Goal: Information Seeking & Learning: Learn about a topic

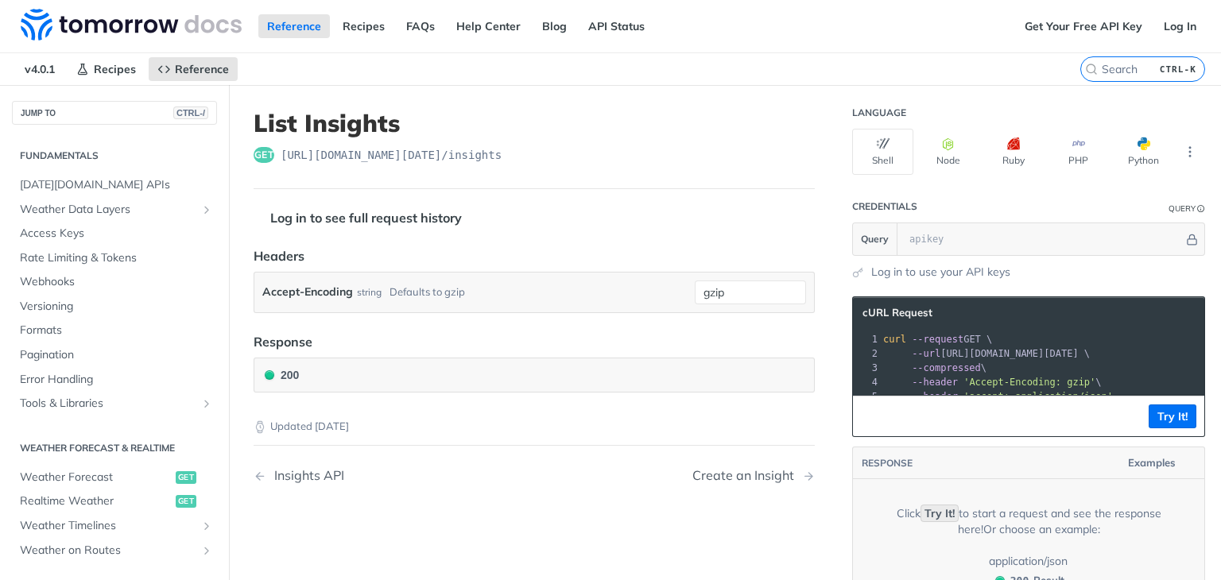
scroll to position [238, 0]
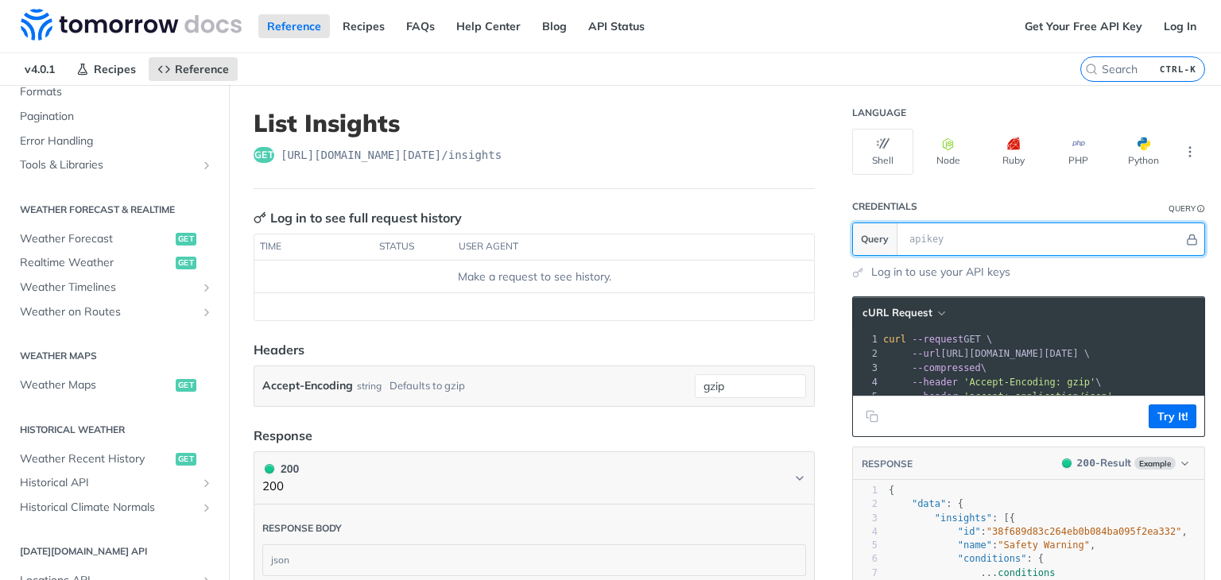
click at [966, 243] on input "text" at bounding box center [1042, 239] width 282 height 32
paste input "?apikey=BC9NBmwxF29pCb6eGiYzmrTBp0FGn1iv"
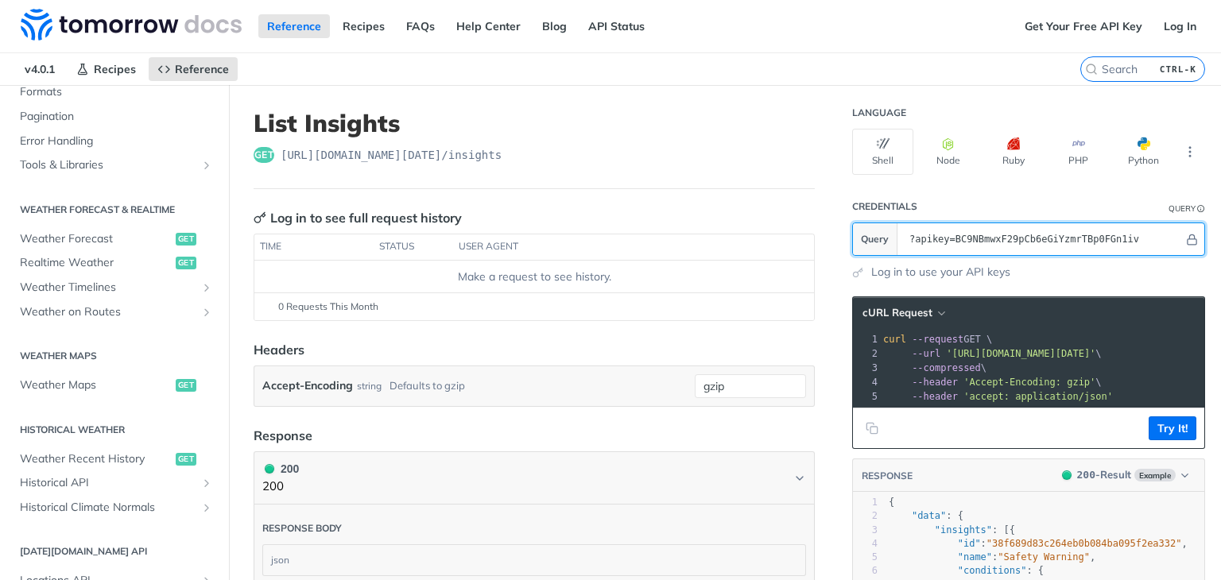
drag, startPoint x: 939, startPoint y: 239, endPoint x: 795, endPoint y: 227, distance: 144.3
click at [795, 227] on div "List Insights get [URL][DOMAIN_NAME][DATE] /insights Log in to see full request…" at bounding box center [725, 448] width 992 height 726
type input "BC9NBmwxF29pCb6eGiYzmrTBp0FGn1iv"
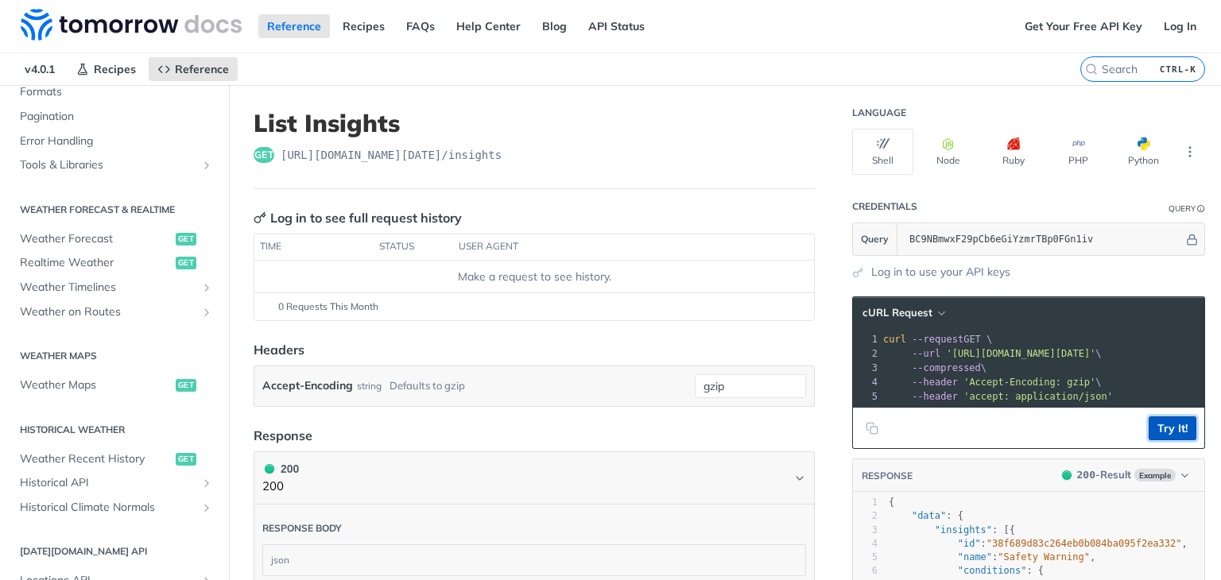
click at [1168, 436] on button "Try It!" at bounding box center [1172, 428] width 48 height 24
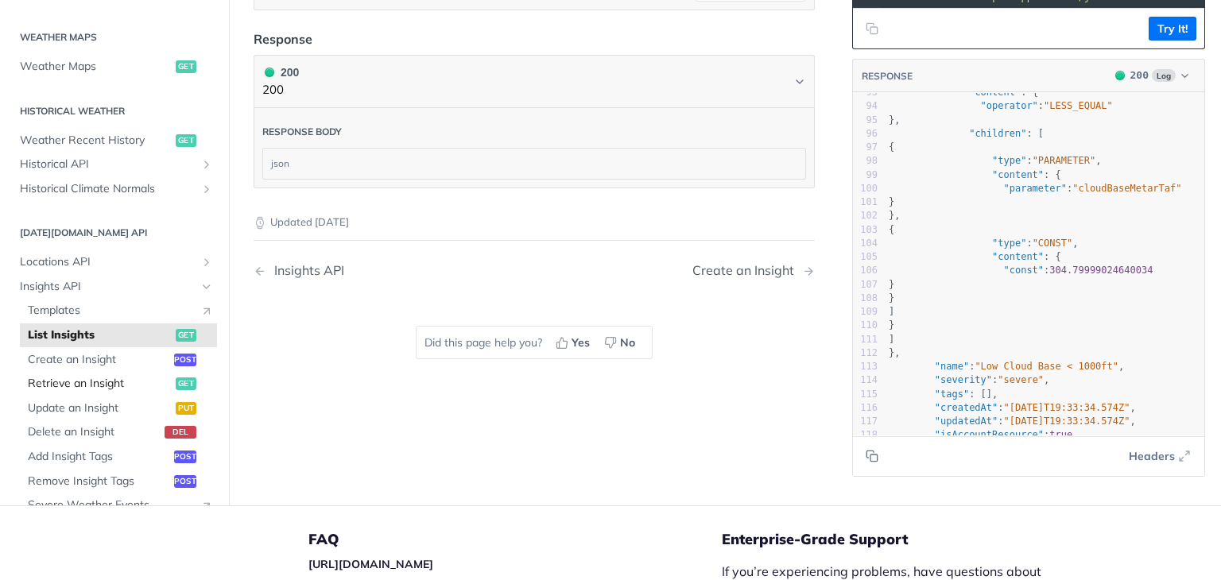
scroll to position [477, 0]
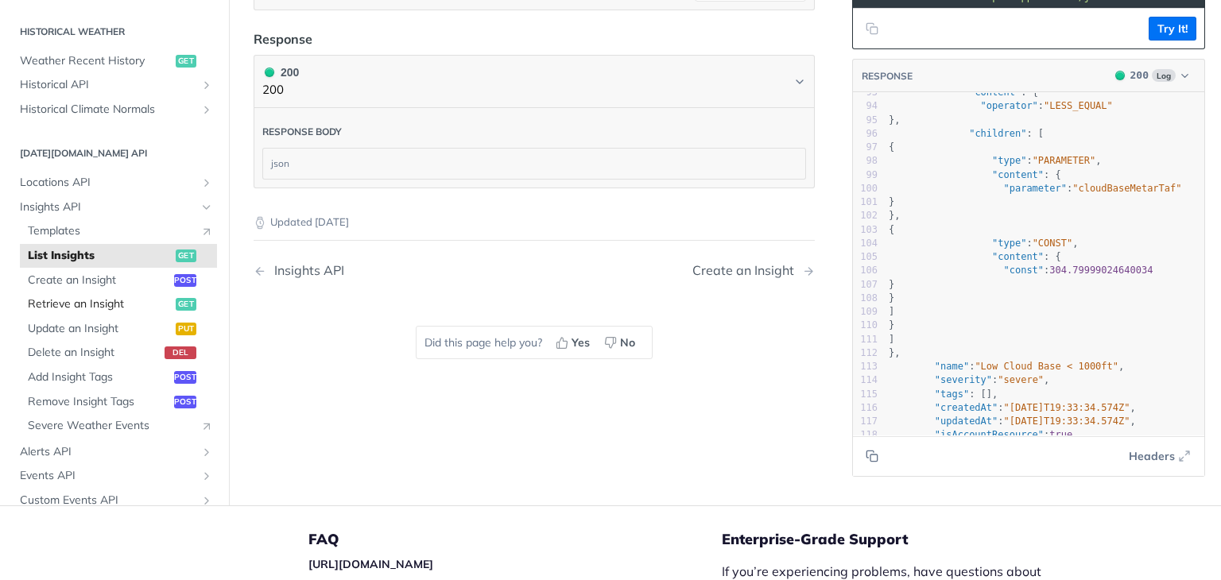
click at [82, 309] on span "Retrieve an Insight" at bounding box center [100, 304] width 144 height 16
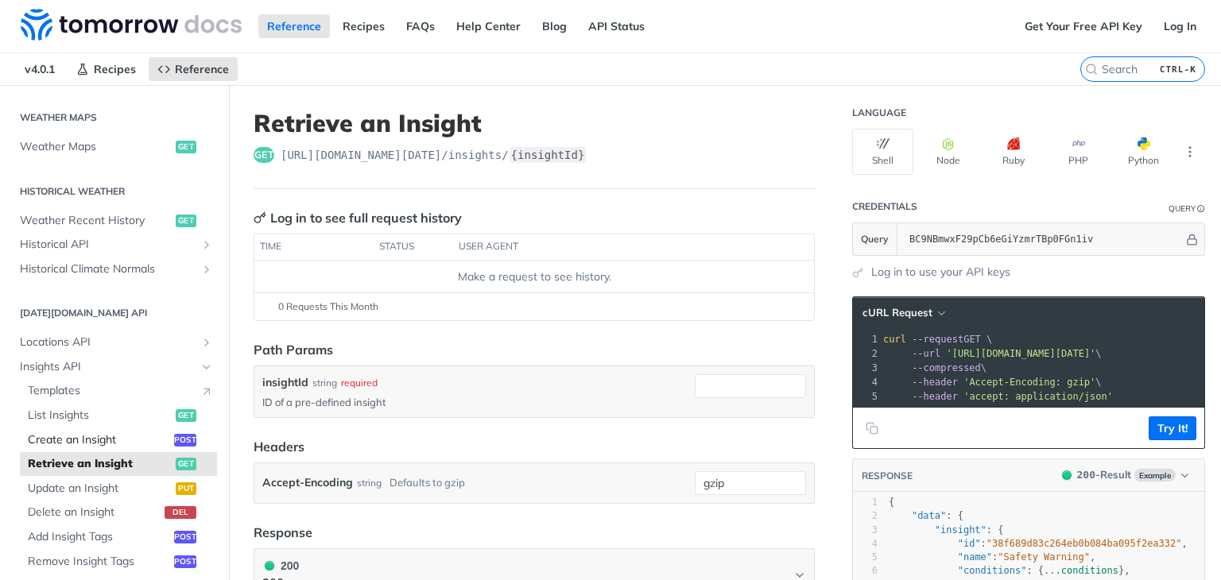
click at [102, 429] on link "Create an Insight post" at bounding box center [118, 440] width 197 height 24
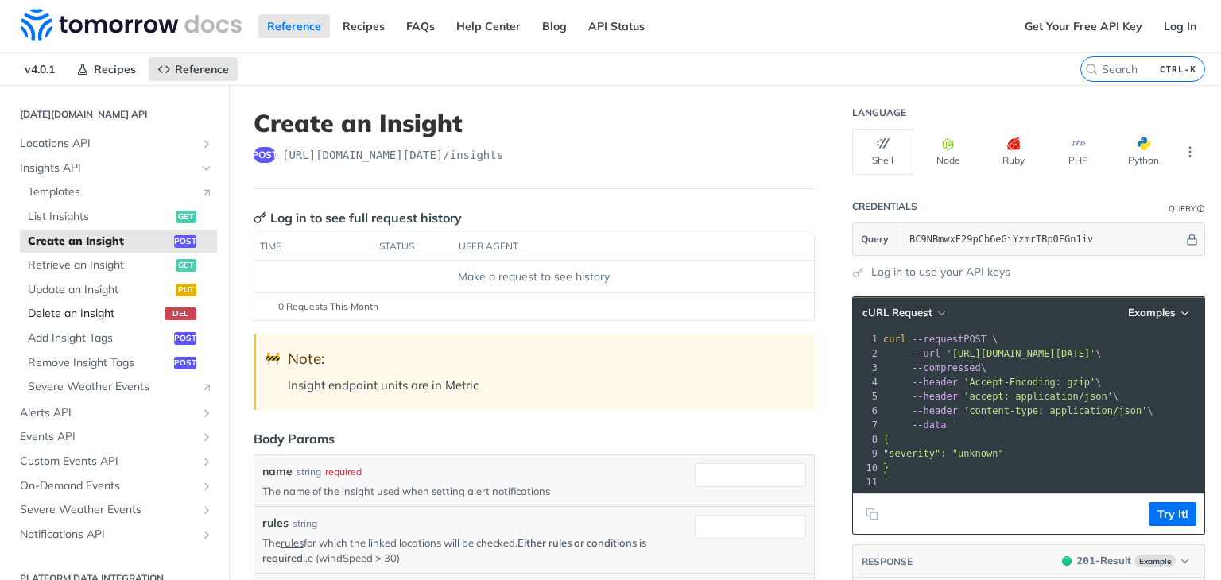
scroll to position [696, 0]
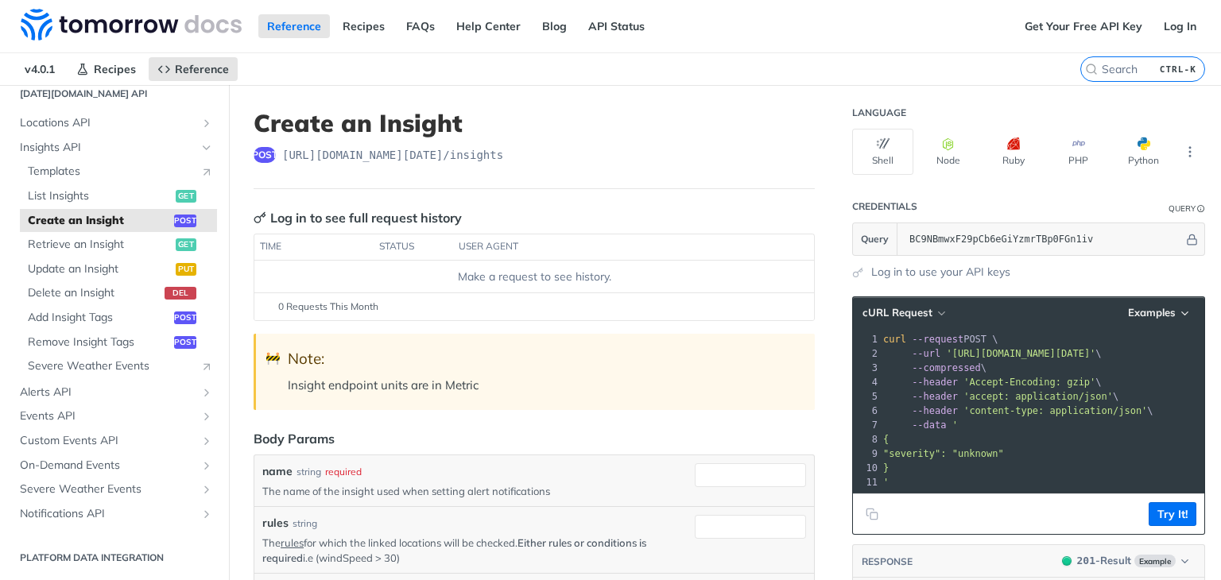
click at [459, 244] on th "user agent" at bounding box center [617, 246] width 329 height 25
click at [470, 249] on th "user agent" at bounding box center [617, 246] width 329 height 25
click at [506, 155] on div "post [URL][DOMAIN_NAME][DATE] /insights" at bounding box center [534, 155] width 561 height 16
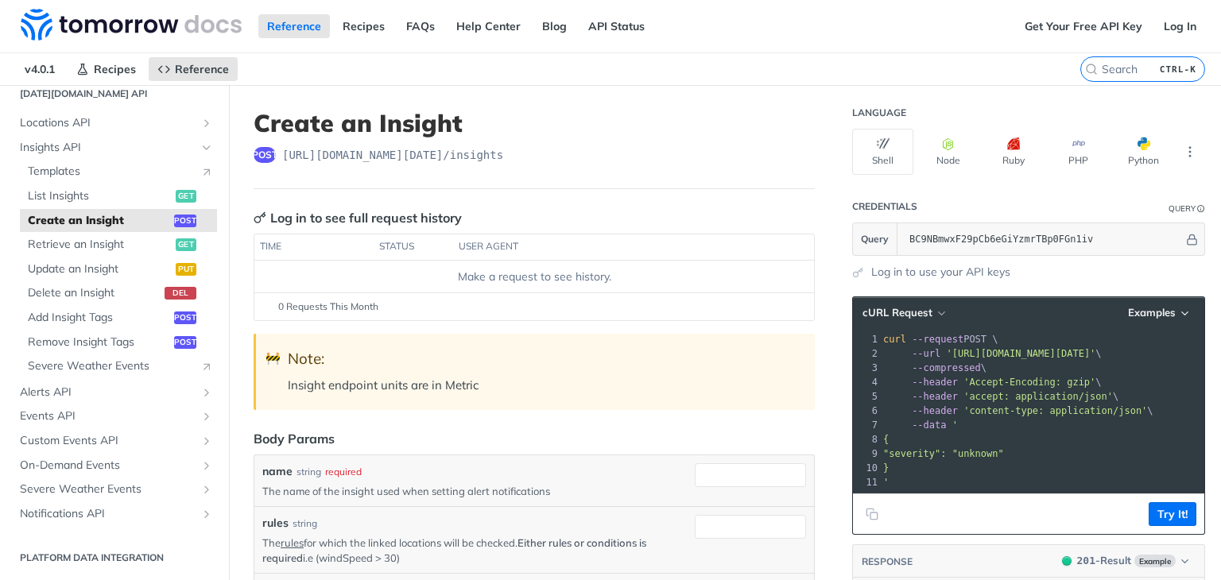
click at [506, 155] on div "post [URL][DOMAIN_NAME][DATE] /insights" at bounding box center [534, 155] width 561 height 16
click at [508, 154] on div "post [URL][DOMAIN_NAME][DATE] /insights" at bounding box center [534, 155] width 561 height 16
click at [128, 220] on span "Create an Insight" at bounding box center [99, 221] width 142 height 16
click at [662, 261] on td "Make a request to see history." at bounding box center [533, 277] width 559 height 32
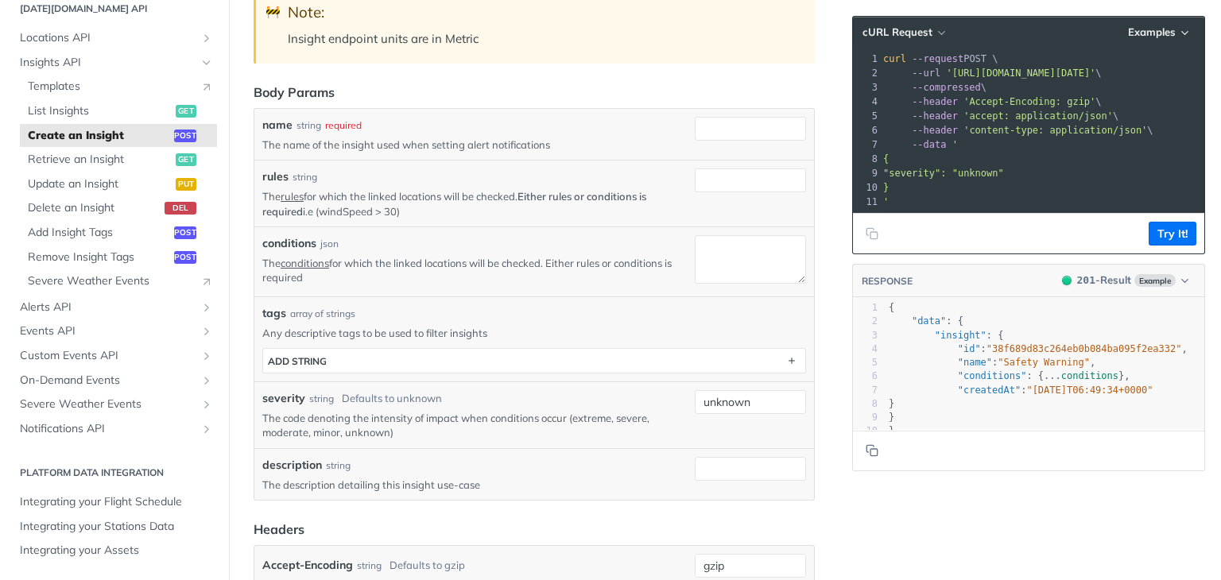
scroll to position [159, 0]
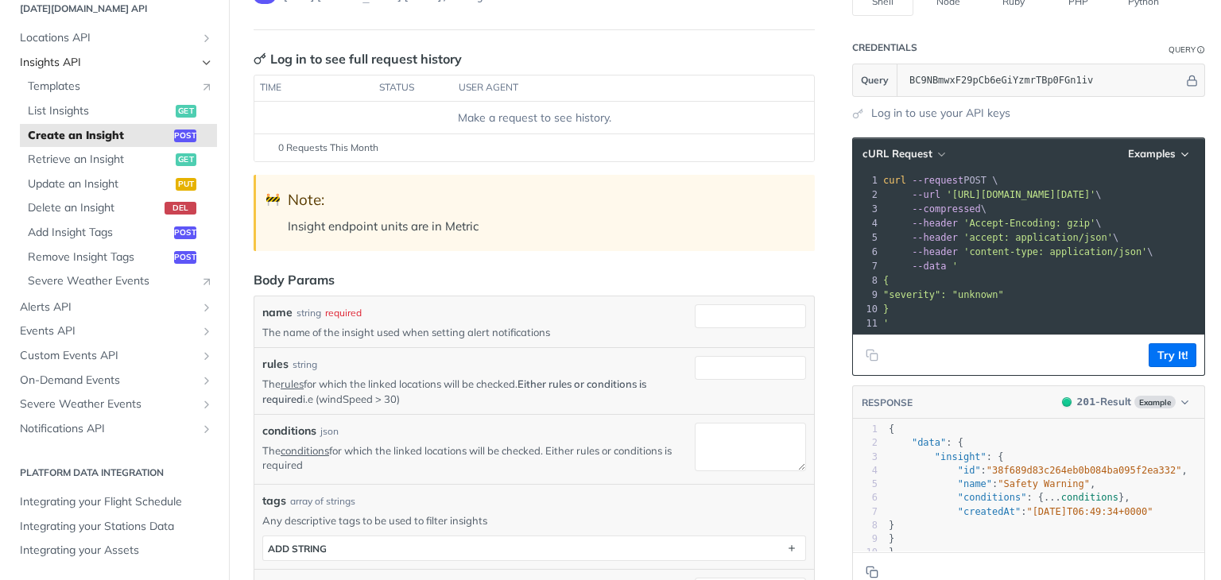
click at [54, 60] on span "Insights API" at bounding box center [108, 63] width 176 height 16
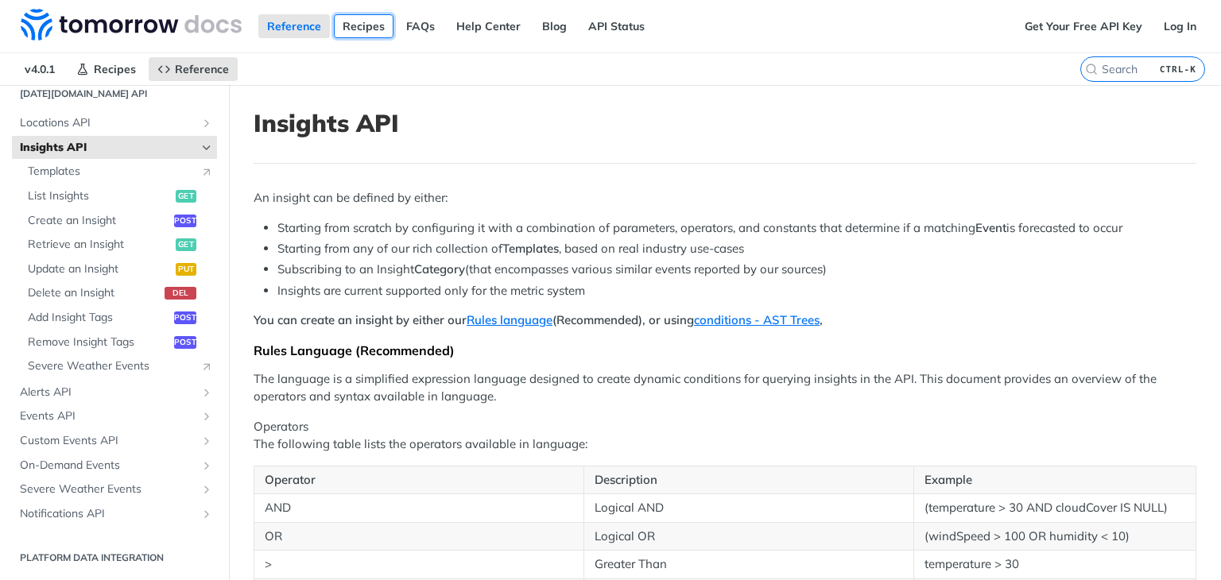
click at [374, 29] on link "Recipes" at bounding box center [364, 26] width 60 height 24
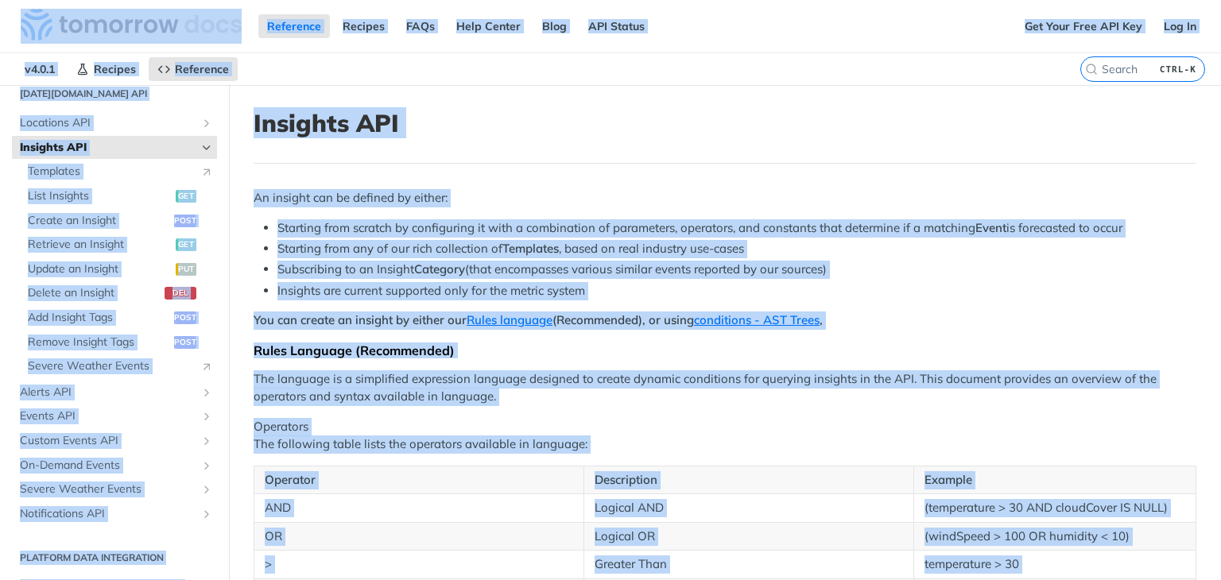
click at [350, 132] on h1 "Insights API" at bounding box center [725, 123] width 943 height 29
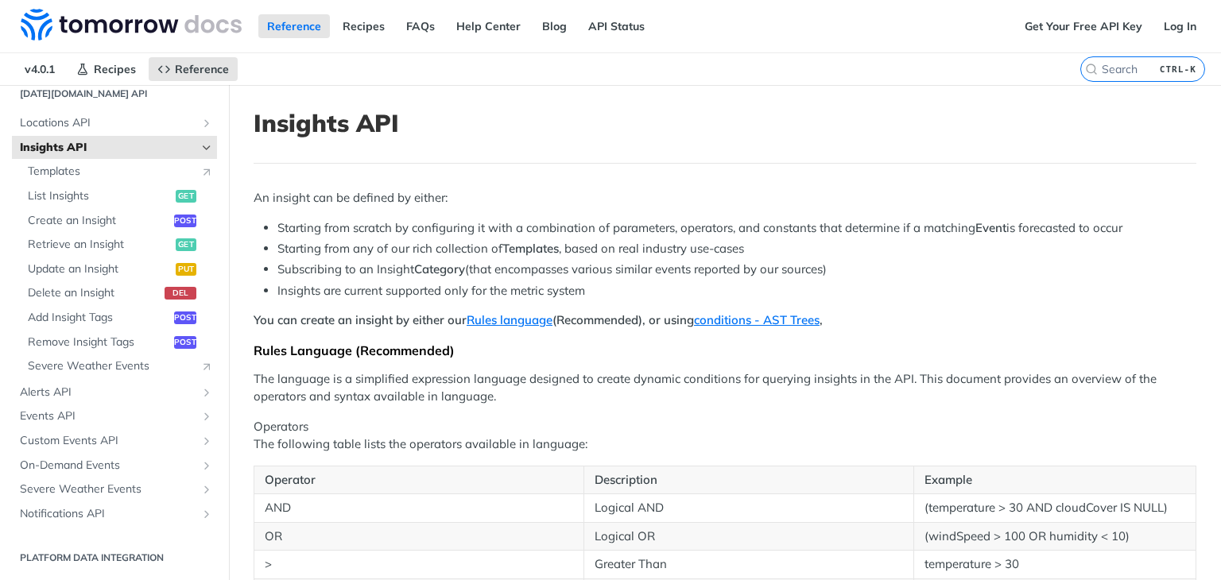
click at [331, 124] on h1 "Insights API" at bounding box center [725, 123] width 943 height 29
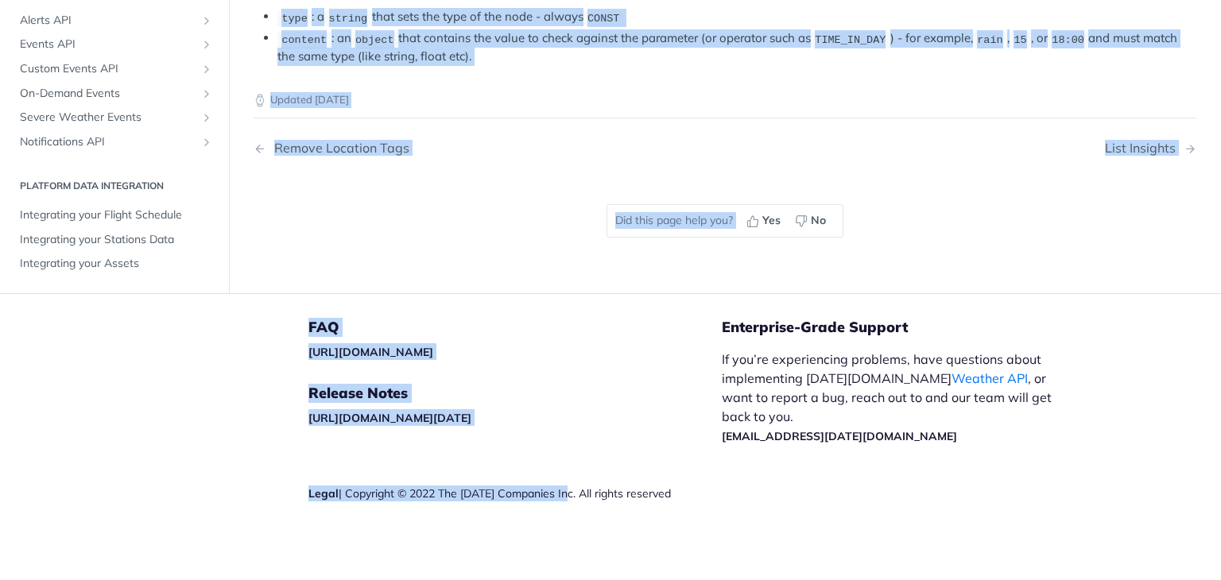
scroll to position [3402, 0]
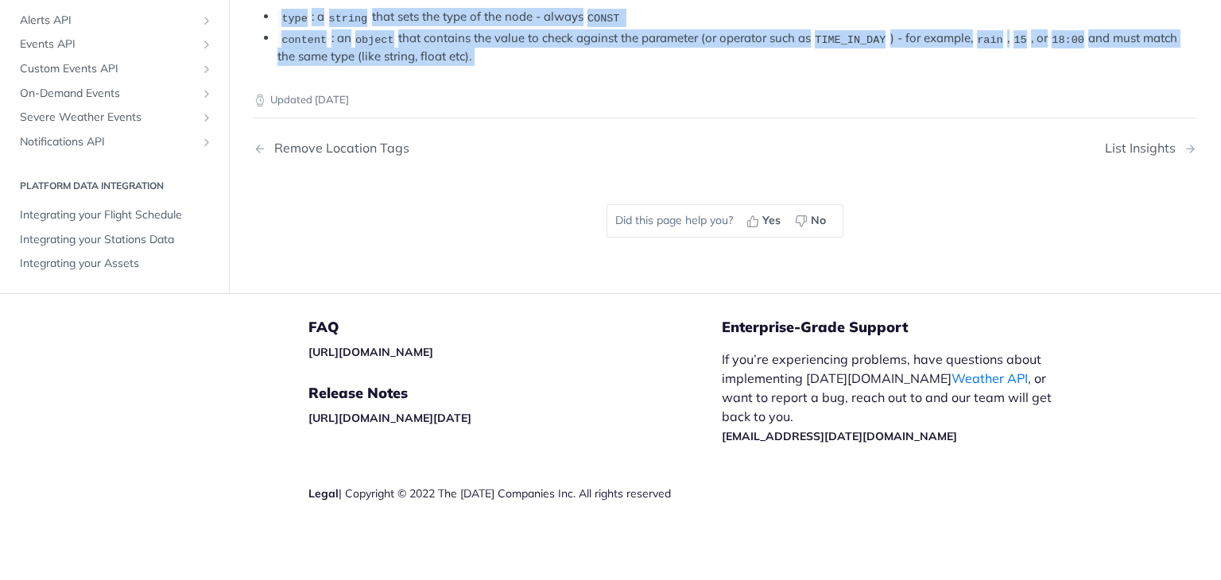
drag, startPoint x: 331, startPoint y: 124, endPoint x: 757, endPoint y: 85, distance: 428.5
copy article "Insights API An insight can be defined by either: Starting from scratch by conf…"
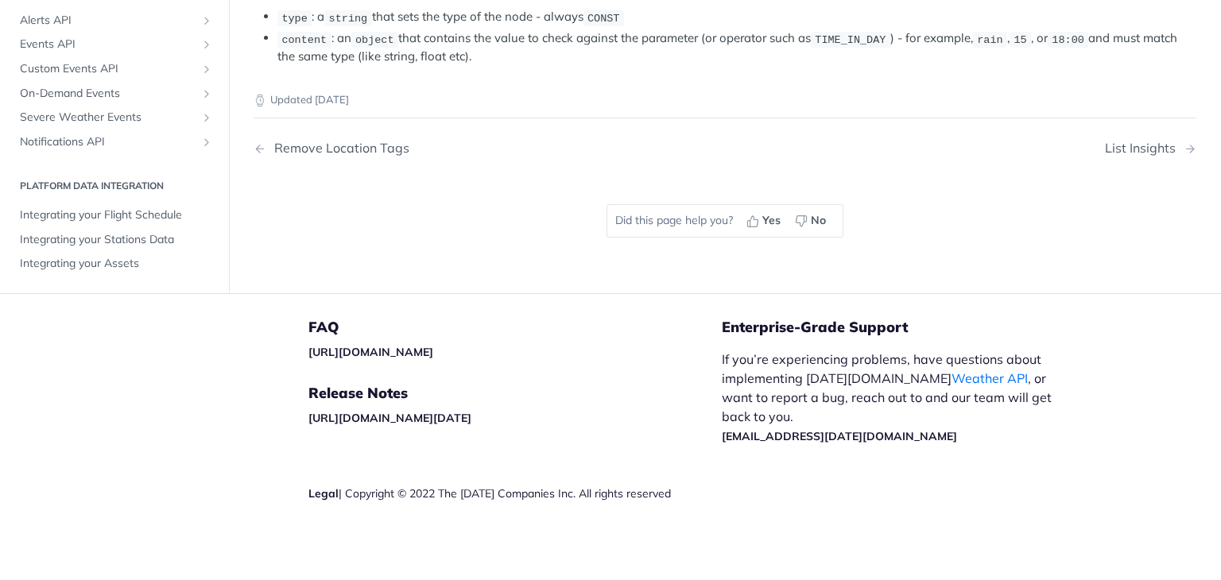
click at [638, 129] on nav "Remove Location Tags List Insights" at bounding box center [725, 148] width 943 height 47
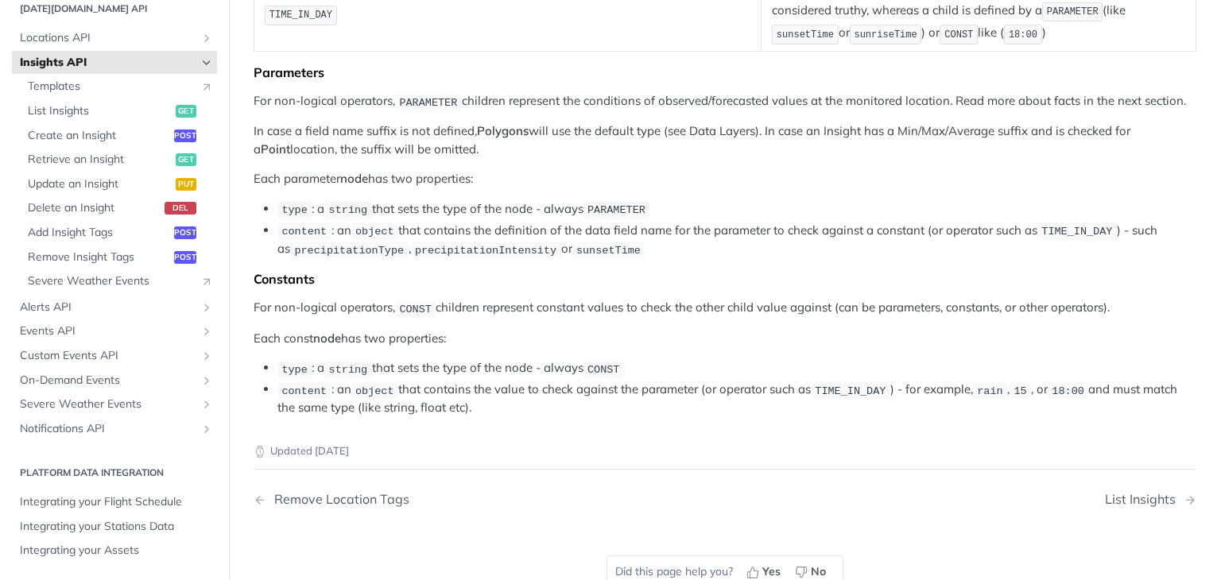
scroll to position [2131, 0]
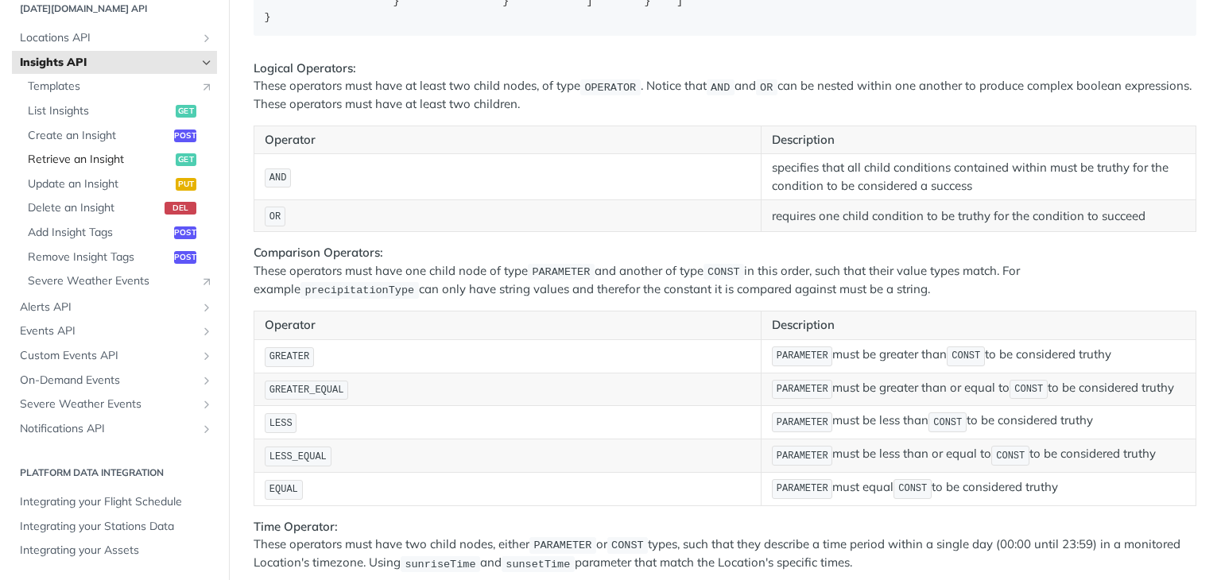
click at [67, 156] on span "Retrieve an Insight" at bounding box center [100, 160] width 144 height 16
click at [70, 397] on span "Severe Weather Events" at bounding box center [108, 405] width 176 height 16
click at [70, 393] on link "Severe Weather Events" at bounding box center [114, 405] width 205 height 24
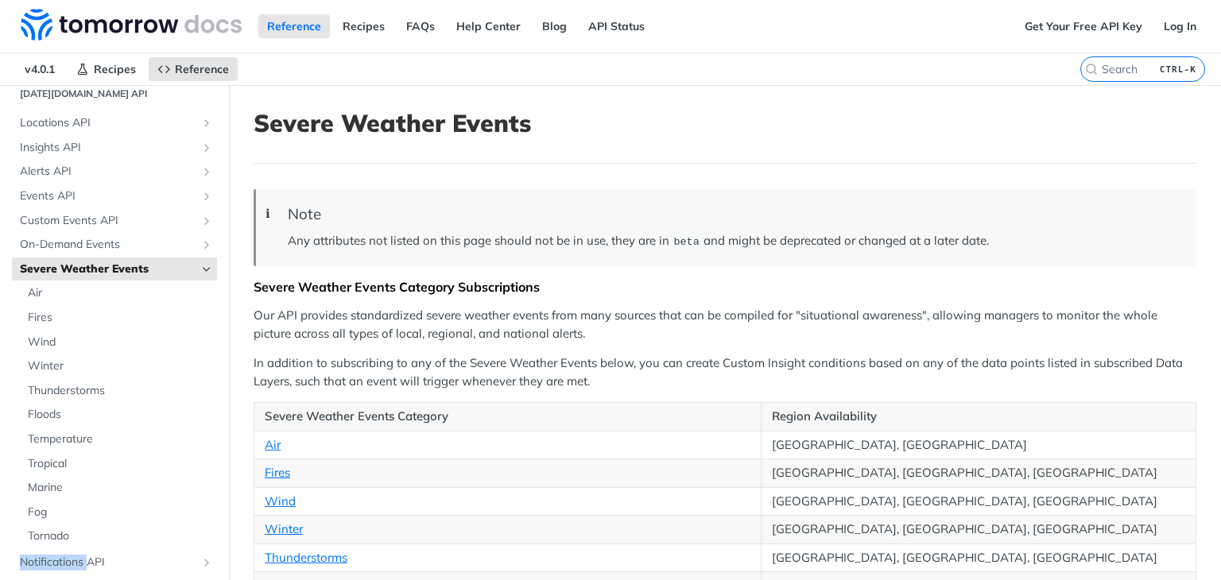
click at [184, 263] on span "Severe Weather Events" at bounding box center [108, 269] width 176 height 16
click at [188, 262] on link "Severe Weather Events" at bounding box center [114, 269] width 205 height 24
click at [184, 269] on link "Severe Weather Events" at bounding box center [114, 269] width 205 height 24
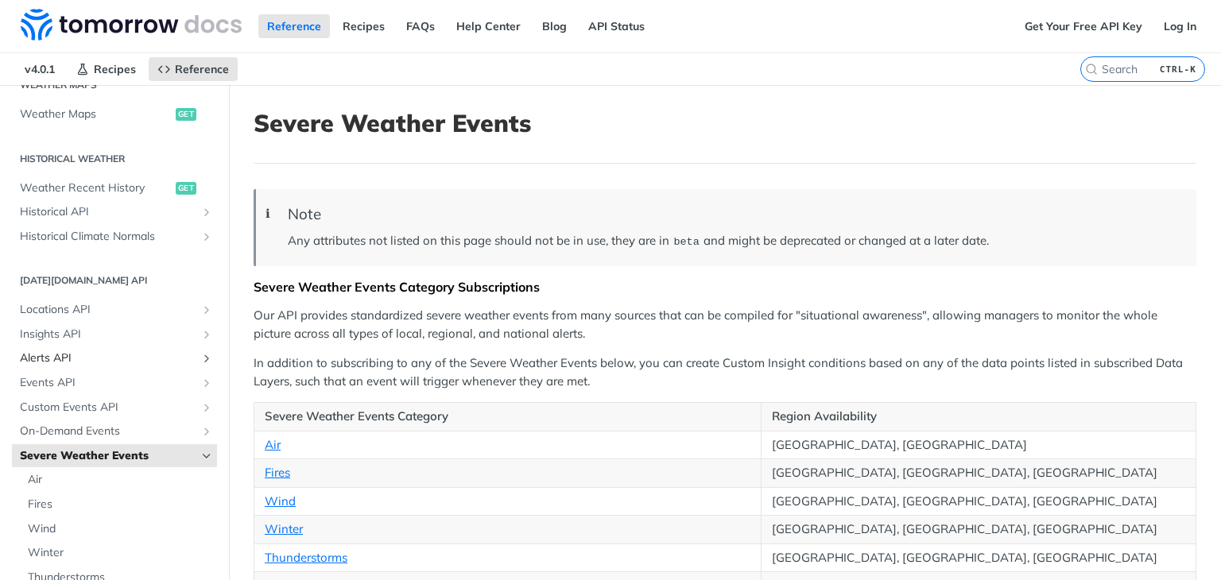
scroll to position [506, 0]
click at [104, 331] on span "Insights API" at bounding box center [108, 338] width 176 height 16
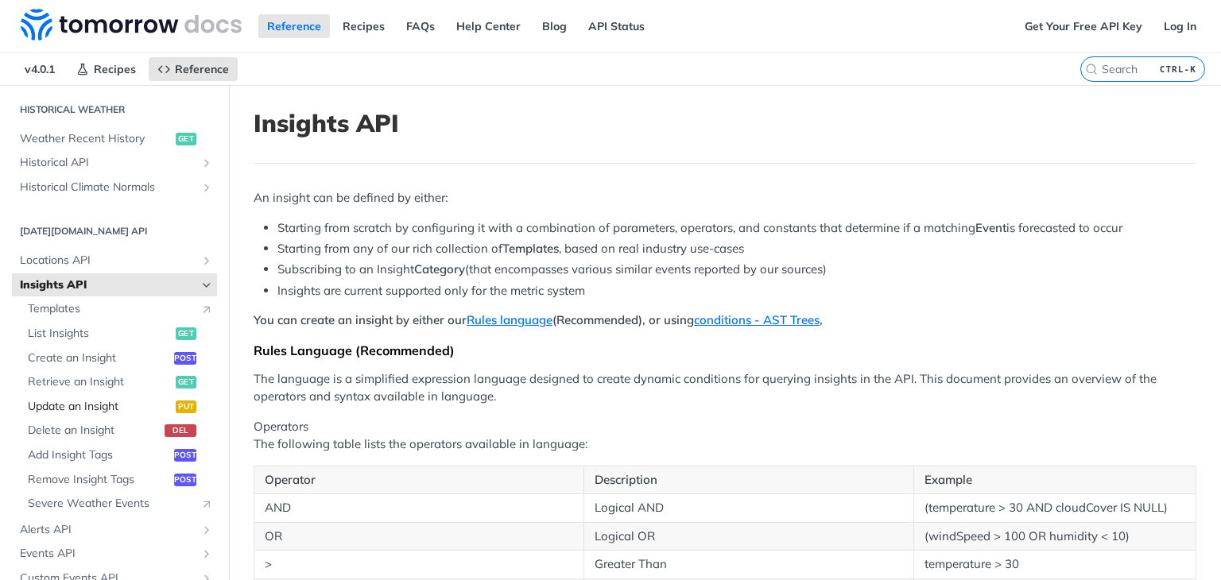
scroll to position [586, 0]
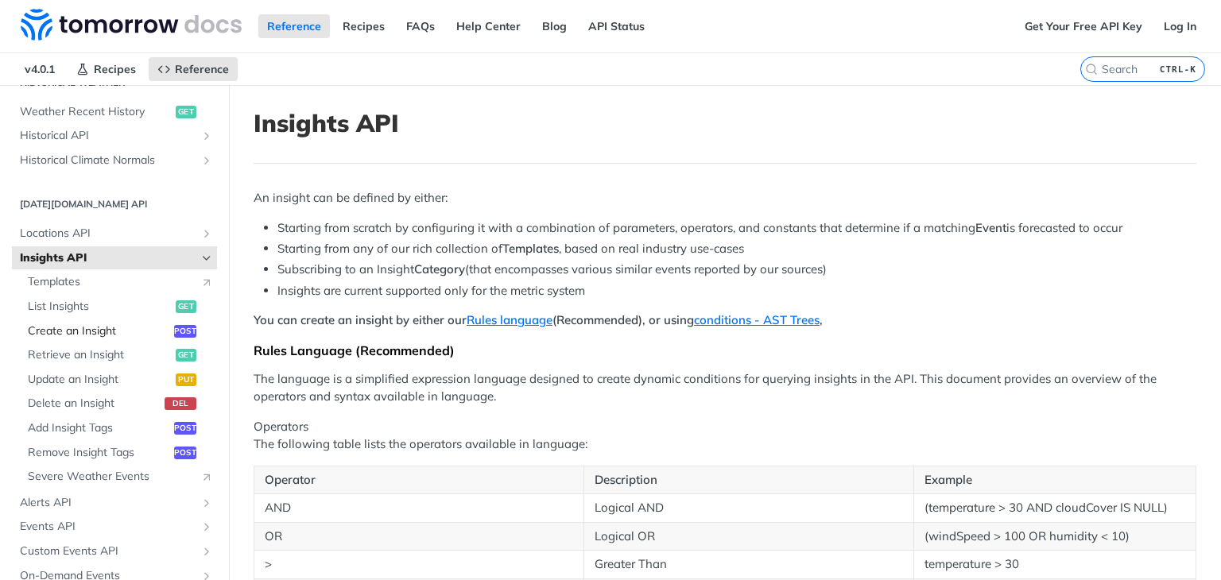
click at [91, 329] on span "Create an Insight" at bounding box center [99, 331] width 142 height 16
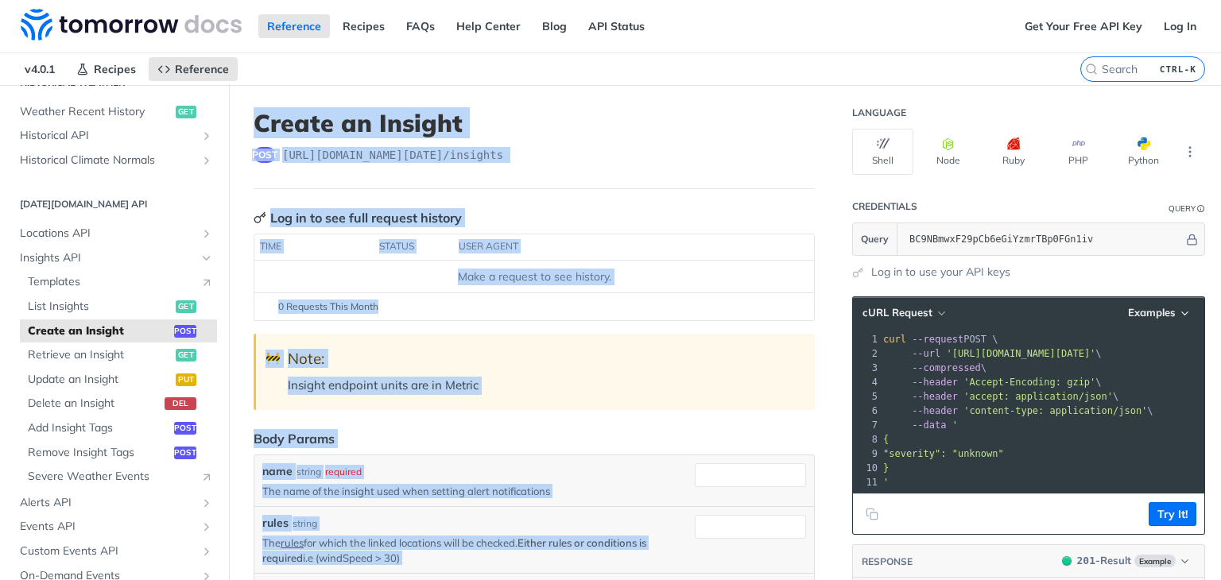
drag, startPoint x: 776, startPoint y: 269, endPoint x: 335, endPoint y: 154, distance: 455.9
copy article "Loremi do Sitamet cons adipi://eli.seddoeiu.te/i7 /utlabore Etd ma al eni admi …"
click at [727, 182] on header "Create an Insight post [URL][DOMAIN_NAME][DATE] /insights" at bounding box center [534, 149] width 561 height 80
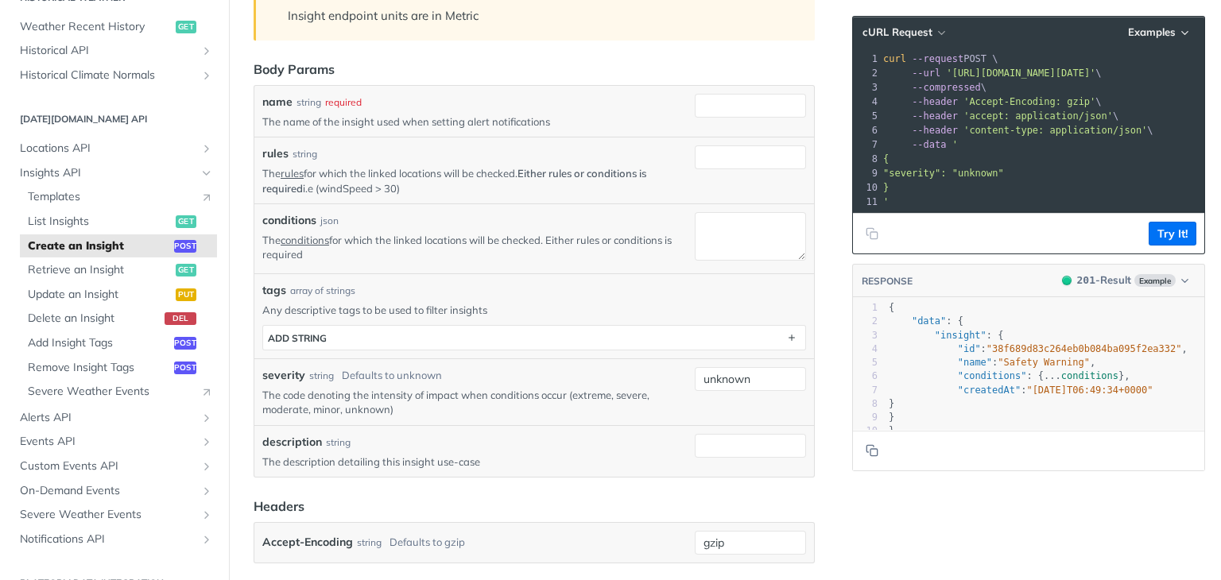
scroll to position [397, 0]
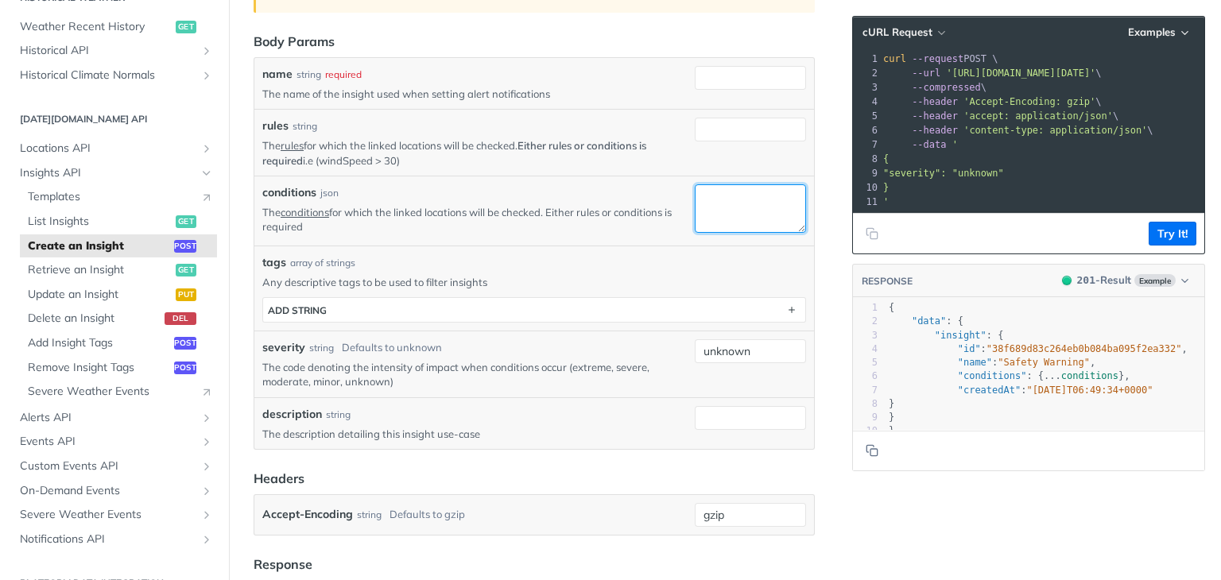
click at [708, 201] on textarea "conditions" at bounding box center [750, 208] width 111 height 48
click at [1167, 233] on button "Try It!" at bounding box center [1172, 234] width 48 height 24
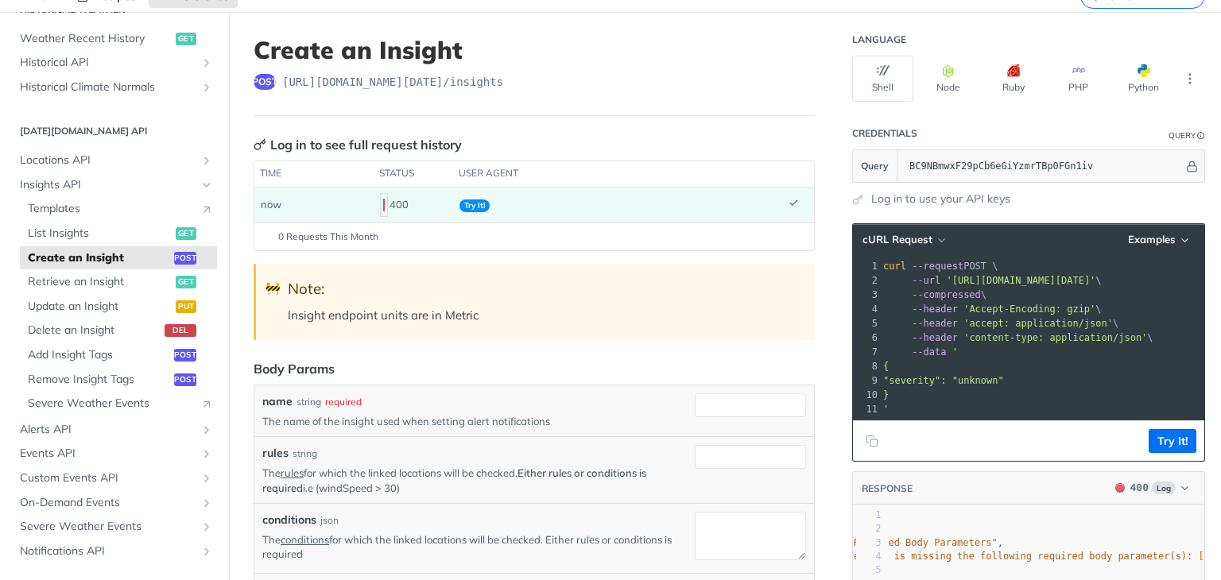
scroll to position [2, 0]
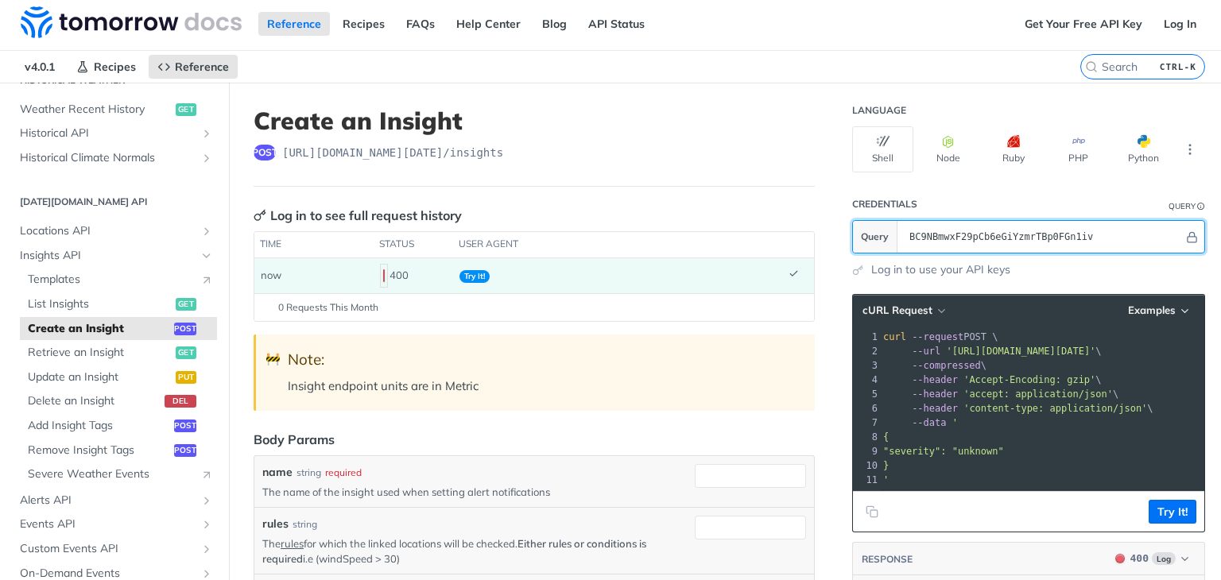
click at [963, 239] on input "BC9NBmwxF29pCb6eGiYzmrTBp0FGn1iv" at bounding box center [1042, 237] width 282 height 32
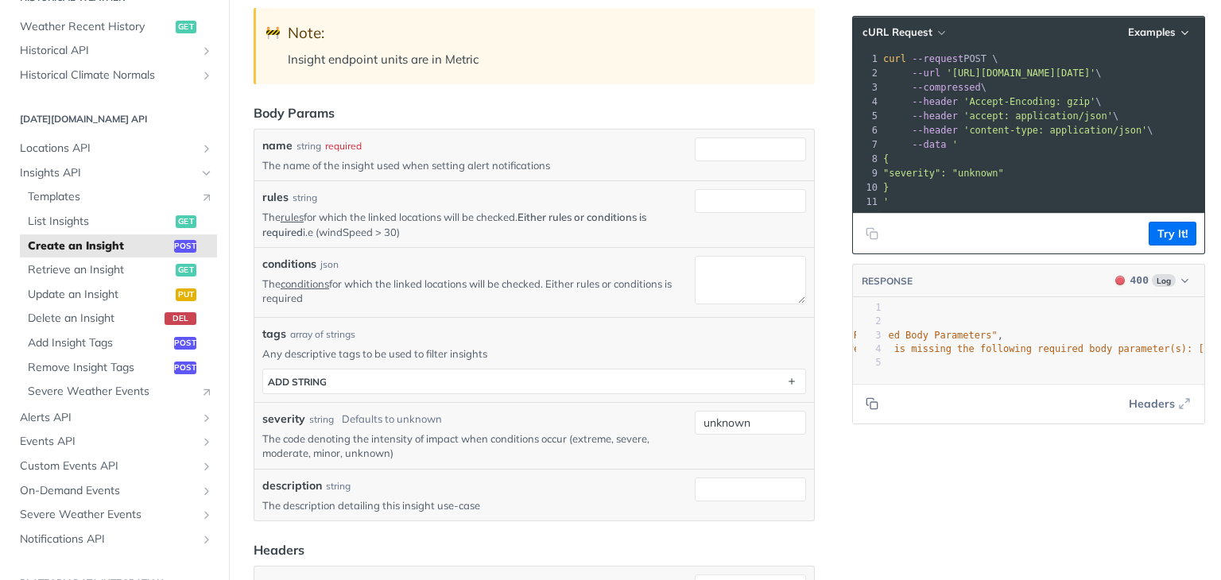
scroll to position [479, 0]
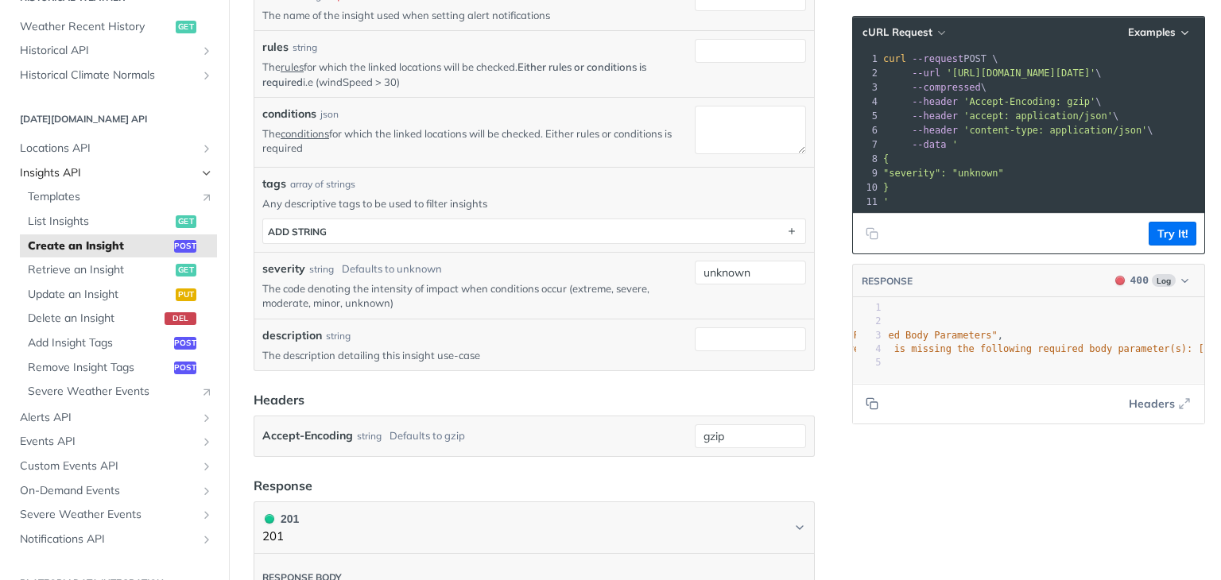
click at [181, 172] on span "Insights API" at bounding box center [108, 173] width 176 height 16
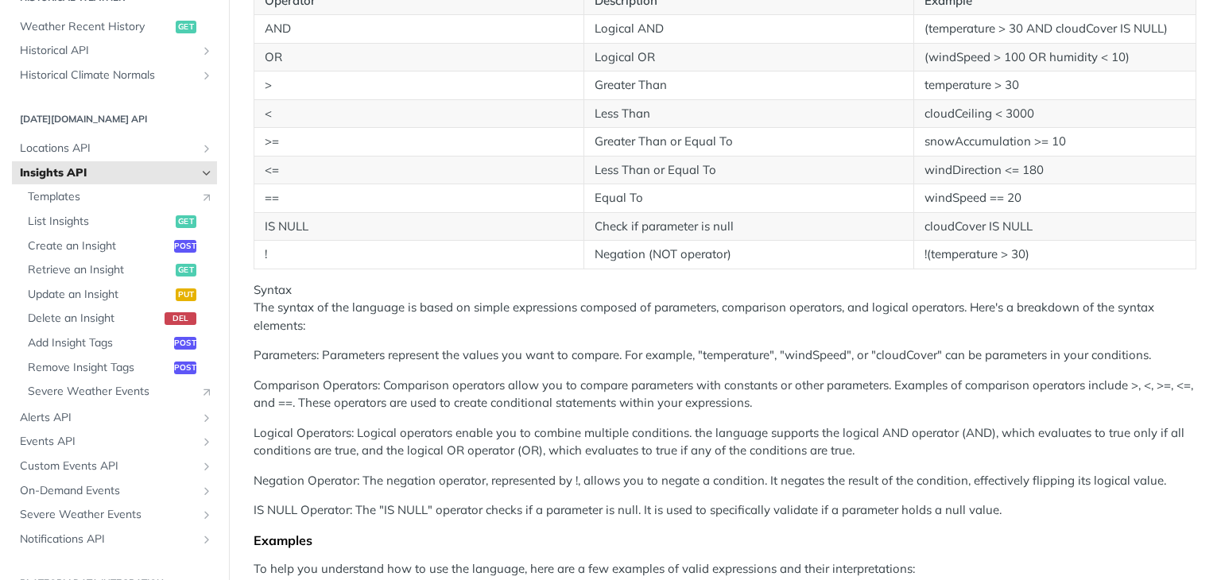
click at [195, 169] on div "Fundamentals [DATE][DOMAIN_NAME] APIs Weather Data Layers Core Probabilistic Fo…" at bounding box center [114, 72] width 229 height 1237
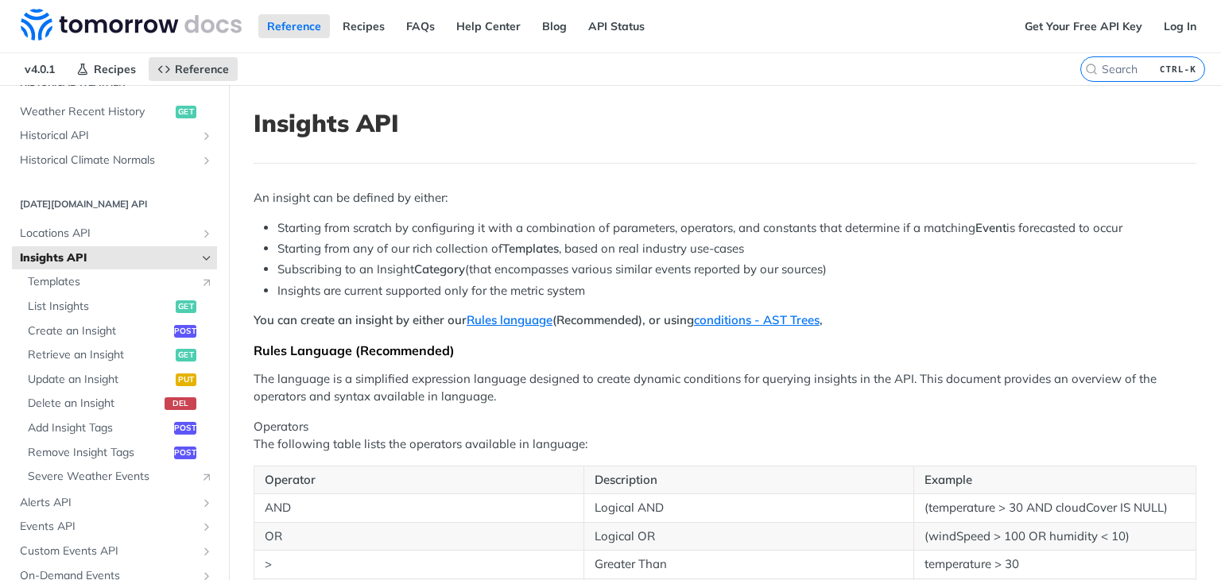
click at [200, 254] on icon "Hide subpages for Insights API" at bounding box center [206, 258] width 13 height 13
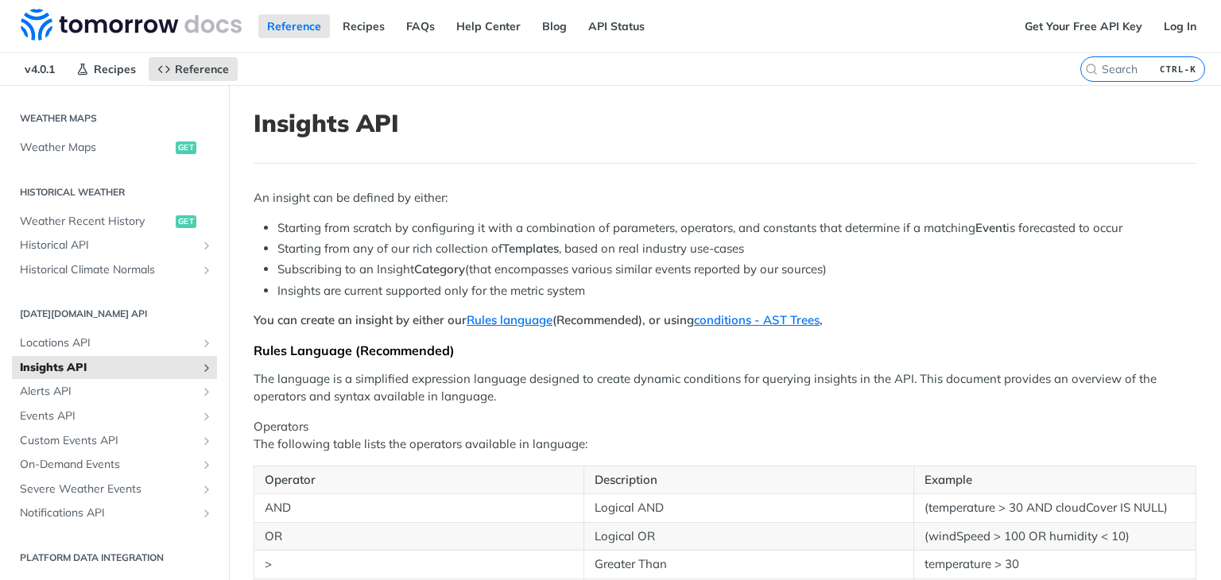
click at [200, 363] on icon "Show subpages for Insights API" at bounding box center [206, 368] width 13 height 13
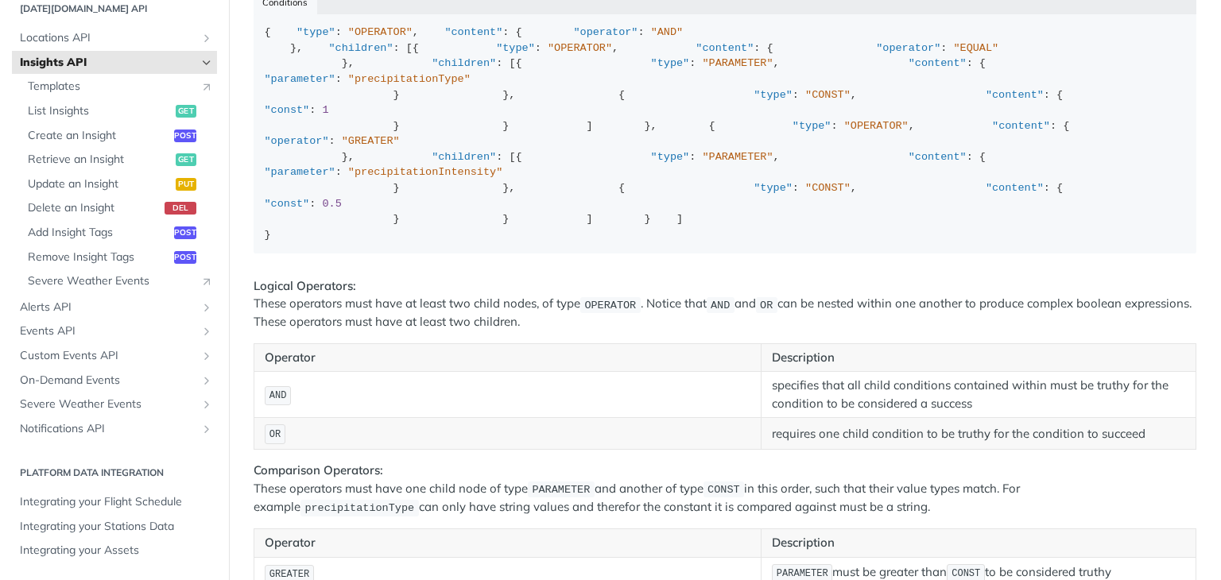
scroll to position [1748, 0]
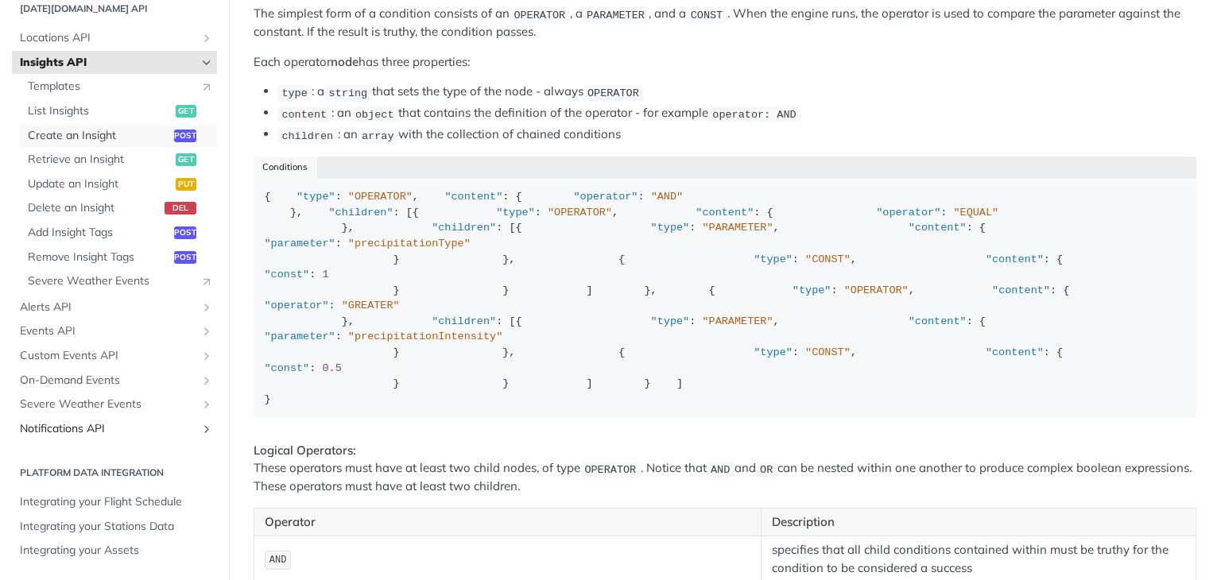
click at [73, 124] on link "Create an Insight post" at bounding box center [118, 136] width 197 height 24
click at [73, 417] on link "Notifications API" at bounding box center [114, 429] width 205 height 24
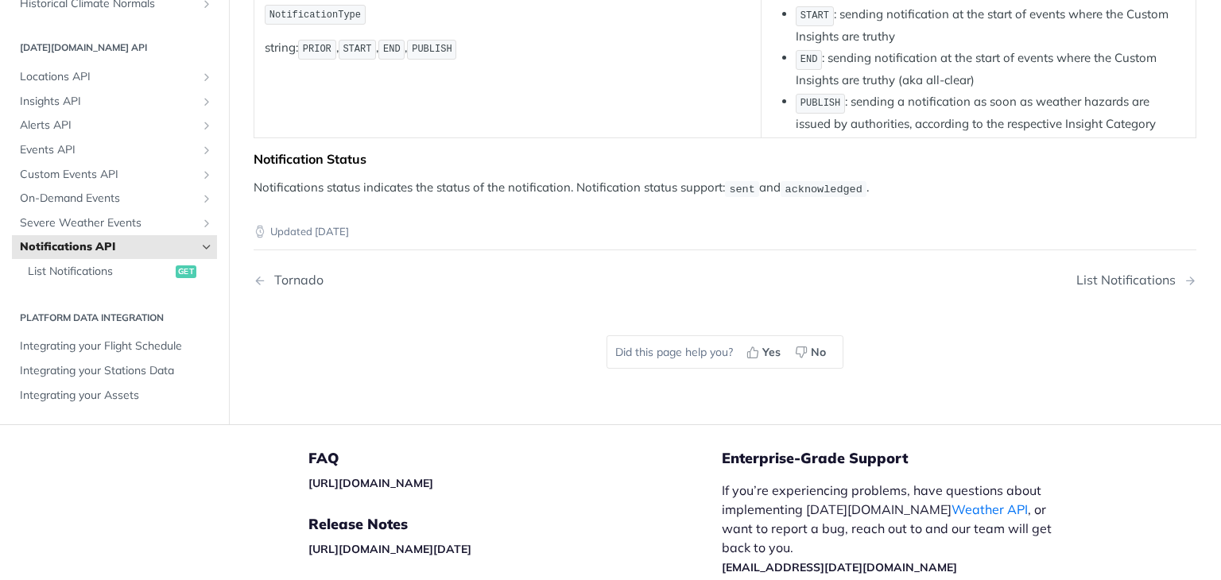
scroll to position [159, 0]
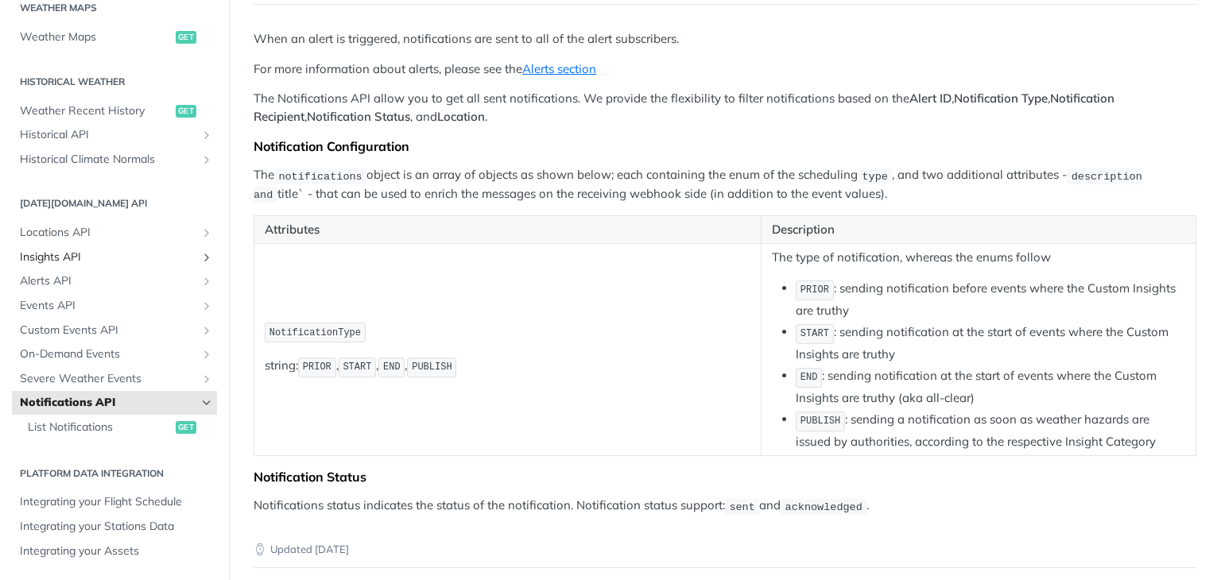
click at [161, 260] on span "Insights API" at bounding box center [108, 258] width 176 height 16
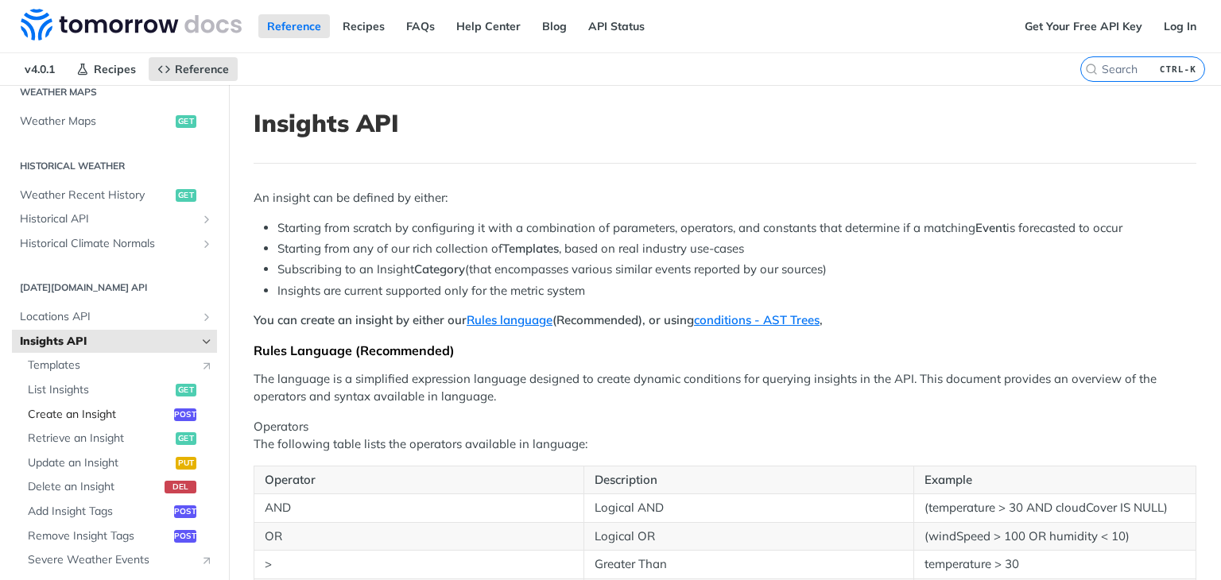
click at [100, 420] on span "Create an Insight" at bounding box center [99, 415] width 142 height 16
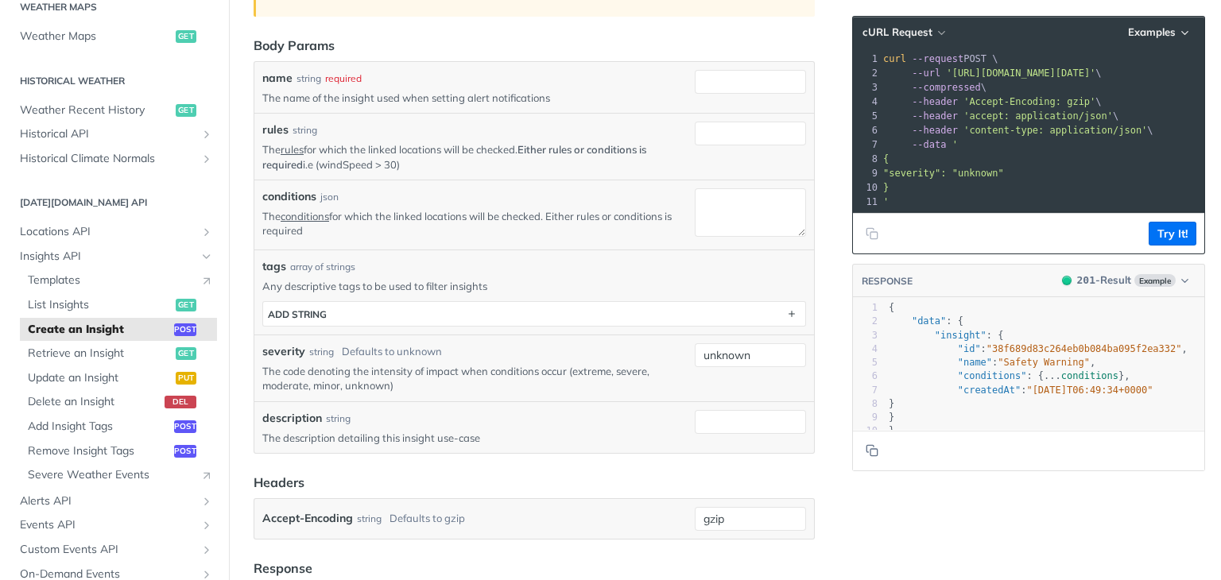
scroll to position [397, 0]
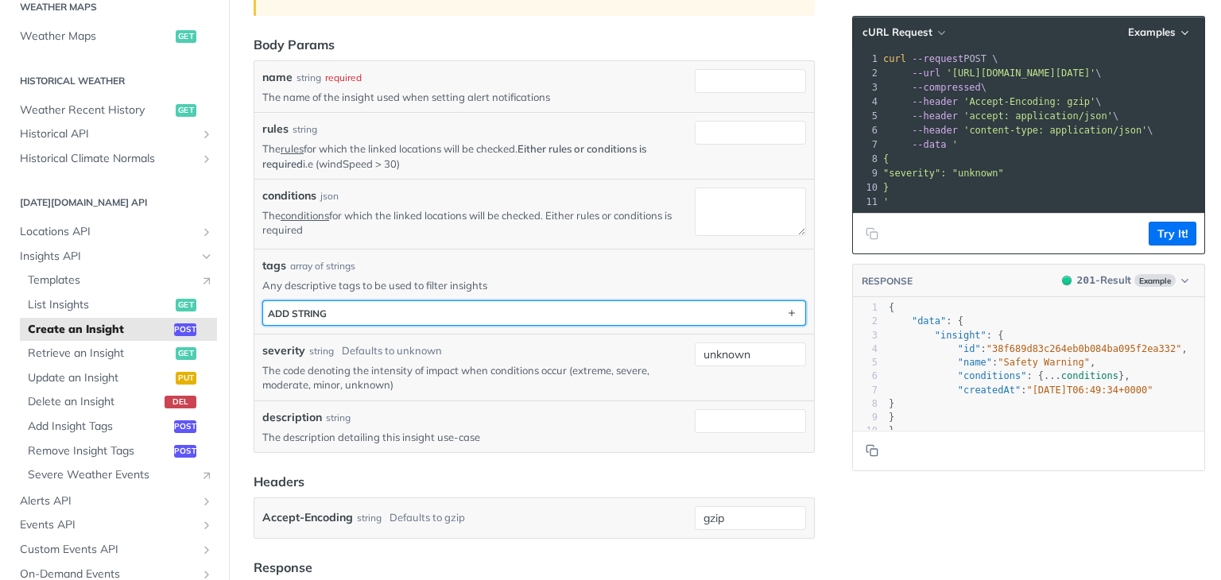
click at [401, 303] on button "ADD string" at bounding box center [534, 313] width 542 height 24
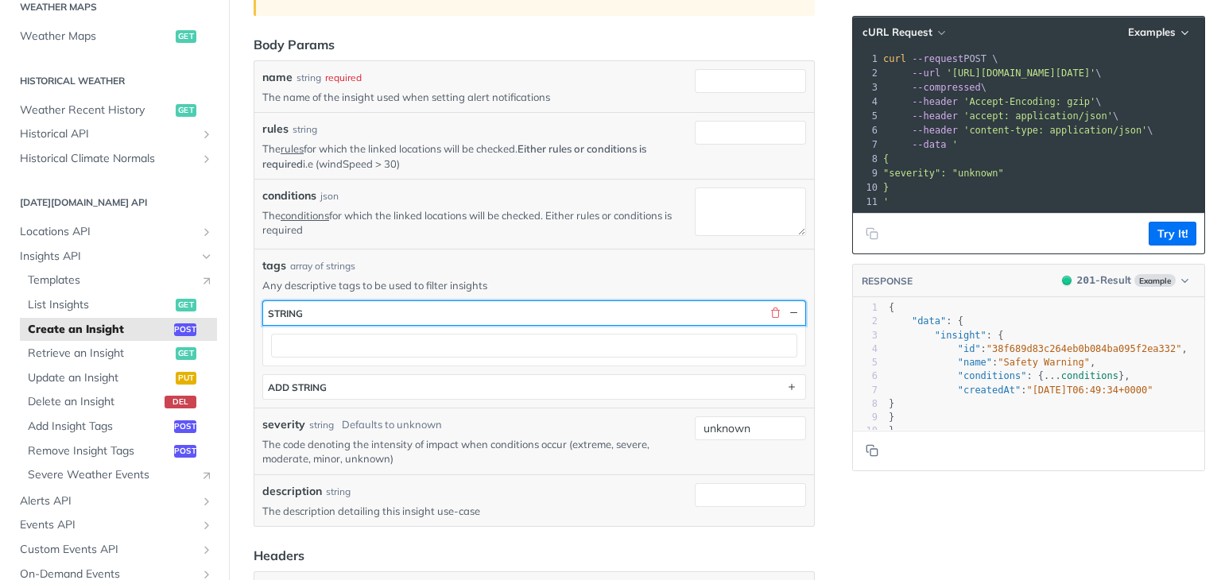
click at [772, 314] on div "button" at bounding box center [782, 313] width 37 height 14
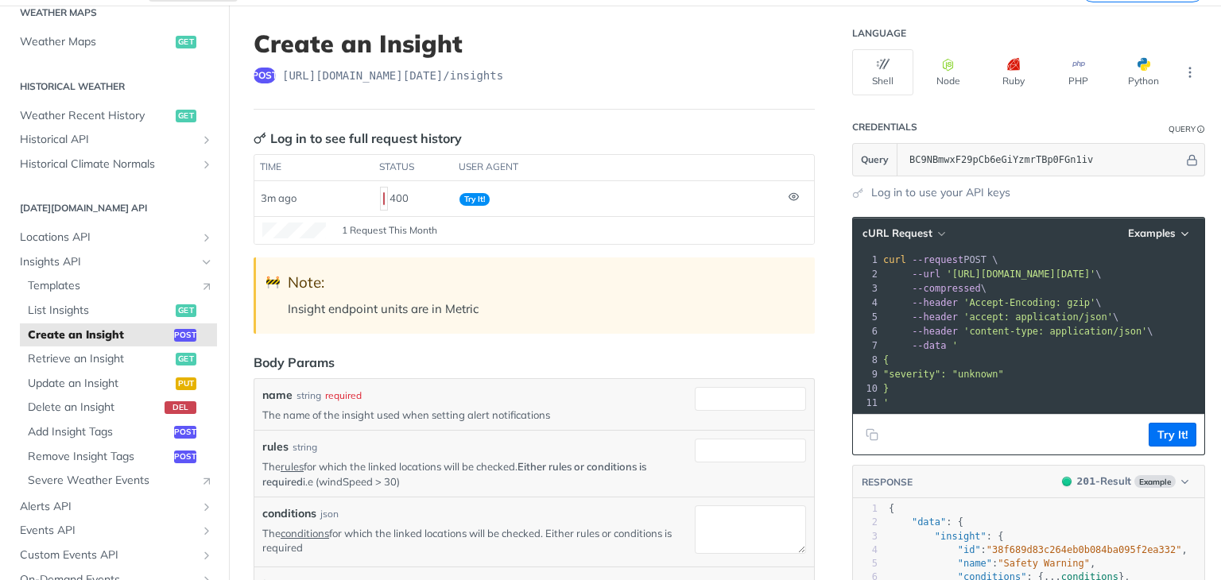
scroll to position [159, 0]
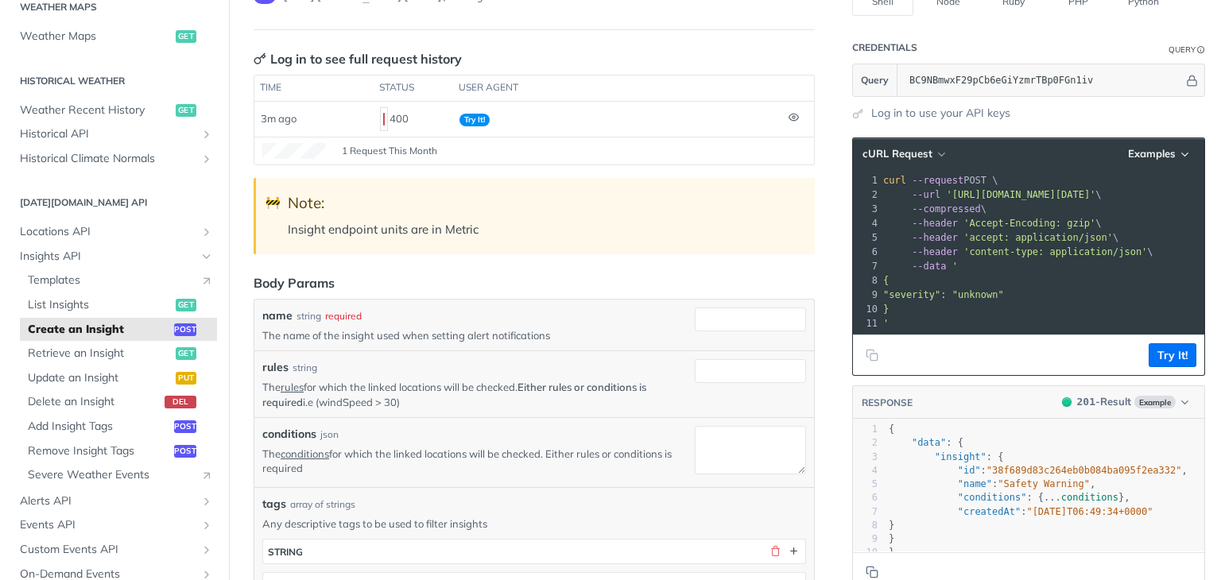
click at [500, 382] on p "The rules for which the linked locations will be checked. Either rules or condi…" at bounding box center [475, 394] width 426 height 29
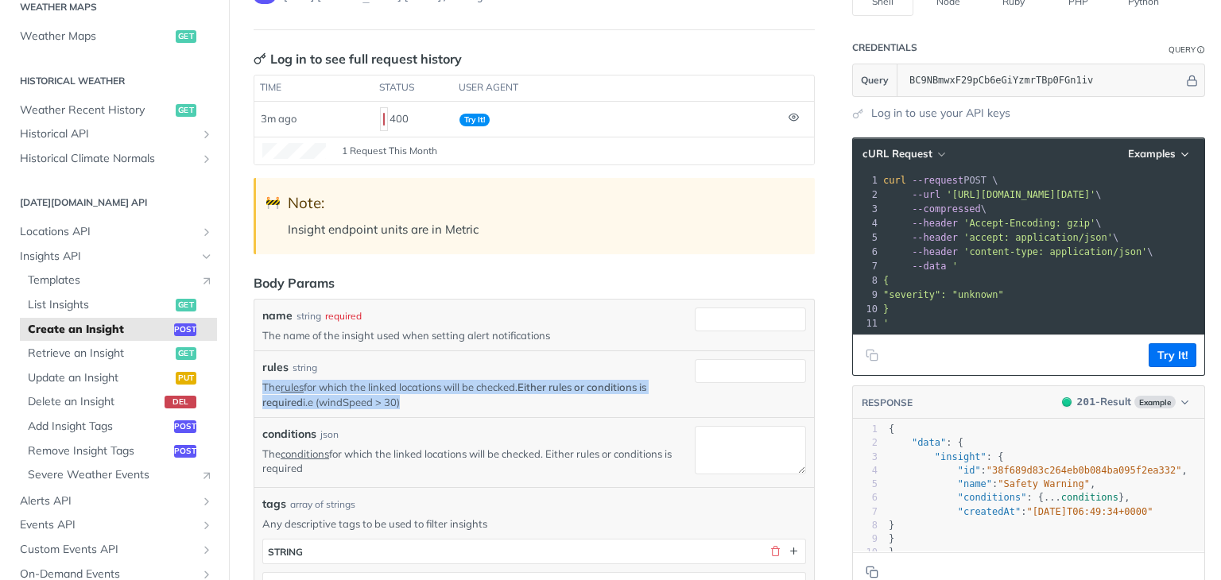
click at [500, 382] on p "The rules for which the linked locations will be checked. Either rules or condi…" at bounding box center [475, 394] width 426 height 29
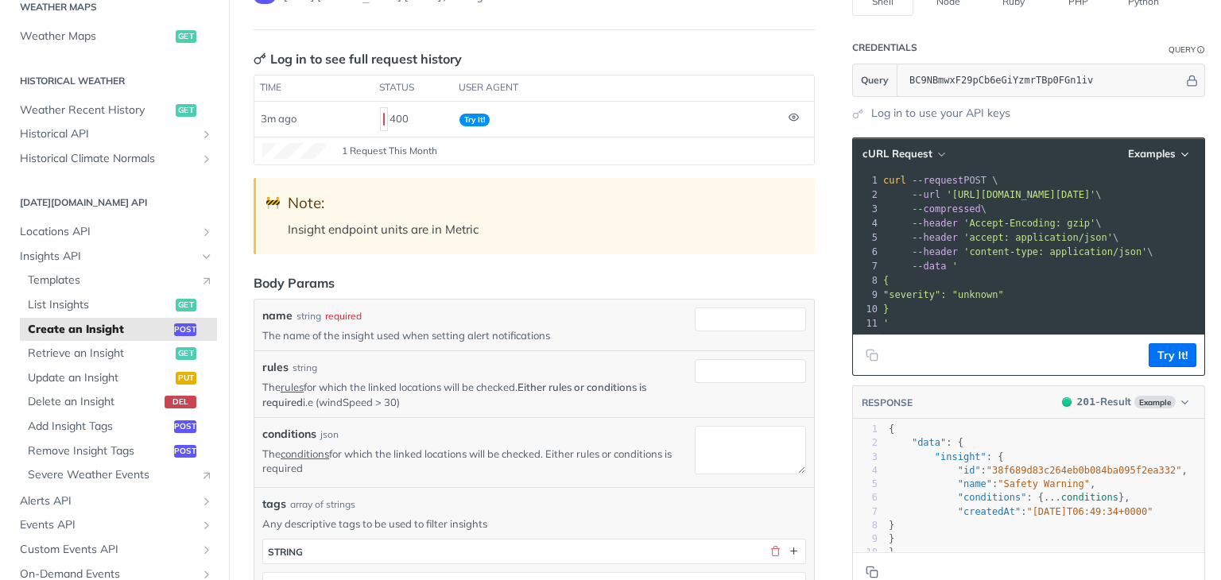
click at [351, 462] on p "The conditions for which the linked locations will be checked. Either rules or …" at bounding box center [475, 461] width 426 height 29
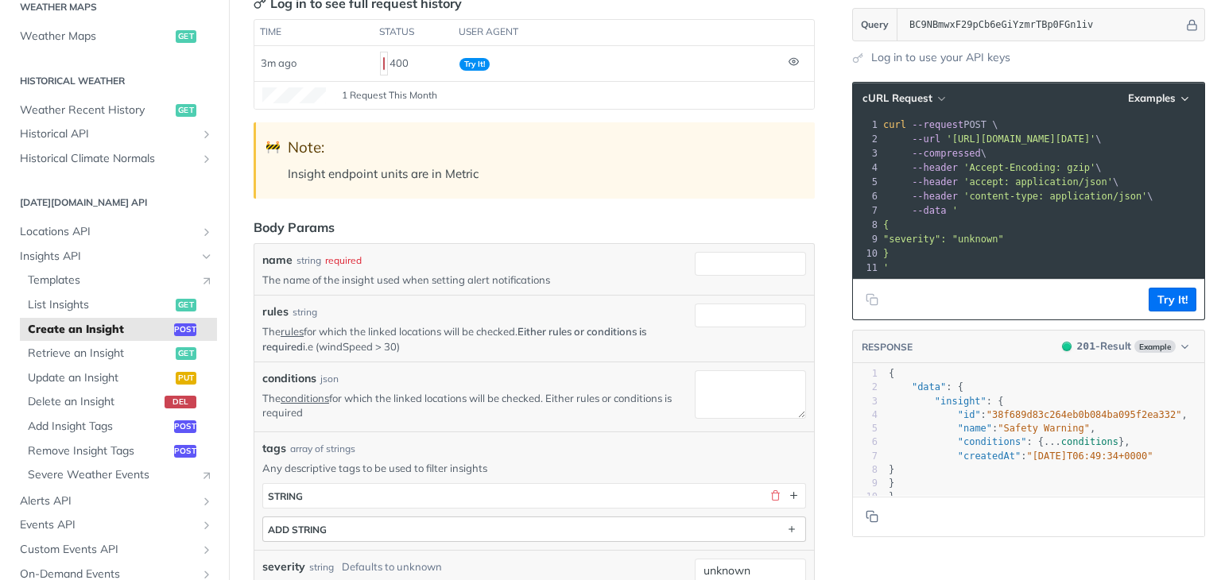
scroll to position [238, 0]
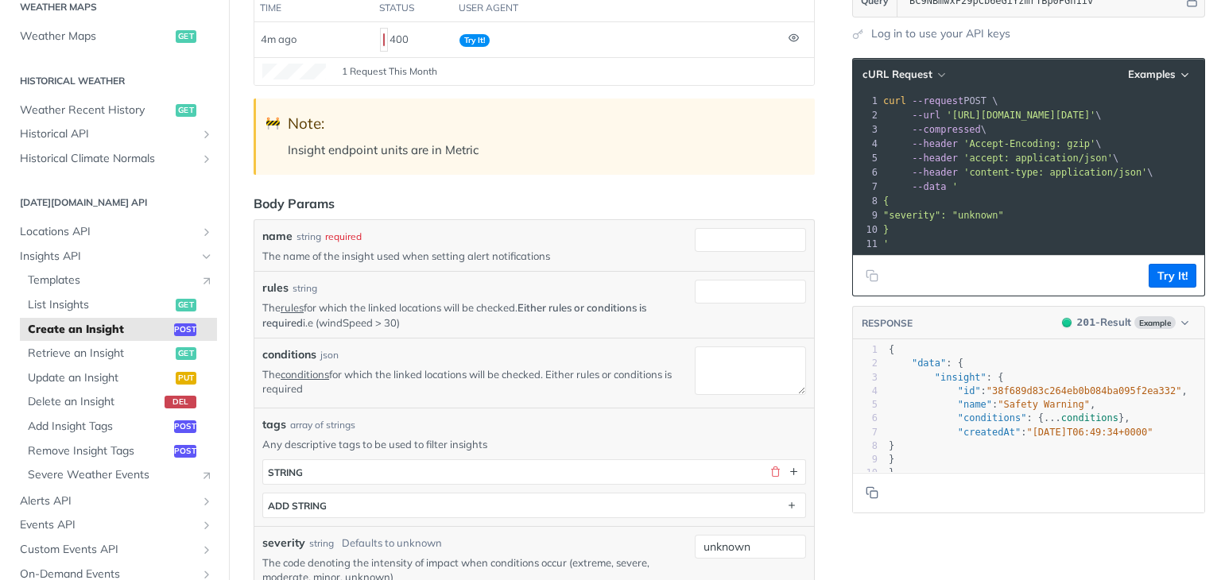
click at [129, 331] on span "Create an Insight" at bounding box center [99, 330] width 142 height 16
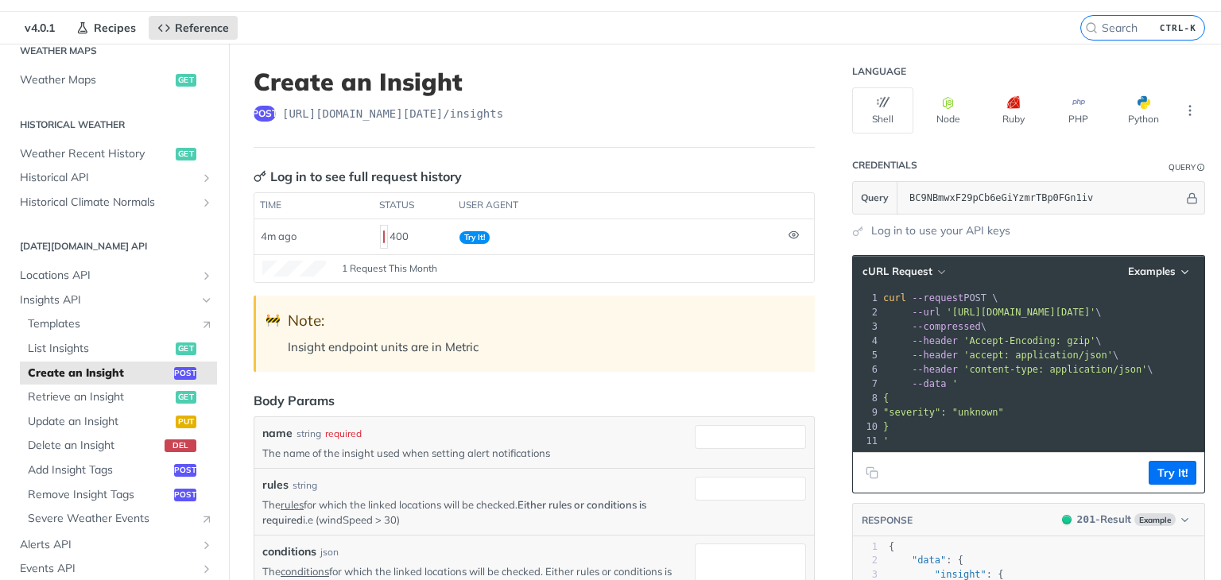
scroll to position [0, 0]
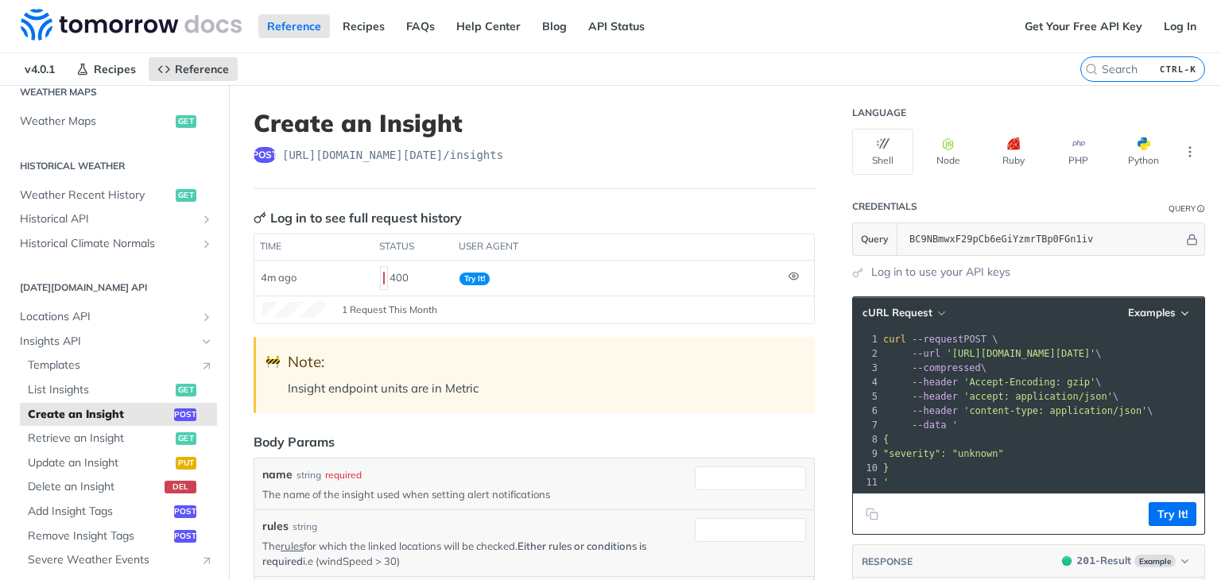
click at [469, 212] on header "Log in to see full request history" at bounding box center [534, 217] width 561 height 19
click at [470, 211] on header "Log in to see full request history" at bounding box center [534, 217] width 561 height 19
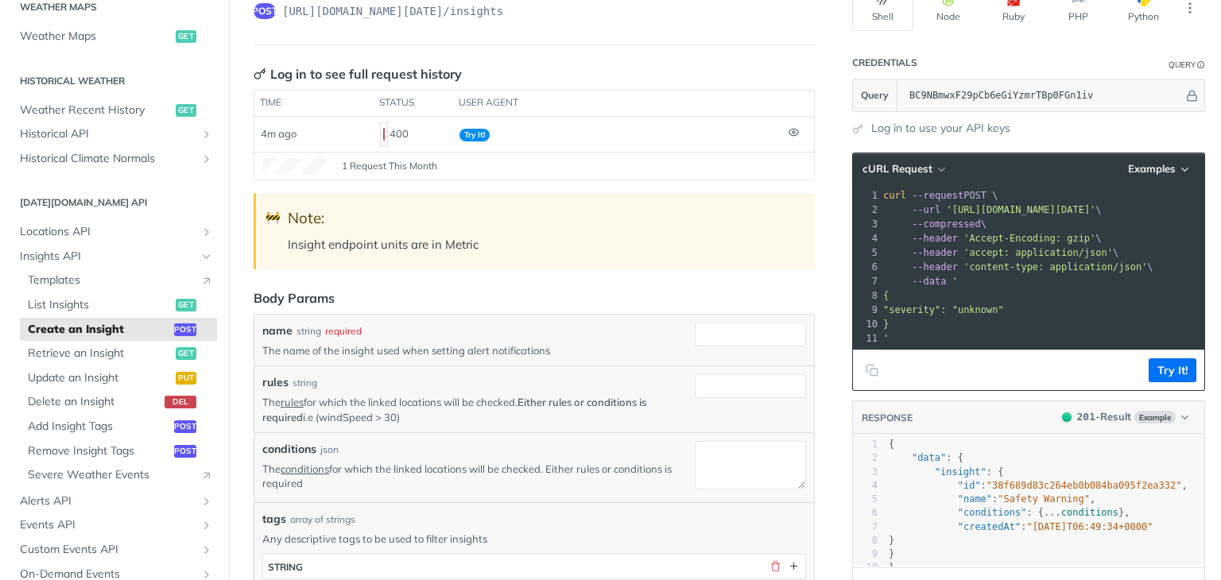
scroll to position [159, 0]
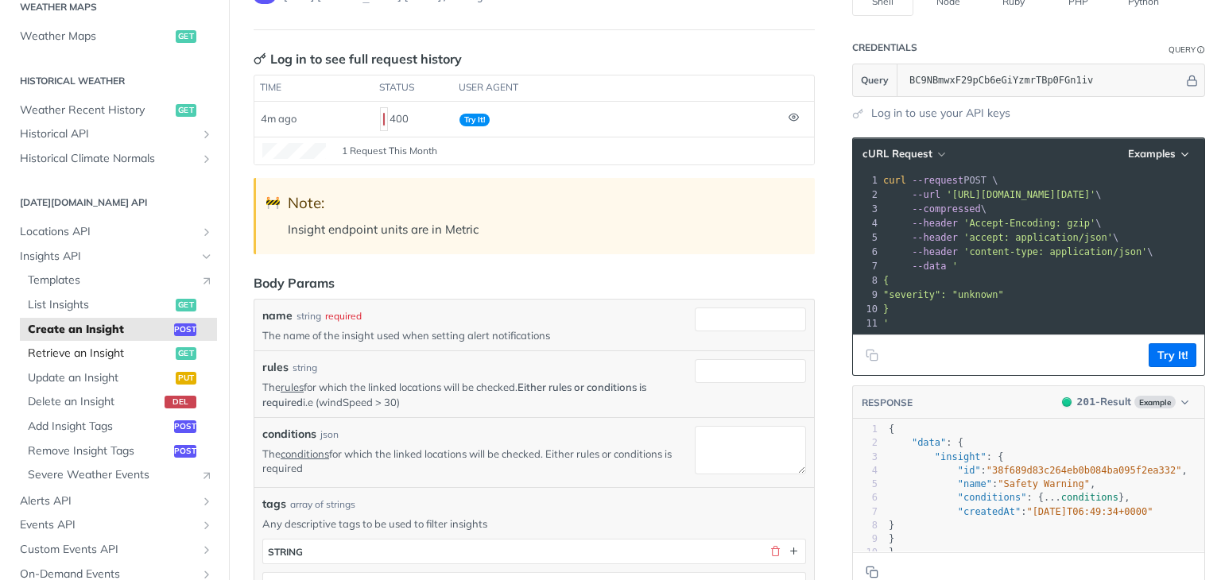
click at [64, 359] on span "Retrieve an Insight" at bounding box center [100, 354] width 144 height 16
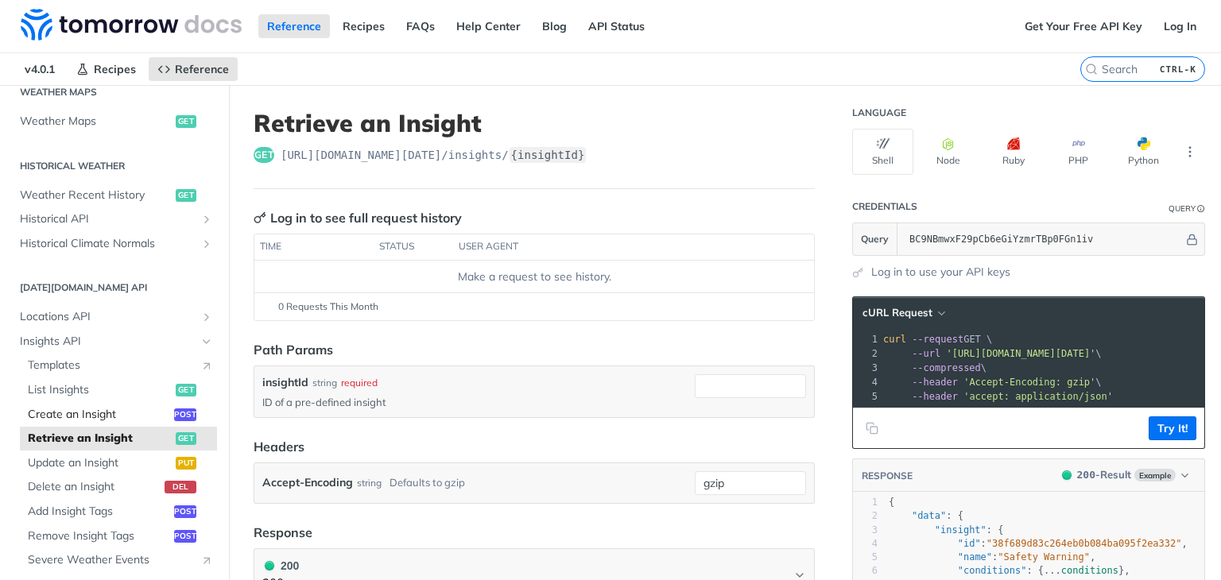
click at [104, 411] on span "Create an Insight" at bounding box center [99, 415] width 142 height 16
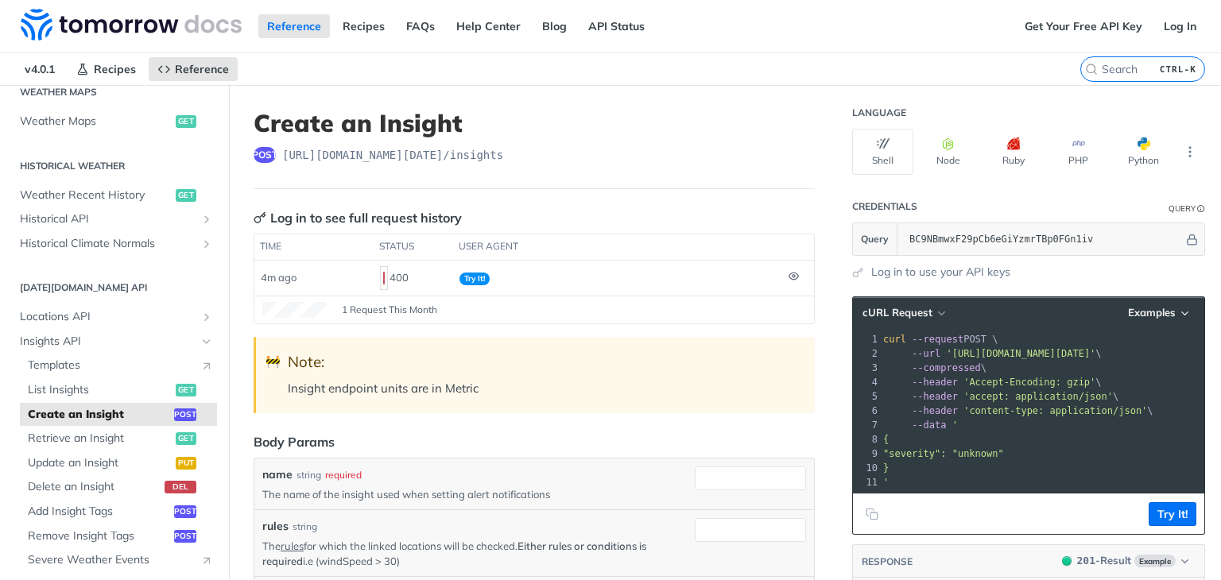
scroll to position [397, 0]
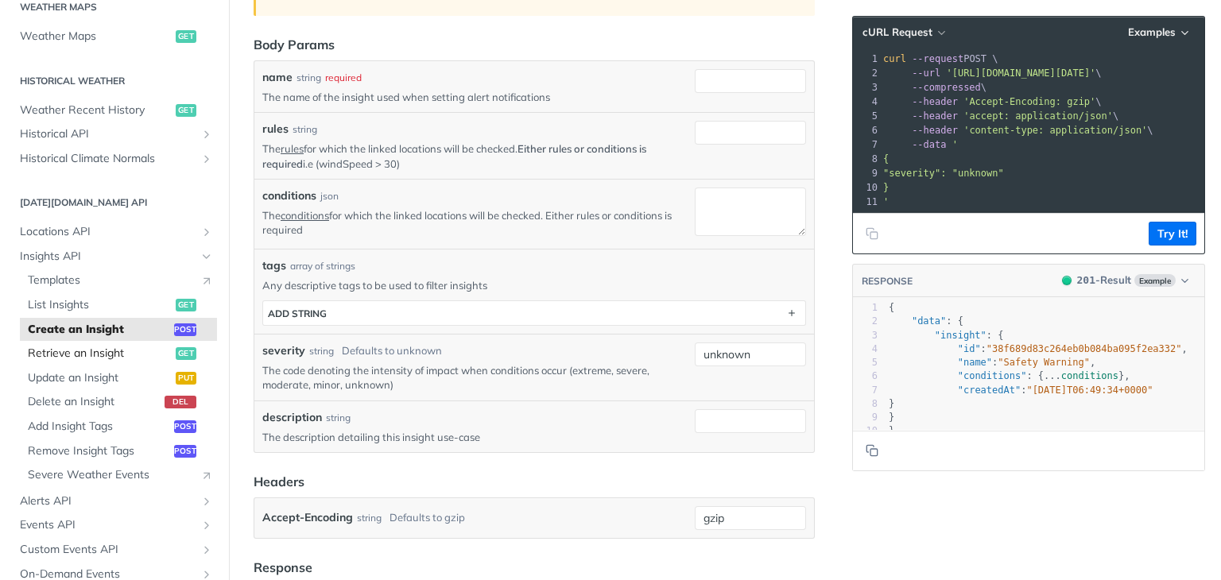
click at [89, 346] on span "Retrieve an Insight" at bounding box center [100, 354] width 144 height 16
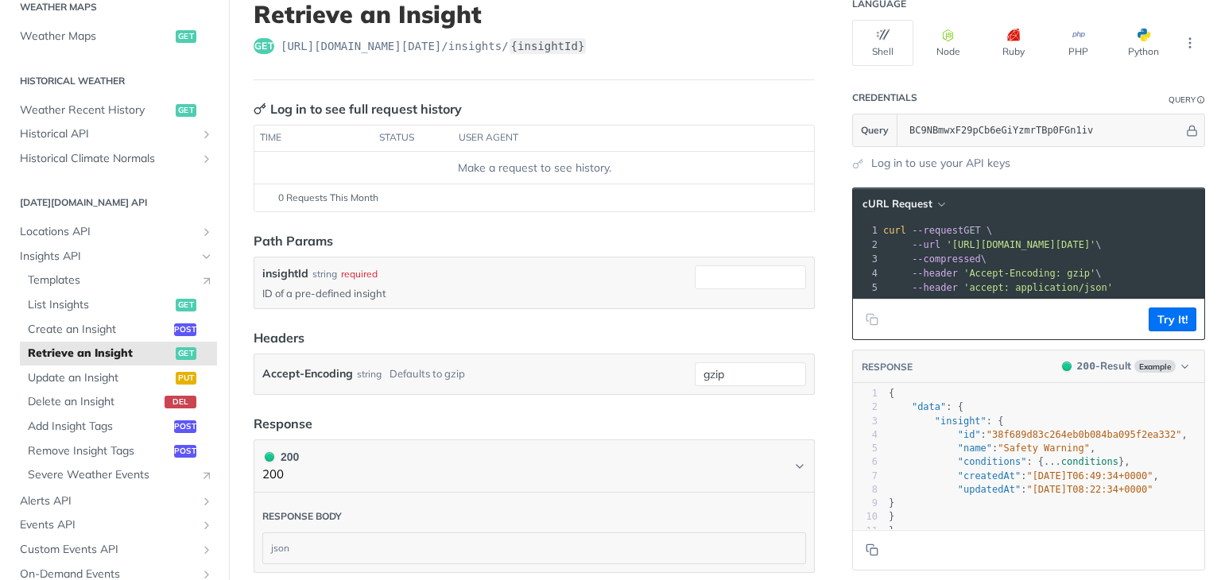
scroll to position [159, 0]
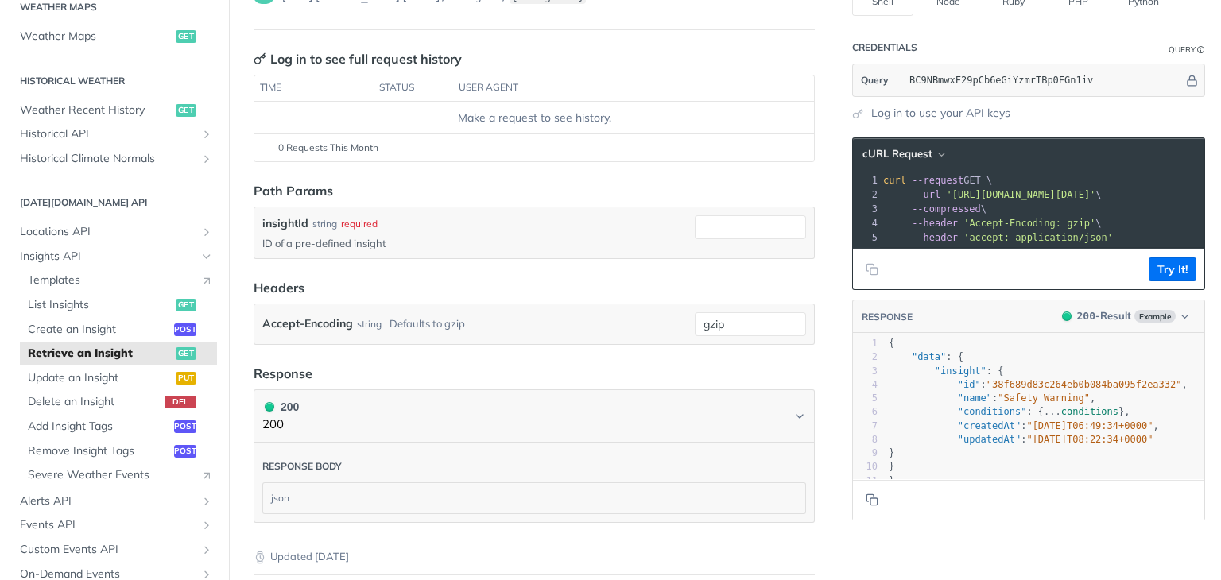
click at [660, 250] on div "insightId string required ID of a pre-defined insight" at bounding box center [533, 232] width 559 height 51
click at [713, 231] on input "insightId" at bounding box center [750, 227] width 111 height 24
paste input "e6e6cdab-433b-4844-87a6-e0d95fd5bb9d"
type input "e6e6cdab-433b-4844-87a6-e0d95fd5bb9d"
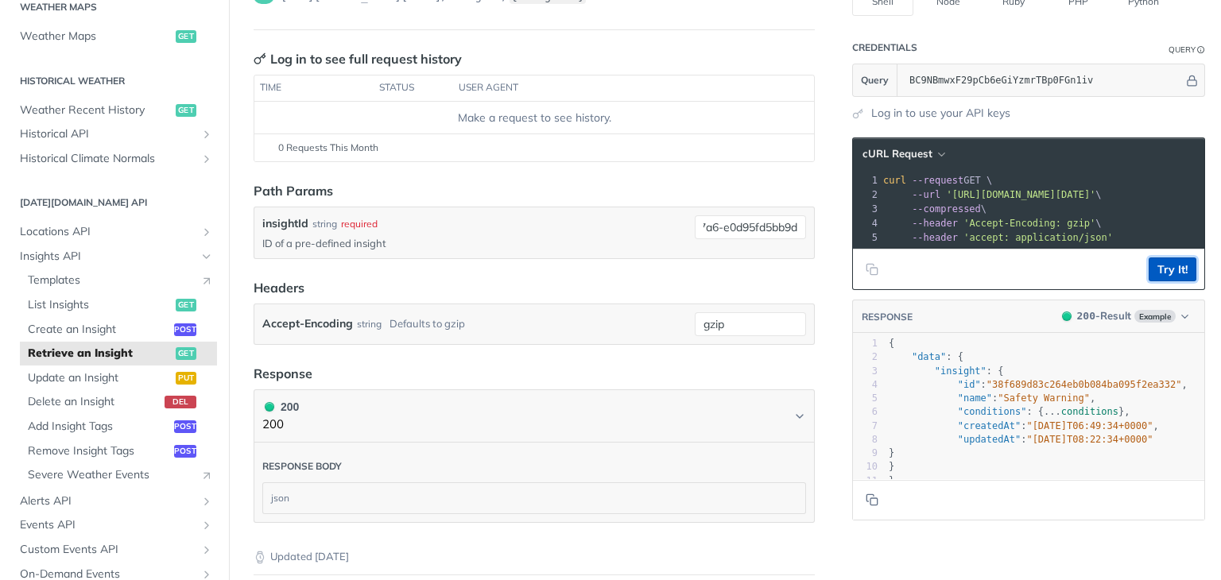
scroll to position [0, 0]
click at [1162, 277] on button "Try It!" at bounding box center [1172, 269] width 48 height 24
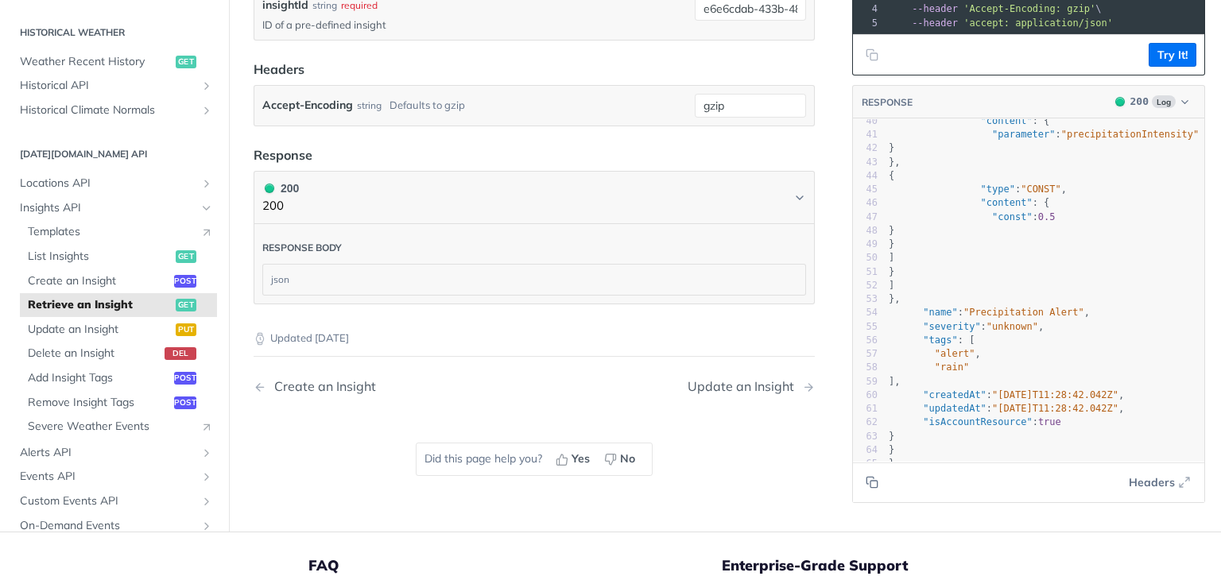
scroll to position [397, 0]
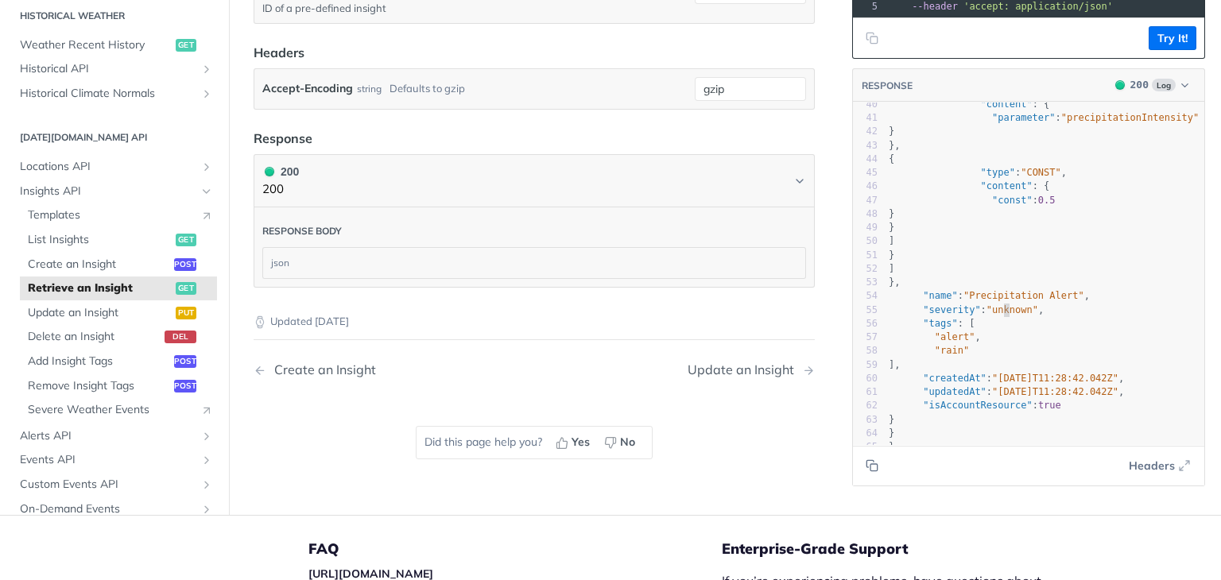
click at [993, 304] on span ""unknown"" at bounding box center [1012, 309] width 52 height 11
type textarea "unknown"
click at [993, 304] on span ""unknown"" at bounding box center [1012, 309] width 52 height 11
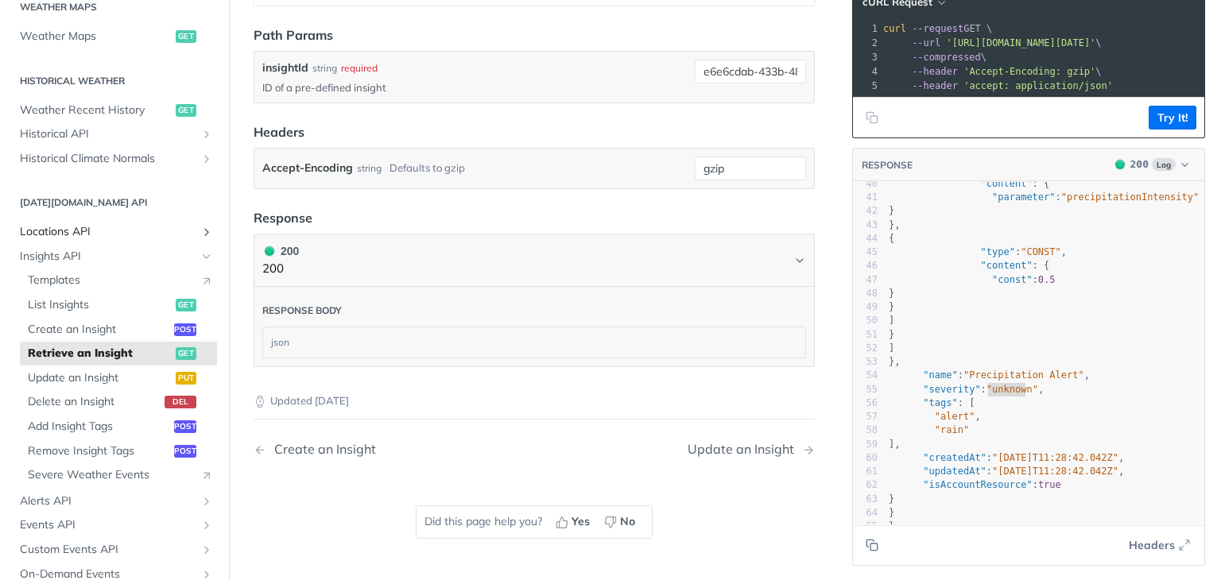
click at [67, 224] on span "Locations API" at bounding box center [108, 232] width 176 height 16
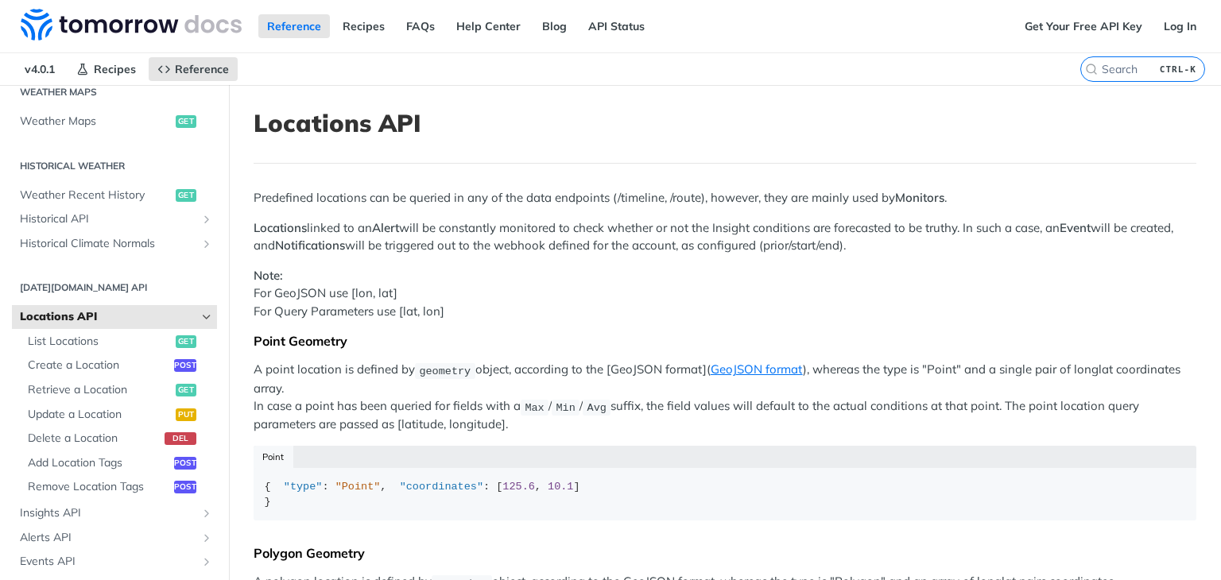
click at [323, 226] on p "Locations linked to an Alert will be constantly monitored to check whether or n…" at bounding box center [725, 237] width 943 height 36
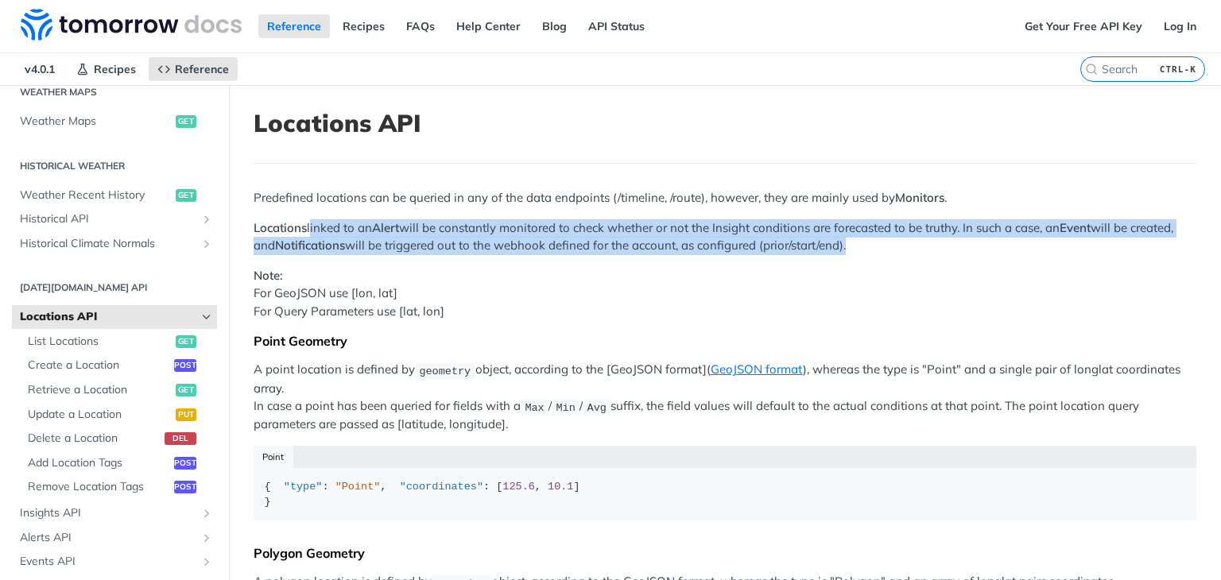
drag, startPoint x: 323, startPoint y: 226, endPoint x: 892, endPoint y: 247, distance: 570.2
click at [892, 247] on p "Locations linked to an Alert will be constantly monitored to check whether or n…" at bounding box center [725, 237] width 943 height 36
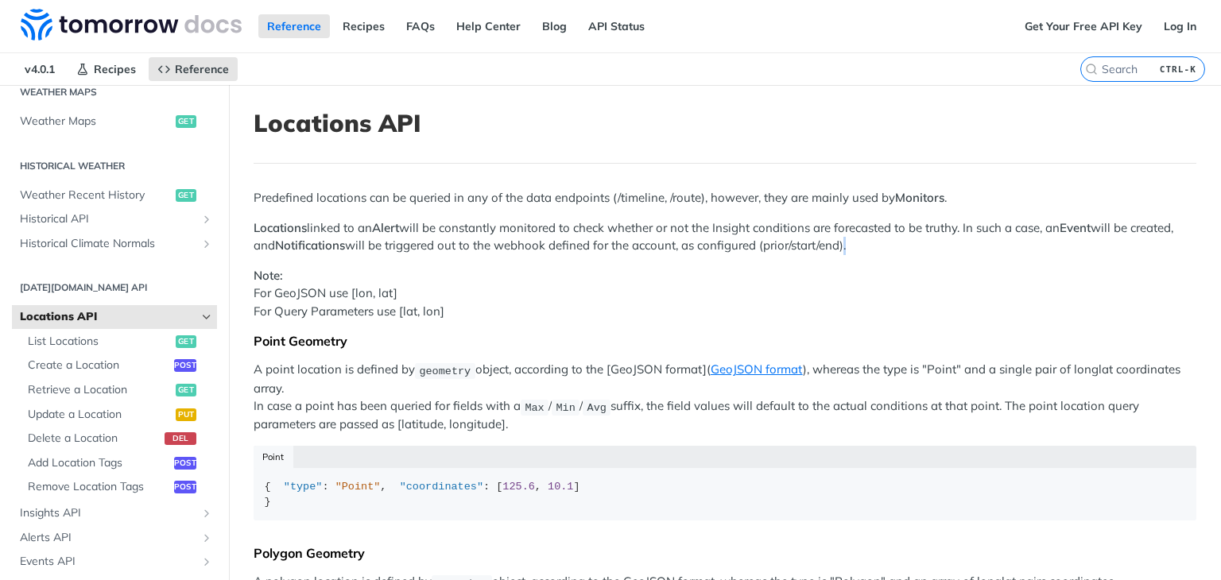
click at [892, 247] on p "Locations linked to an Alert will be constantly monitored to check whether or n…" at bounding box center [725, 237] width 943 height 36
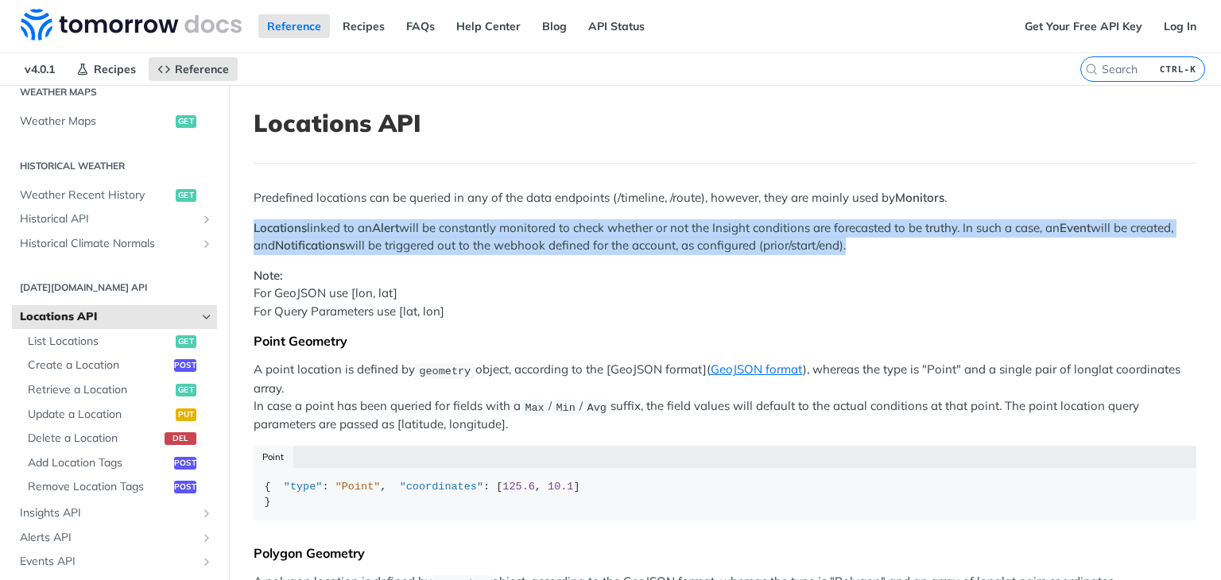
click at [892, 247] on p "Locations linked to an Alert will be constantly monitored to check whether or n…" at bounding box center [725, 237] width 943 height 36
click at [707, 242] on p "Locations linked to an Alert will be constantly monitored to check whether or n…" at bounding box center [725, 237] width 943 height 36
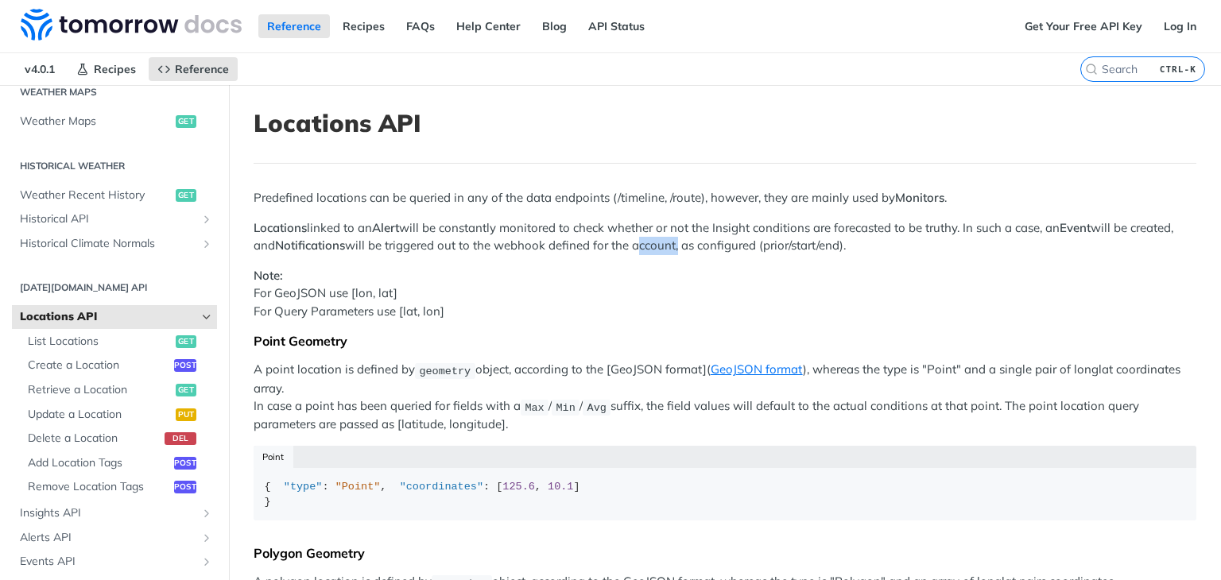
click at [707, 242] on p "Locations linked to an Alert will be constantly monitored to check whether or n…" at bounding box center [725, 237] width 943 height 36
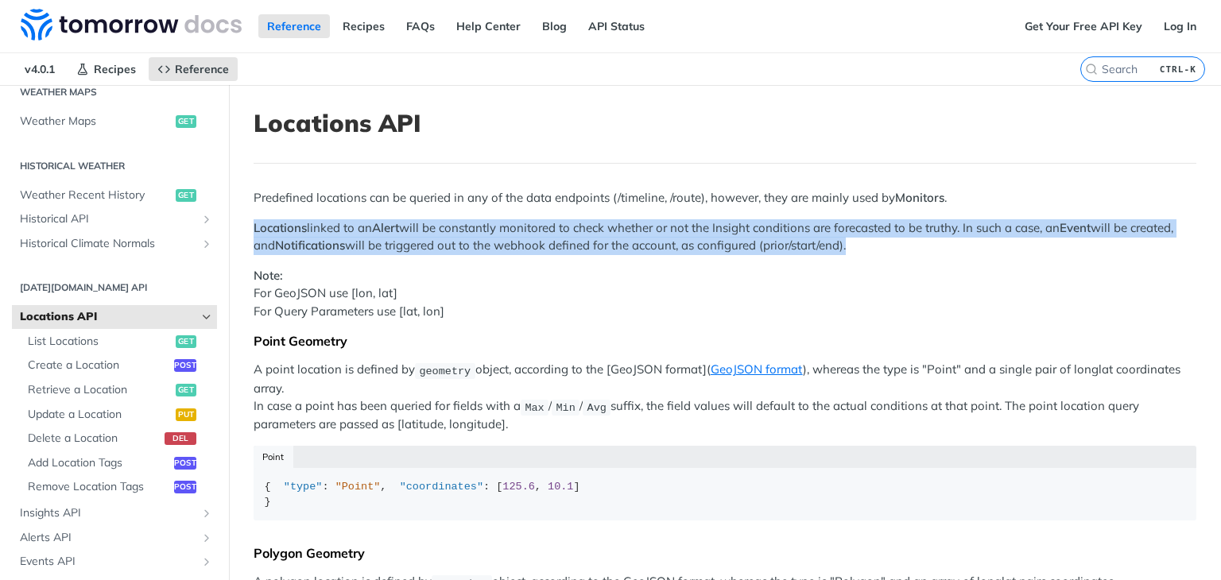
click at [707, 242] on p "Locations linked to an Alert will be constantly monitored to check whether or n…" at bounding box center [725, 237] width 943 height 36
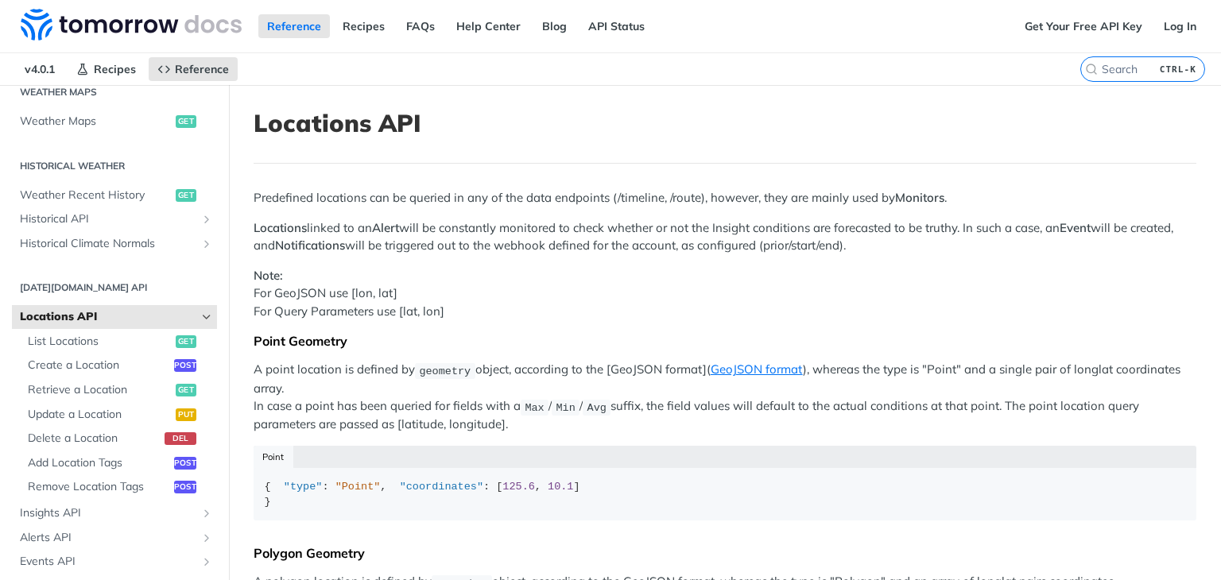
click at [416, 375] on code "geometry" at bounding box center [445, 371] width 60 height 16
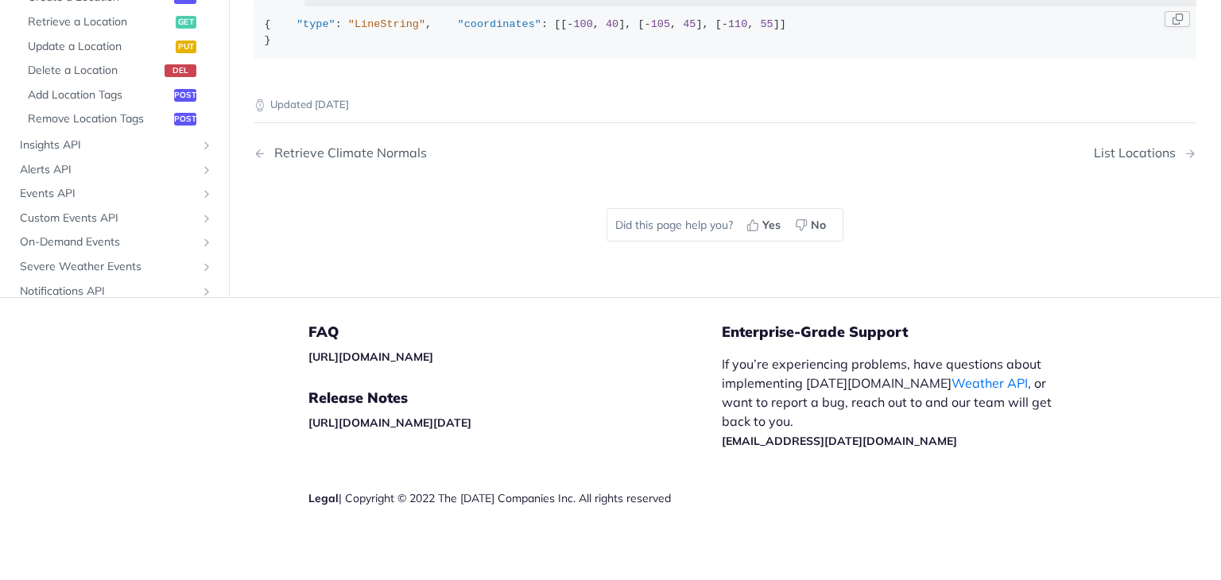
scroll to position [954, 0]
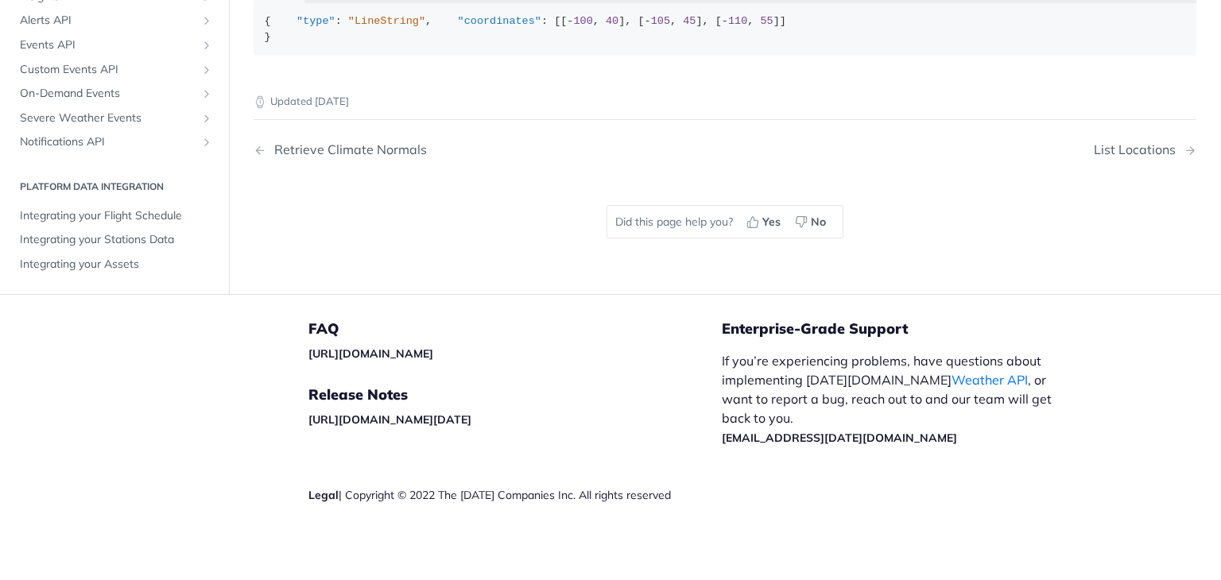
scroll to position [476, 0]
click at [138, 29] on span "Alerts API" at bounding box center [108, 22] width 176 height 16
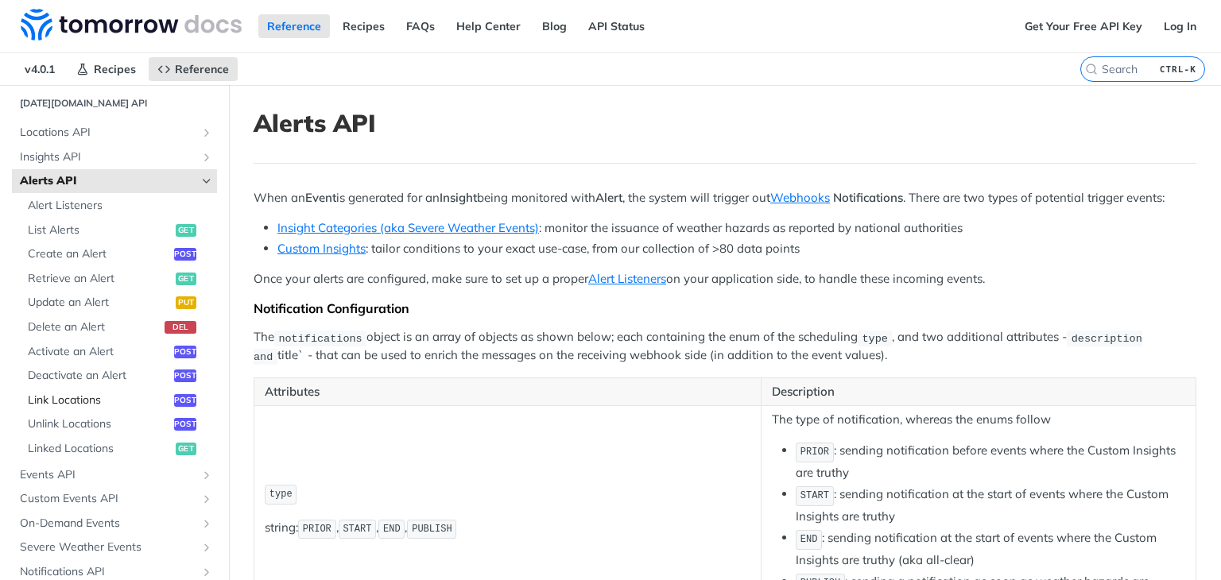
scroll to position [714, 0]
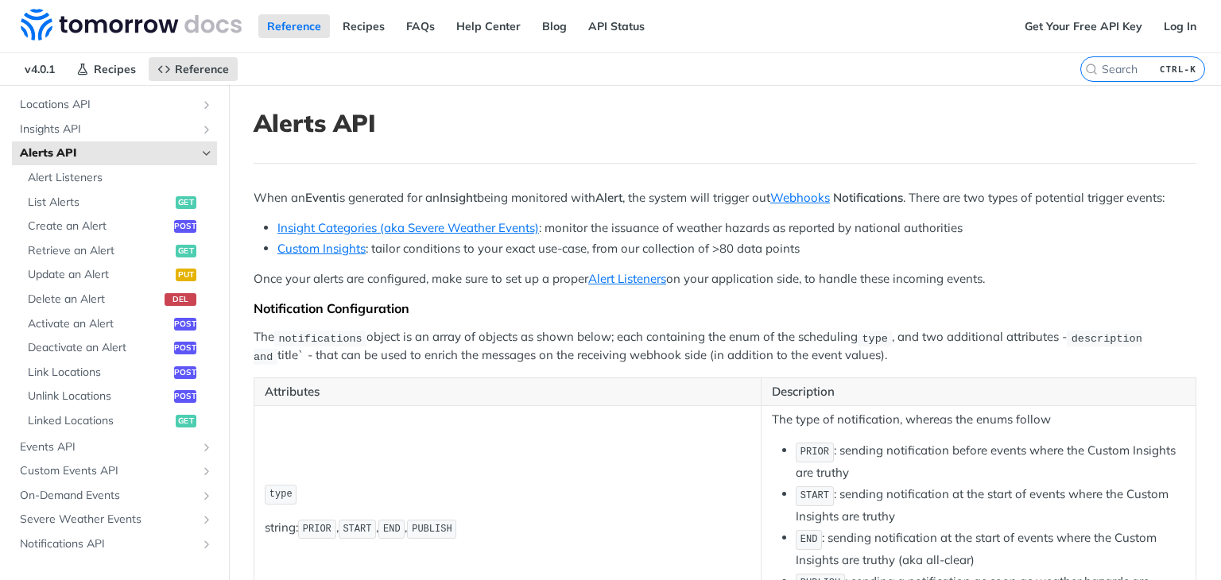
click at [200, 149] on icon "Hide subpages for Alerts API" at bounding box center [206, 153] width 13 height 13
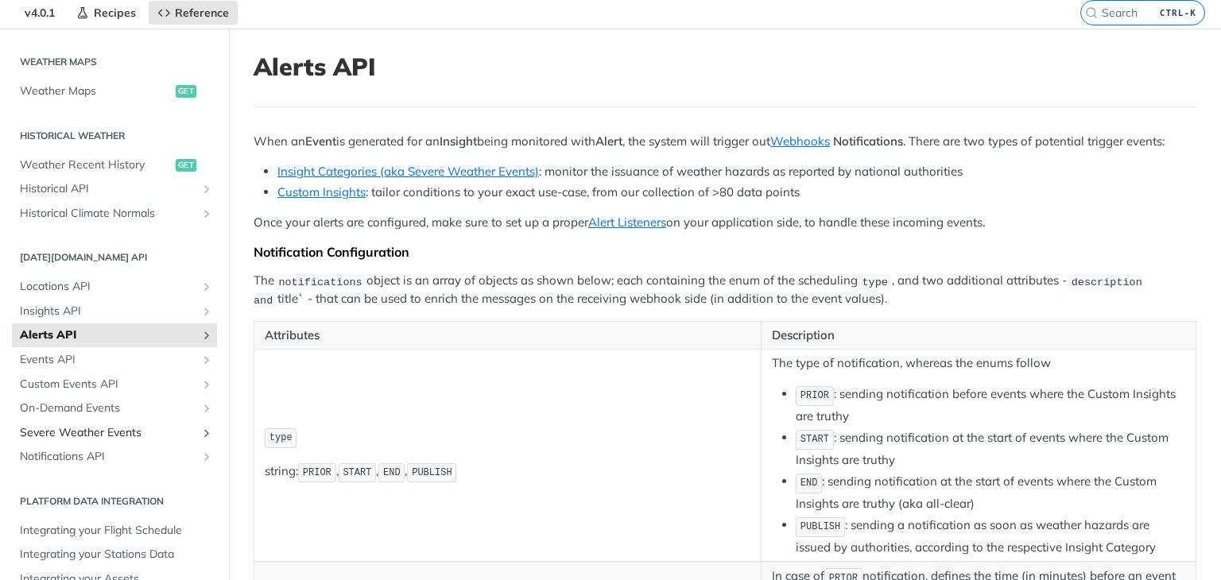
scroll to position [159, 0]
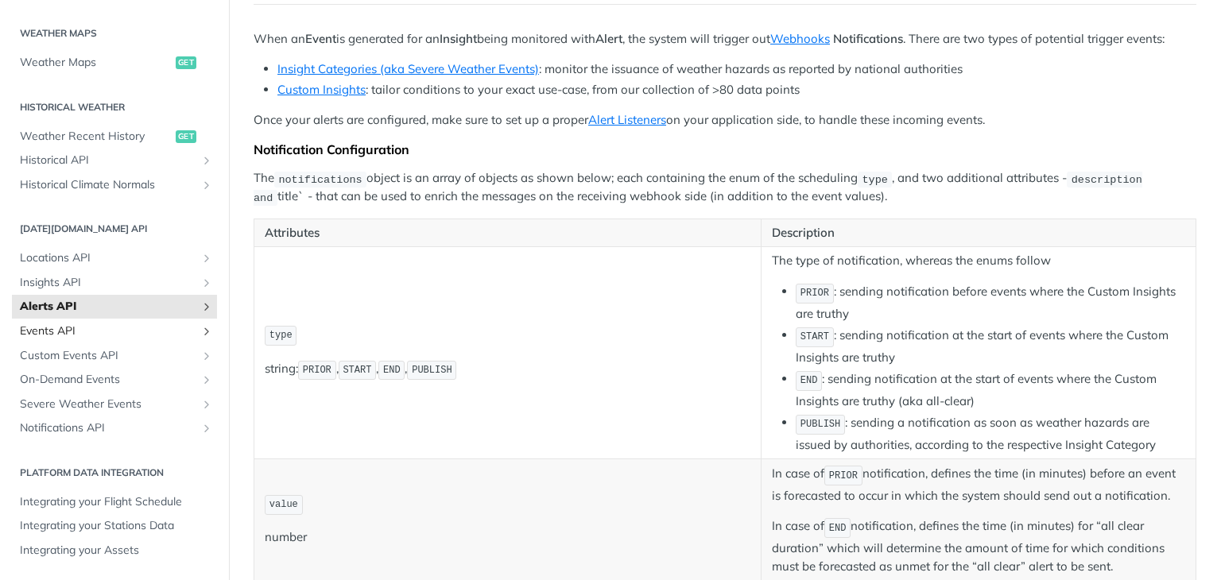
click at [145, 335] on span "Events API" at bounding box center [108, 331] width 176 height 16
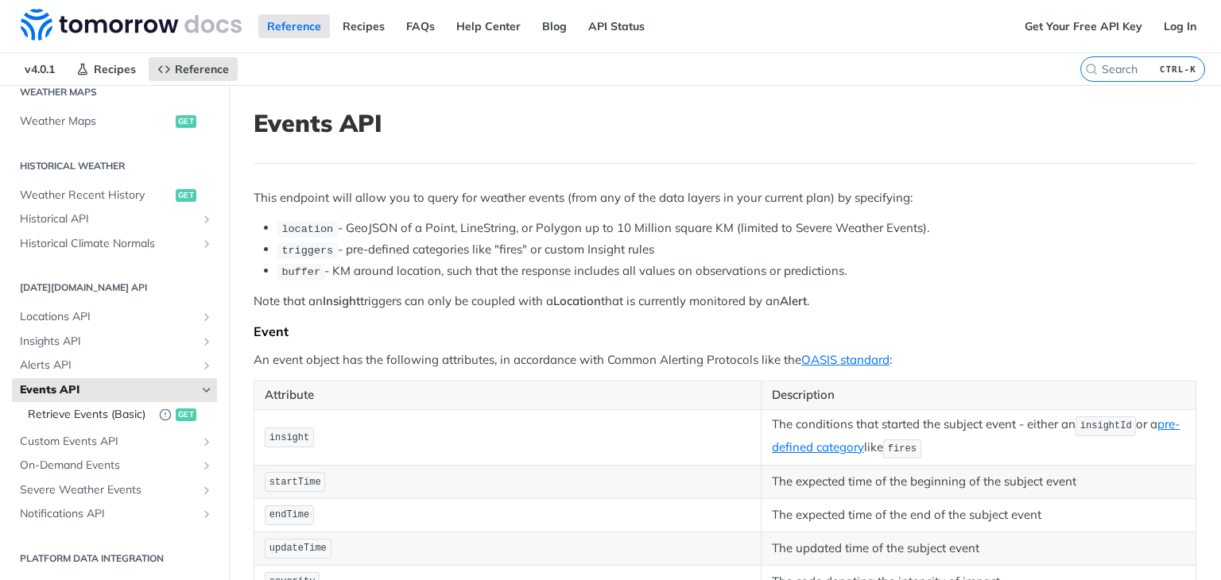
scroll to position [517, 0]
click at [184, 377] on link "Events API" at bounding box center [114, 389] width 205 height 24
click at [200, 441] on icon "Show subpages for Custom Events API" at bounding box center [206, 441] width 13 height 13
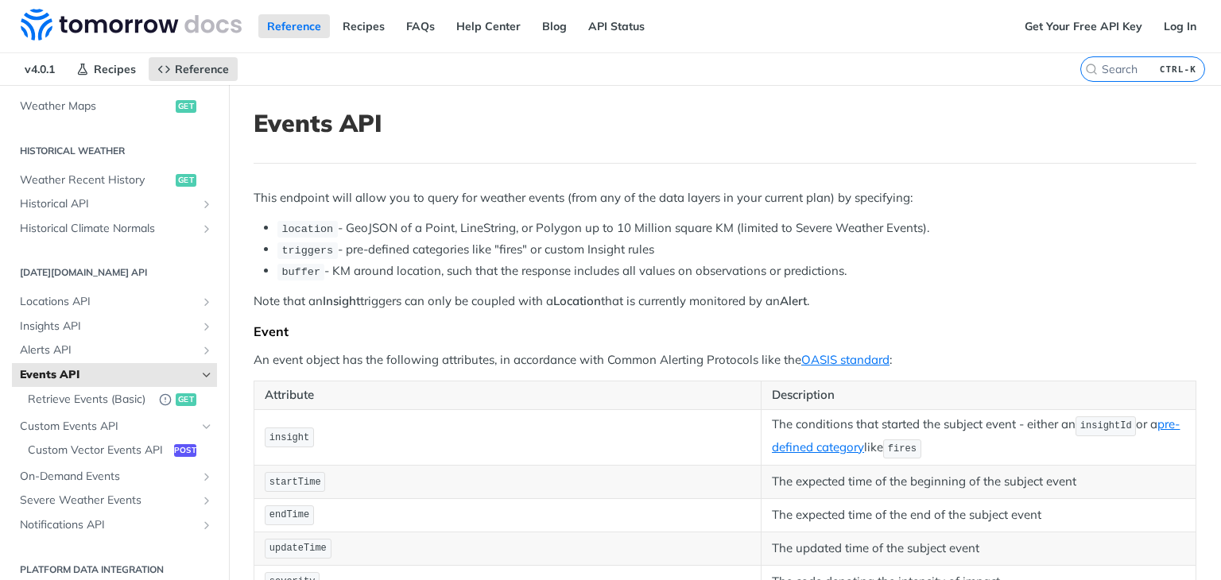
click at [200, 369] on icon "Hide subpages for Events API" at bounding box center [206, 375] width 13 height 13
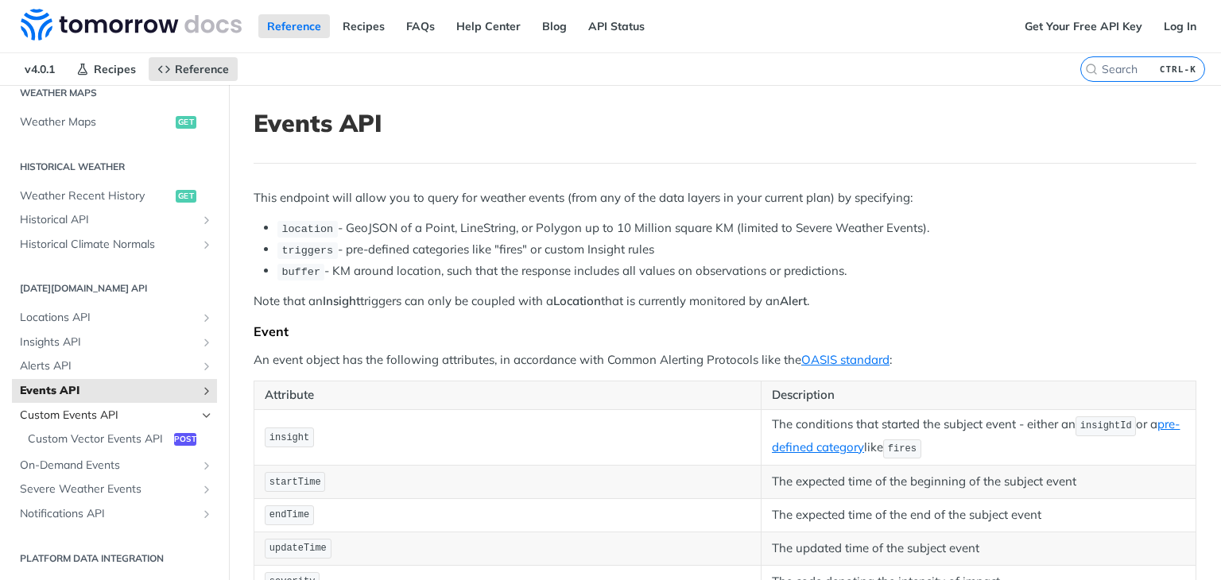
click at [200, 409] on icon "Hide subpages for Custom Events API" at bounding box center [206, 415] width 13 height 13
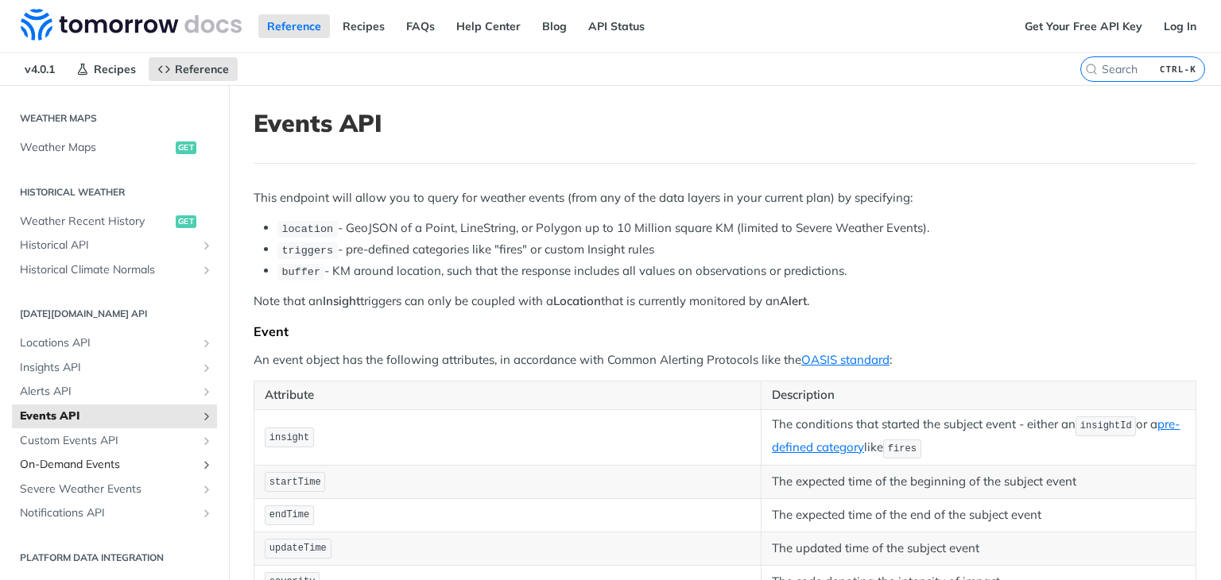
click at [187, 462] on link "On-Demand Events" at bounding box center [114, 465] width 205 height 24
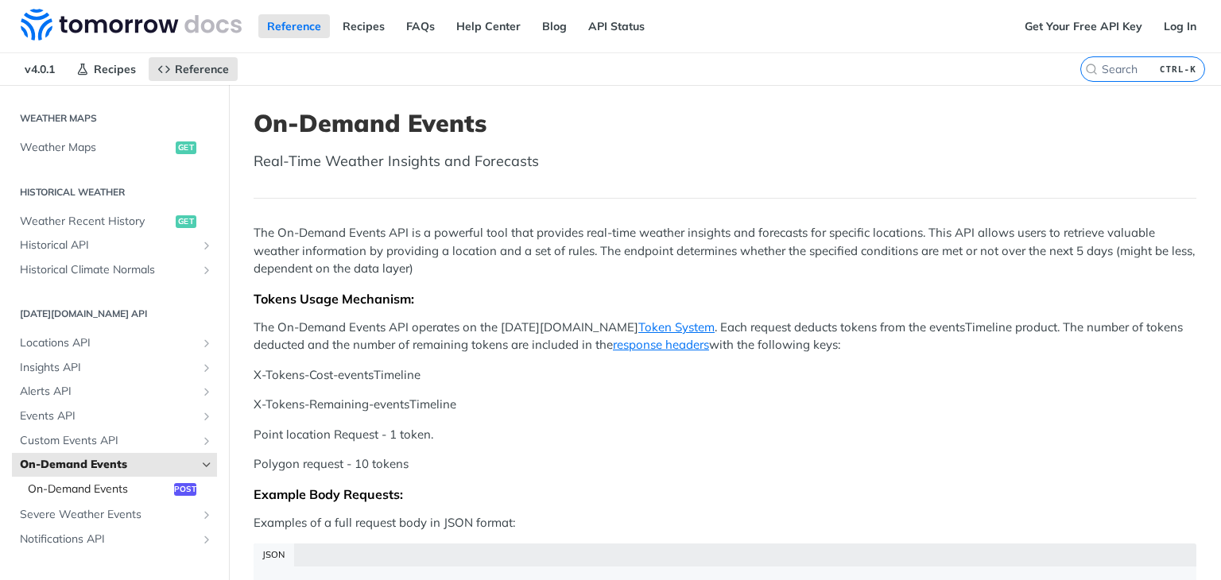
click at [176, 488] on span "post" at bounding box center [185, 489] width 22 height 13
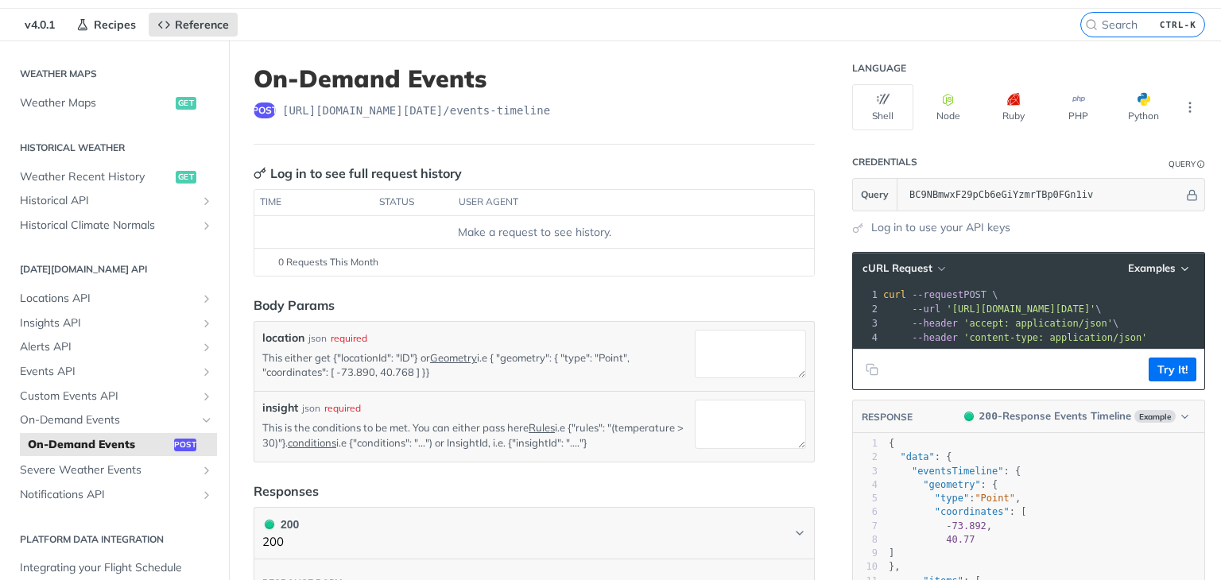
scroll to position [79, 0]
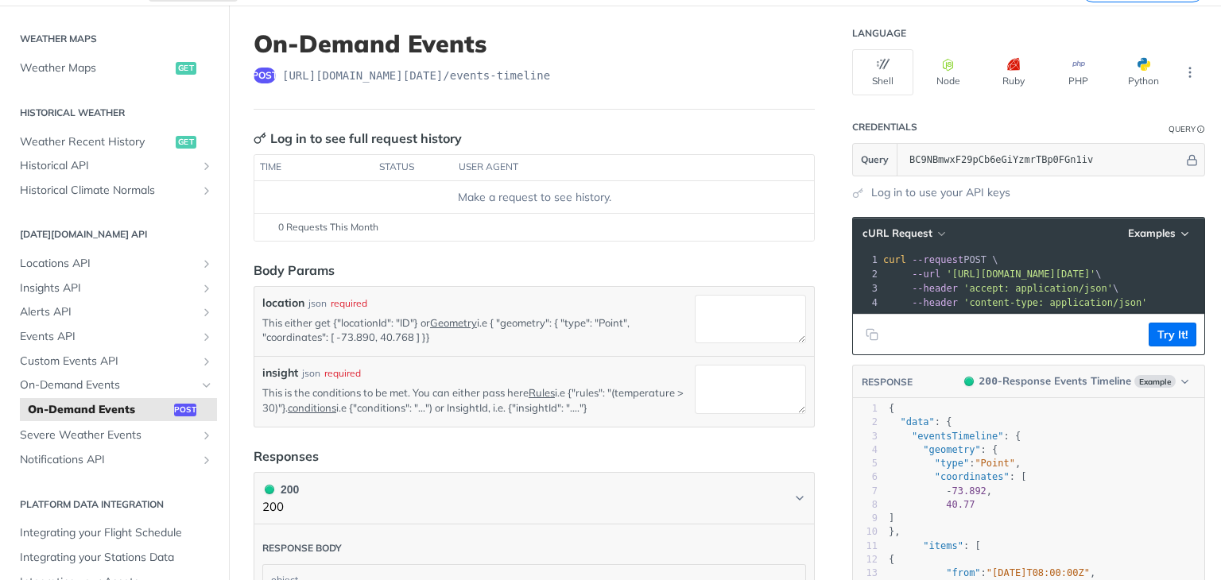
click at [383, 391] on p "This is the conditions to be met. You can either pass here Rules i.e {"rules": …" at bounding box center [475, 399] width 426 height 29
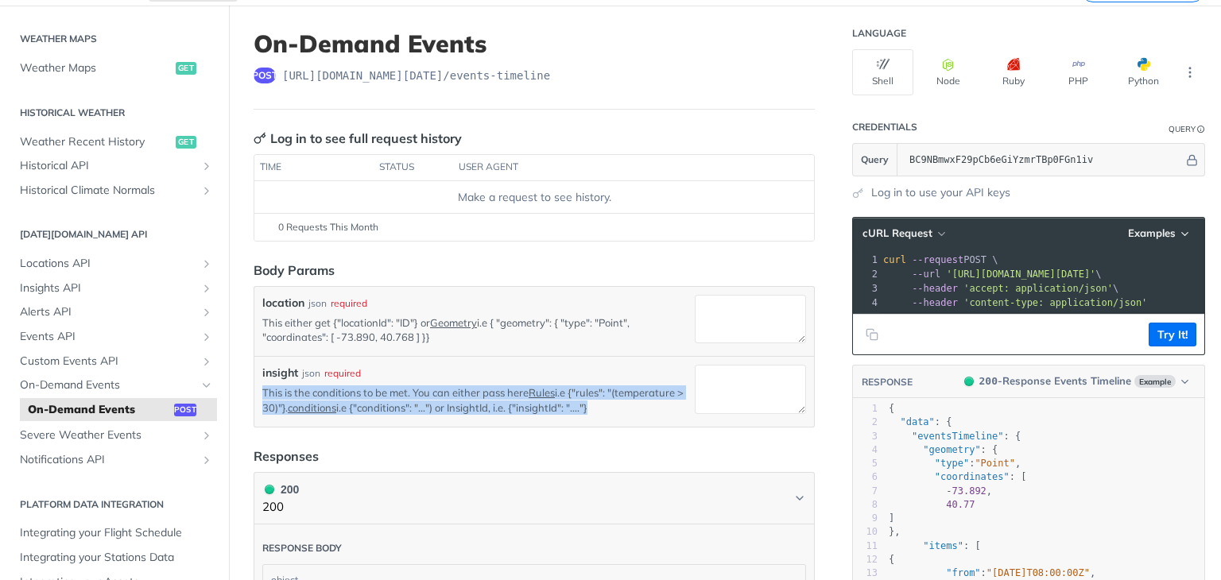
click at [383, 391] on p "This is the conditions to be met. You can either pass here Rules i.e {"rules": …" at bounding box center [475, 399] width 426 height 29
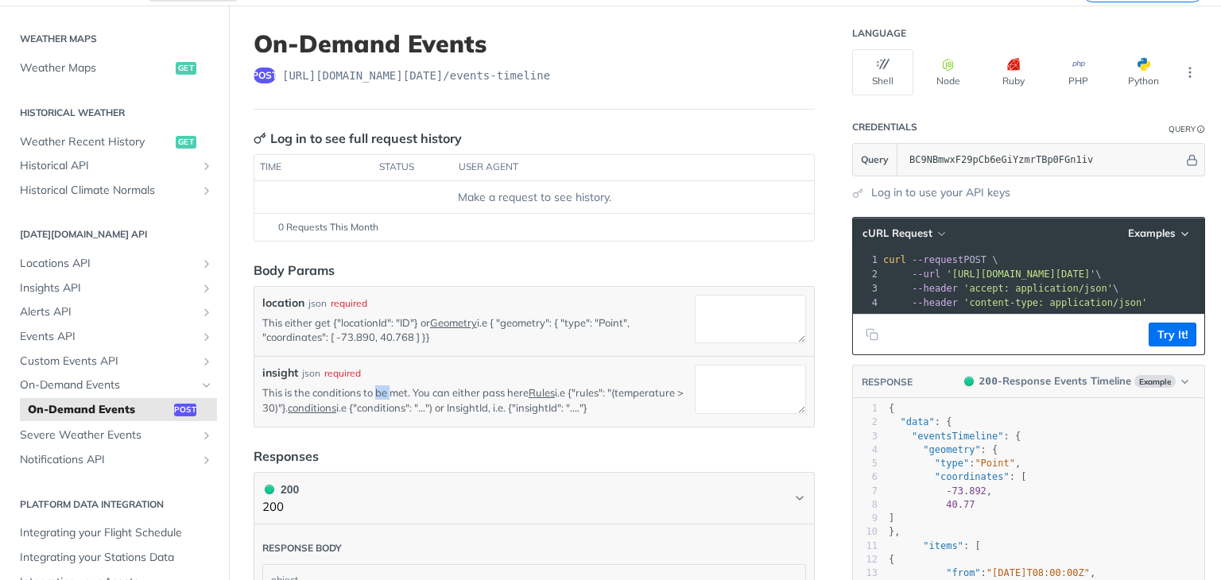
click at [383, 391] on p "This is the conditions to be met. You can either pass here Rules i.e {"rules": …" at bounding box center [475, 399] width 426 height 29
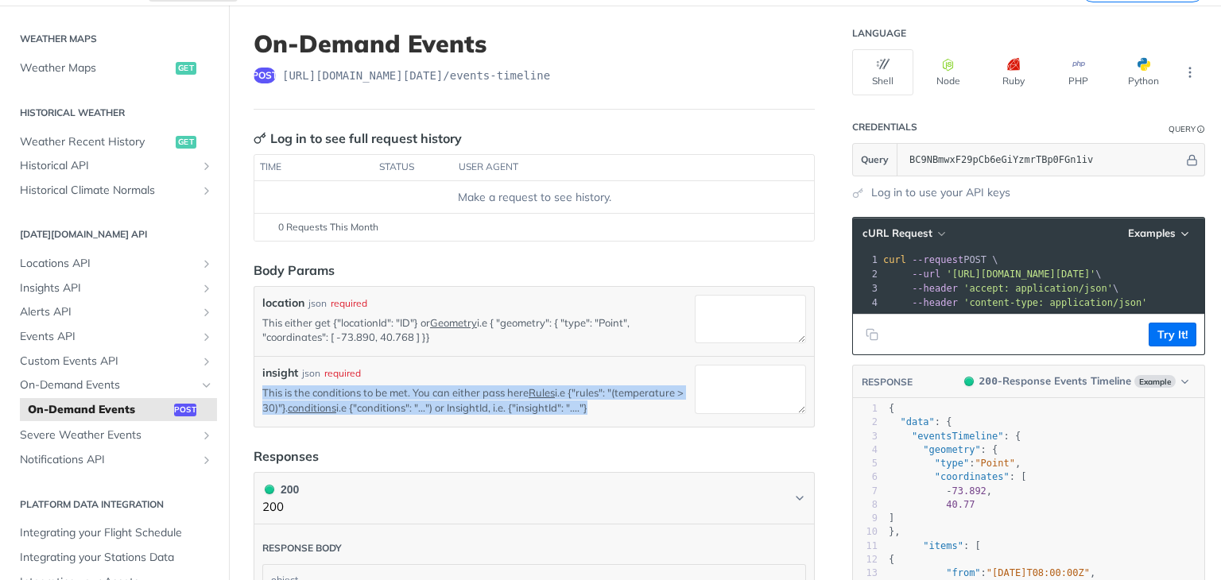
click at [383, 391] on p "This is the conditions to be met. You can either pass here Rules i.e {"rules": …" at bounding box center [475, 399] width 426 height 29
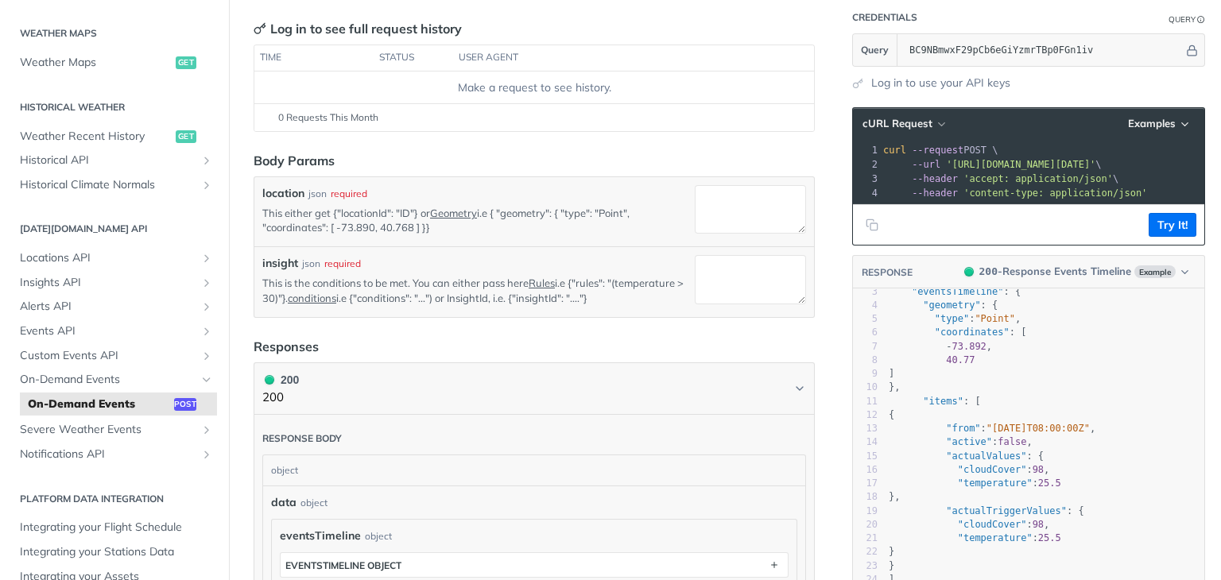
scroll to position [238, 0]
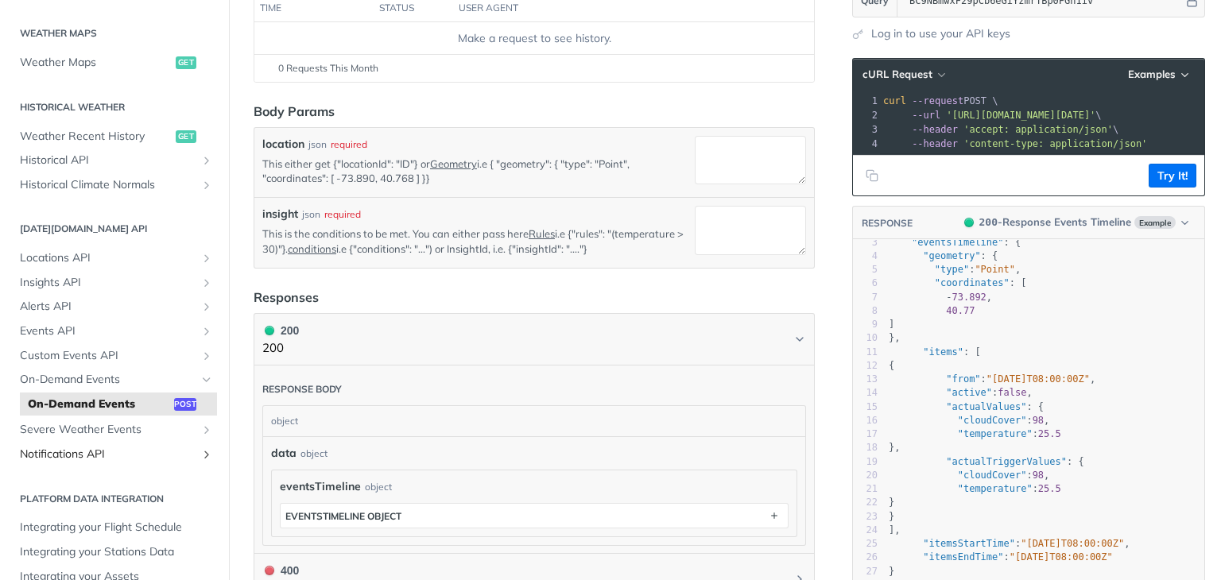
click at [110, 459] on span "Notifications API" at bounding box center [108, 455] width 176 height 16
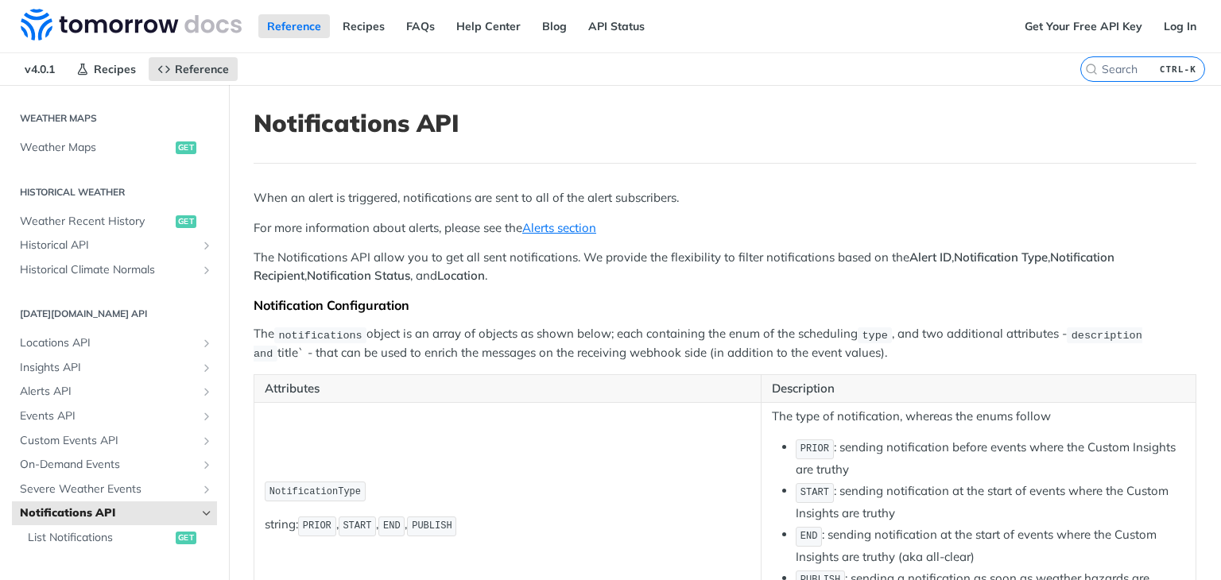
click at [334, 207] on div "When an alert is triggered, notifications are sent to all of the alert subscrib…" at bounding box center [725, 431] width 943 height 485
click at [345, 198] on p "When an alert is triggered, notifications are sent to all of the alert subscrib…" at bounding box center [725, 198] width 943 height 18
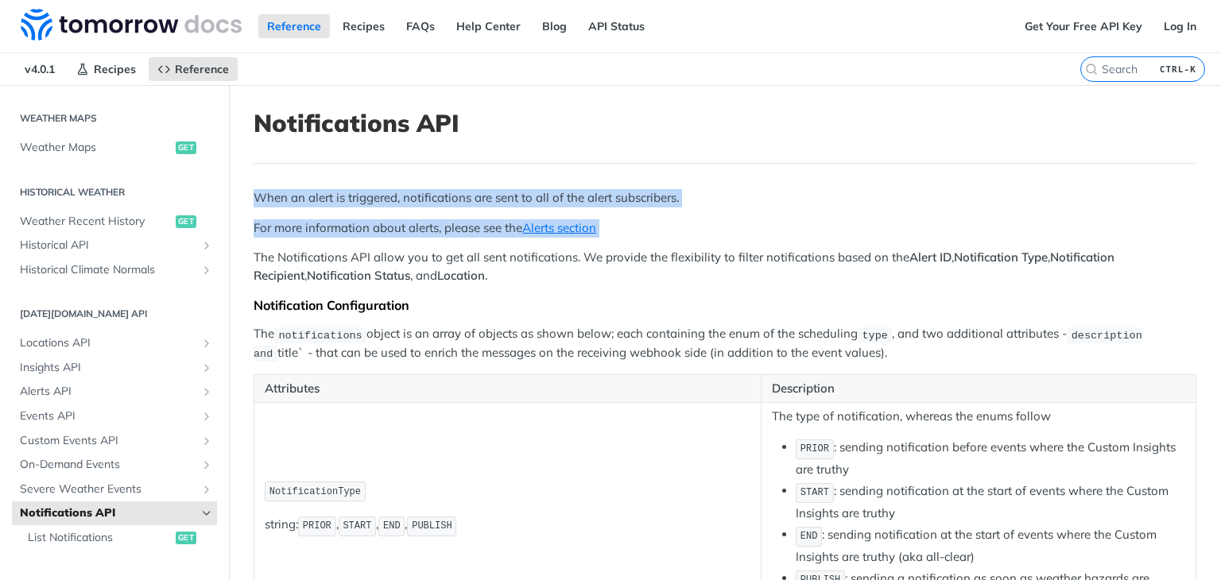
drag, startPoint x: 345, startPoint y: 198, endPoint x: 358, endPoint y: 223, distance: 28.1
click at [358, 223] on div "When an alert is triggered, notifications are sent to all of the alert subscrib…" at bounding box center [725, 431] width 943 height 485
click at [358, 223] on p "For more information about alerts, please see the Alerts section" at bounding box center [725, 228] width 943 height 18
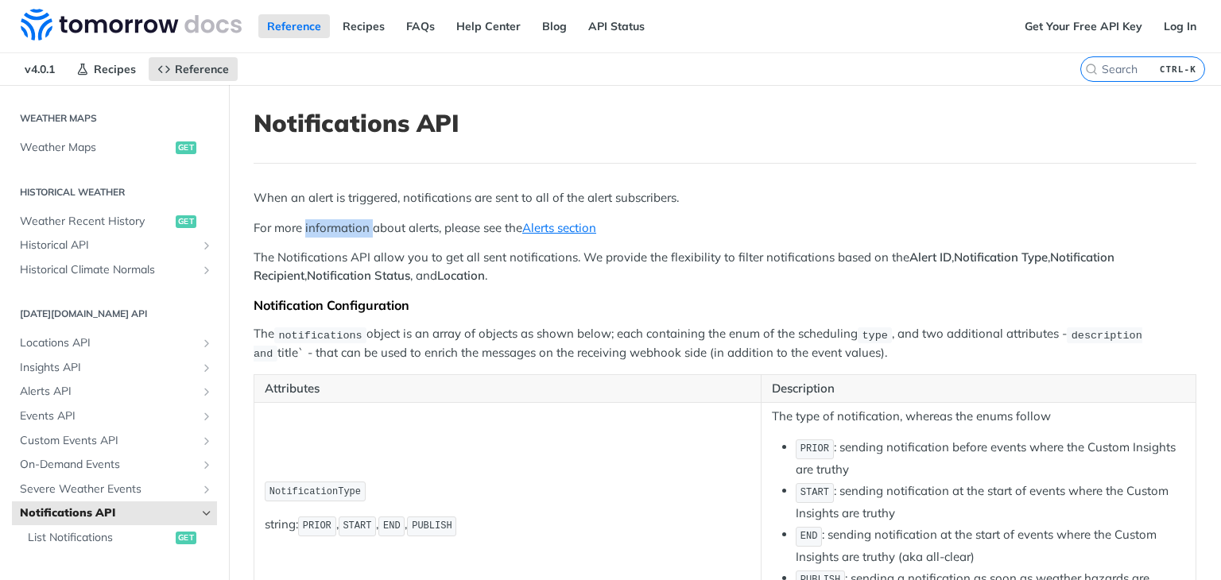
click at [358, 223] on p "For more information about alerts, please see the Alerts section" at bounding box center [725, 228] width 943 height 18
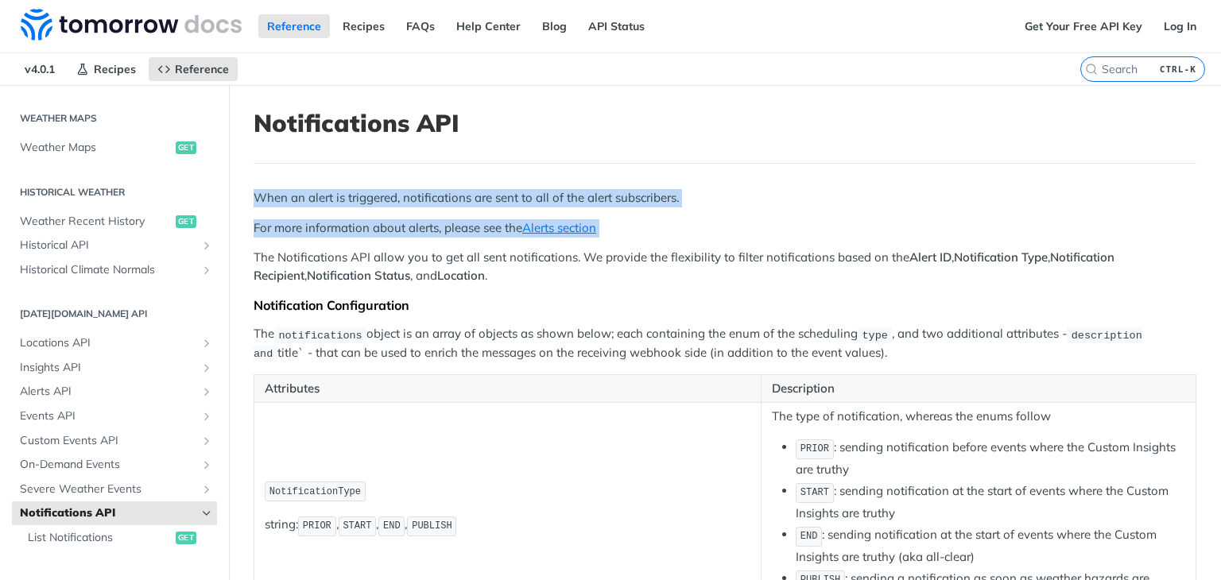
drag, startPoint x: 358, startPoint y: 223, endPoint x: 375, endPoint y: 196, distance: 31.1
click at [375, 196] on div "When an alert is triggered, notifications are sent to all of the alert subscrib…" at bounding box center [725, 431] width 943 height 485
click at [375, 196] on p "When an alert is triggered, notifications are sent to all of the alert subscrib…" at bounding box center [725, 198] width 943 height 18
drag, startPoint x: 375, startPoint y: 196, endPoint x: 408, endPoint y: 252, distance: 64.5
click at [408, 252] on div "When an alert is triggered, notifications are sent to all of the alert subscrib…" at bounding box center [725, 431] width 943 height 485
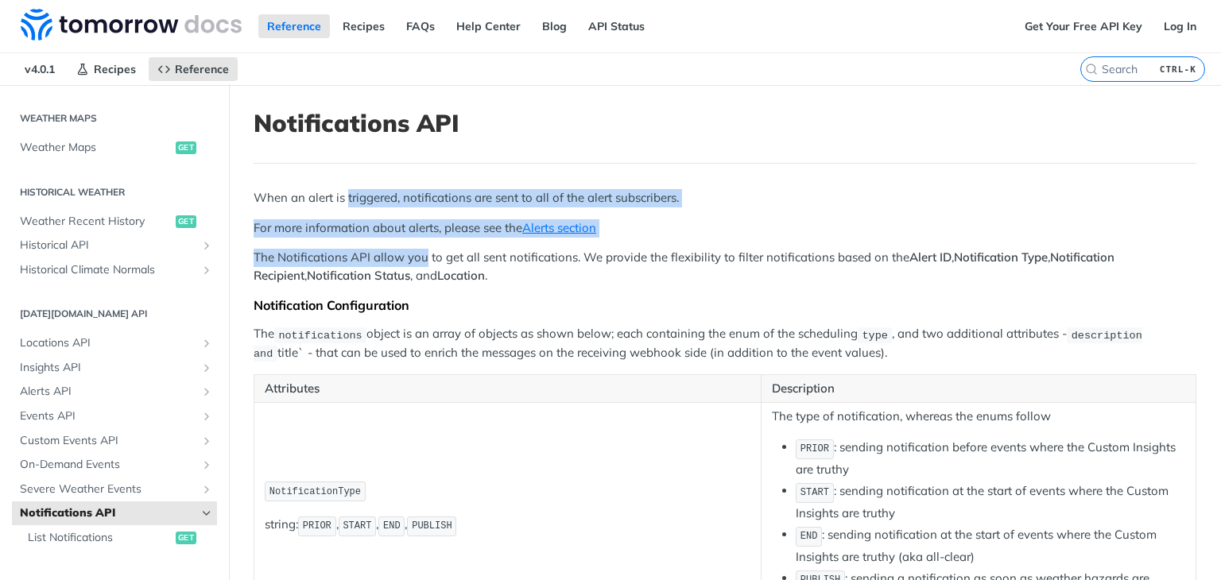
click at [408, 252] on p "The Notifications API allow you to get all sent notifications. We provide the f…" at bounding box center [725, 267] width 943 height 36
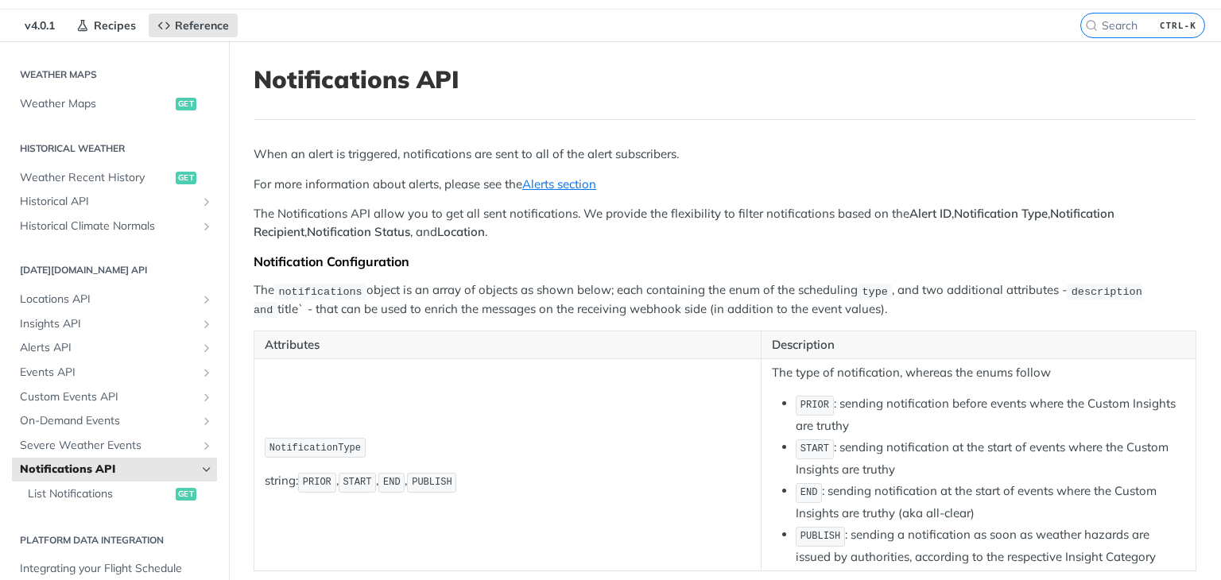
scroll to position [79, 0]
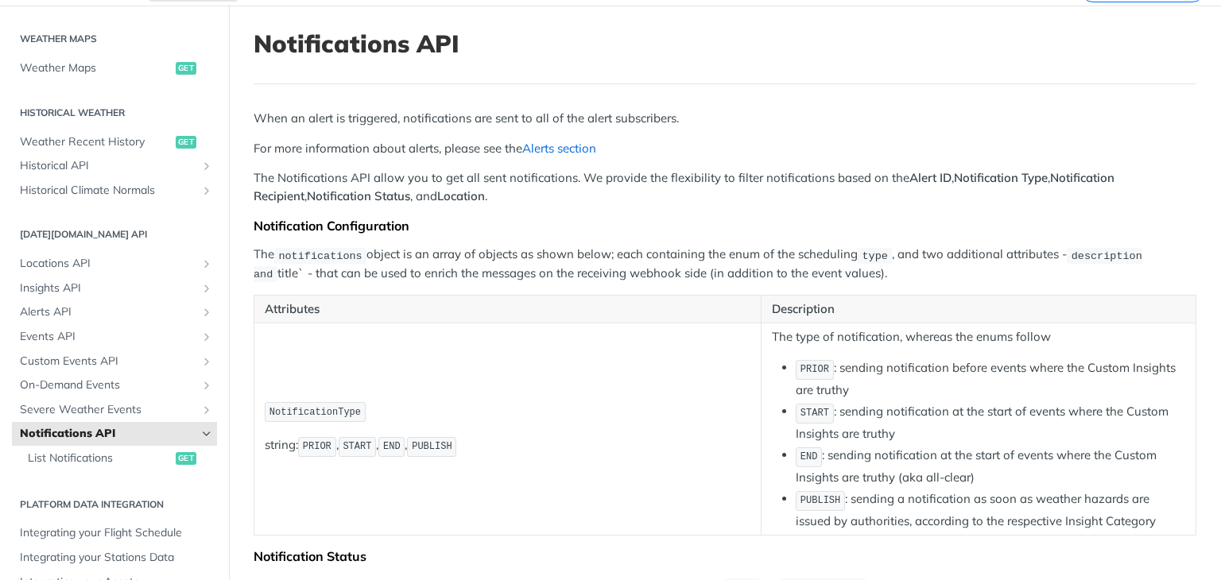
click at [567, 147] on link "Alerts section" at bounding box center [559, 148] width 74 height 15
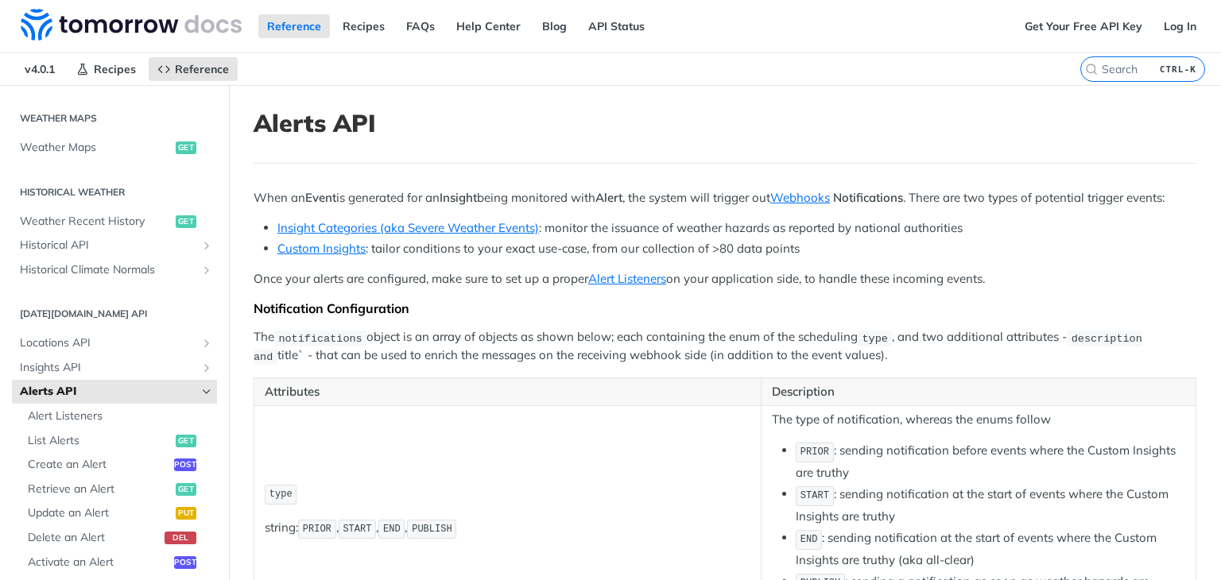
click at [435, 195] on p "When an Event is generated for an Insight being monitored with Alert , the syst…" at bounding box center [725, 198] width 943 height 18
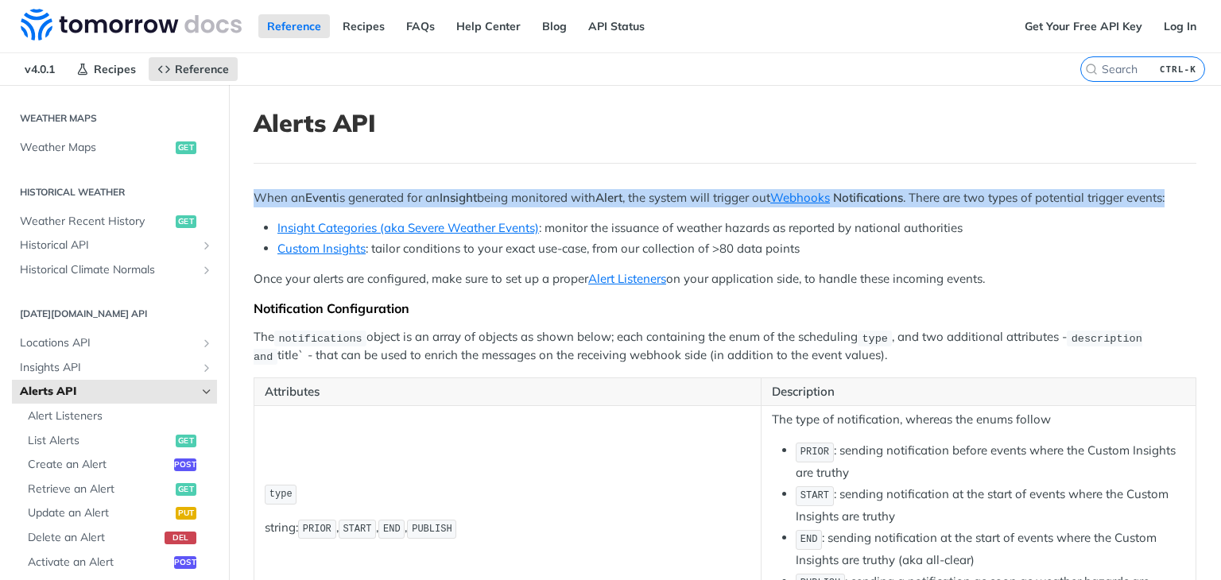
click at [435, 195] on p "When an Event is generated for an Insight being monitored with Alert , the syst…" at bounding box center [725, 198] width 943 height 18
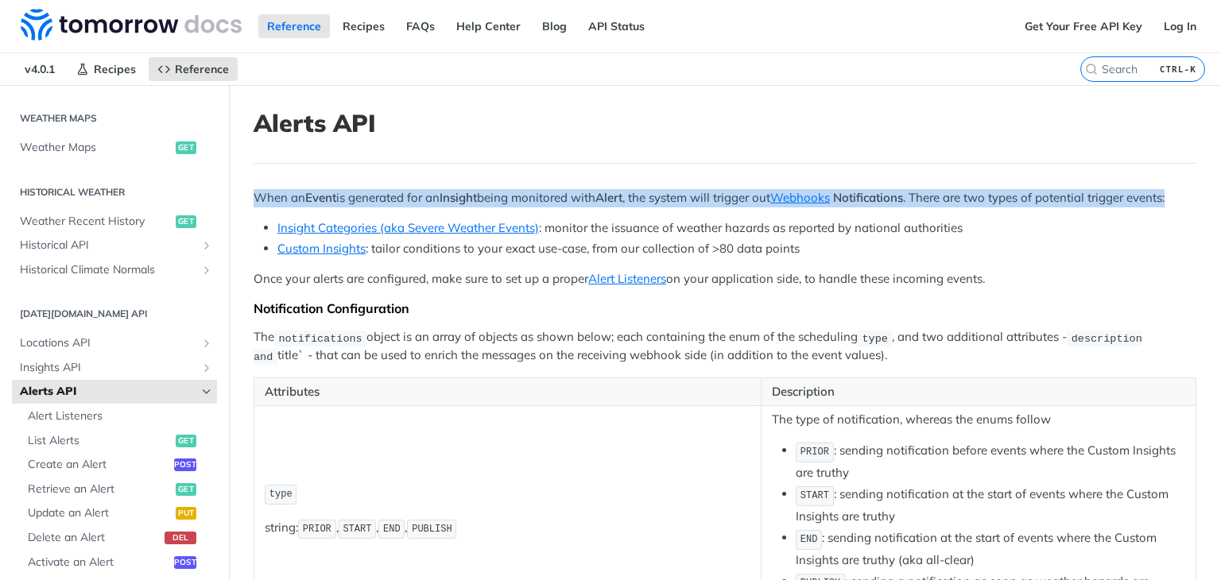
click at [435, 195] on p "When an Event is generated for an Insight being monitored with Alert , the syst…" at bounding box center [725, 198] width 943 height 18
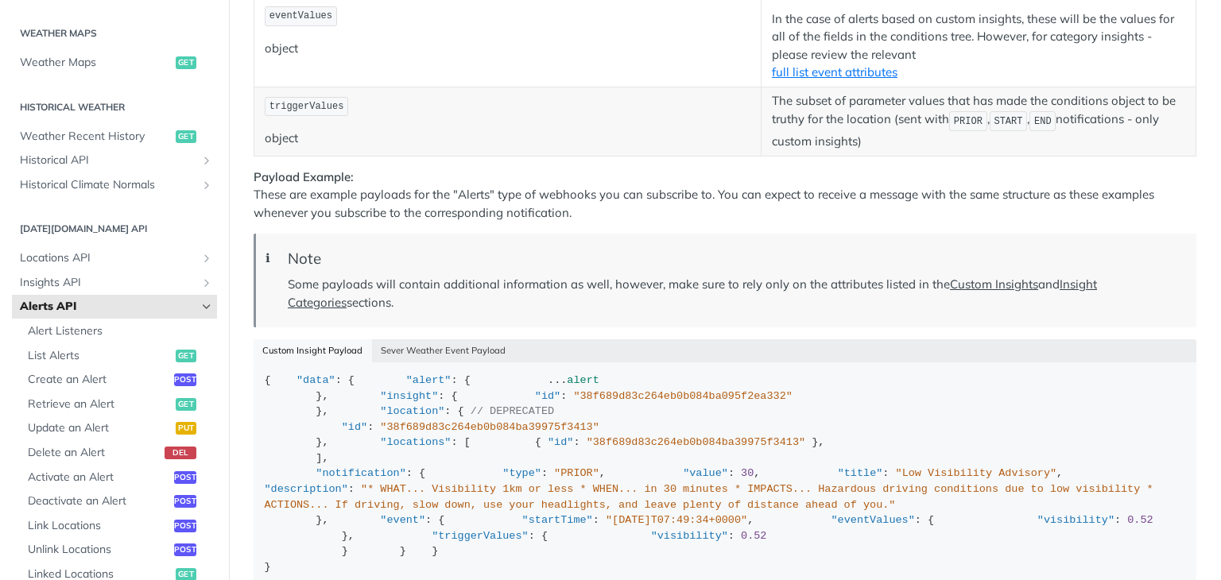
scroll to position [2543, 0]
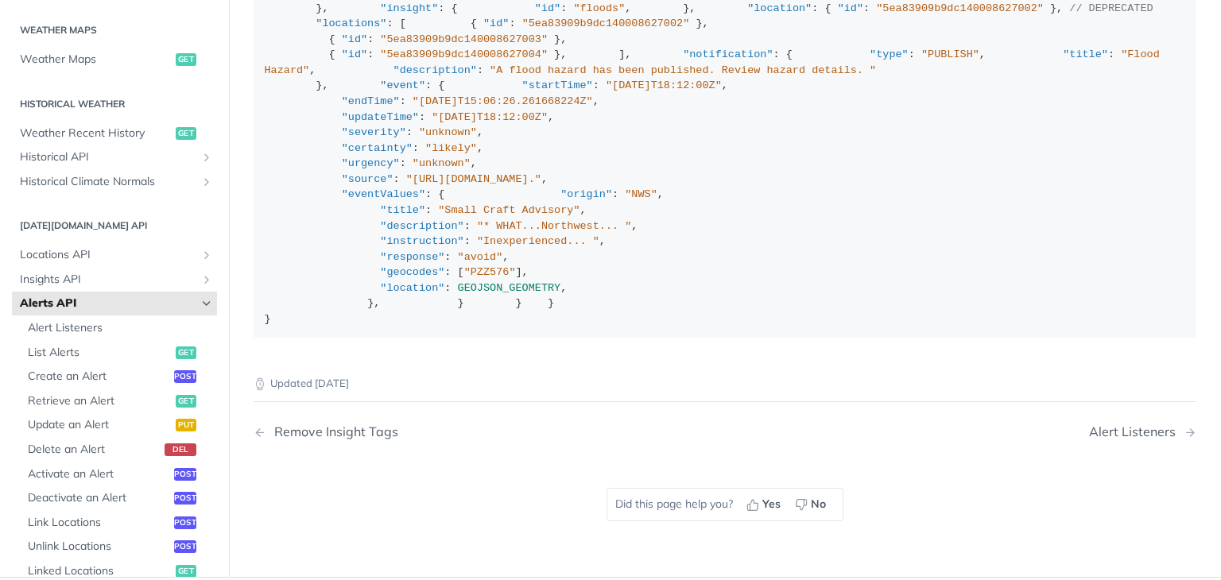
scroll to position [122, 0]
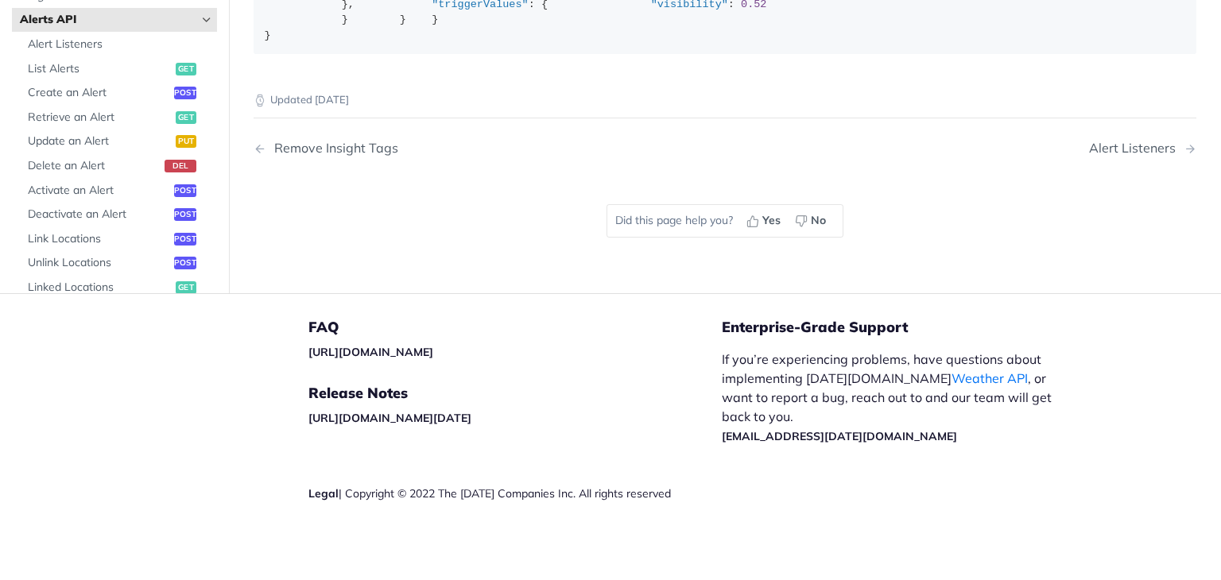
scroll to position [2395, 0]
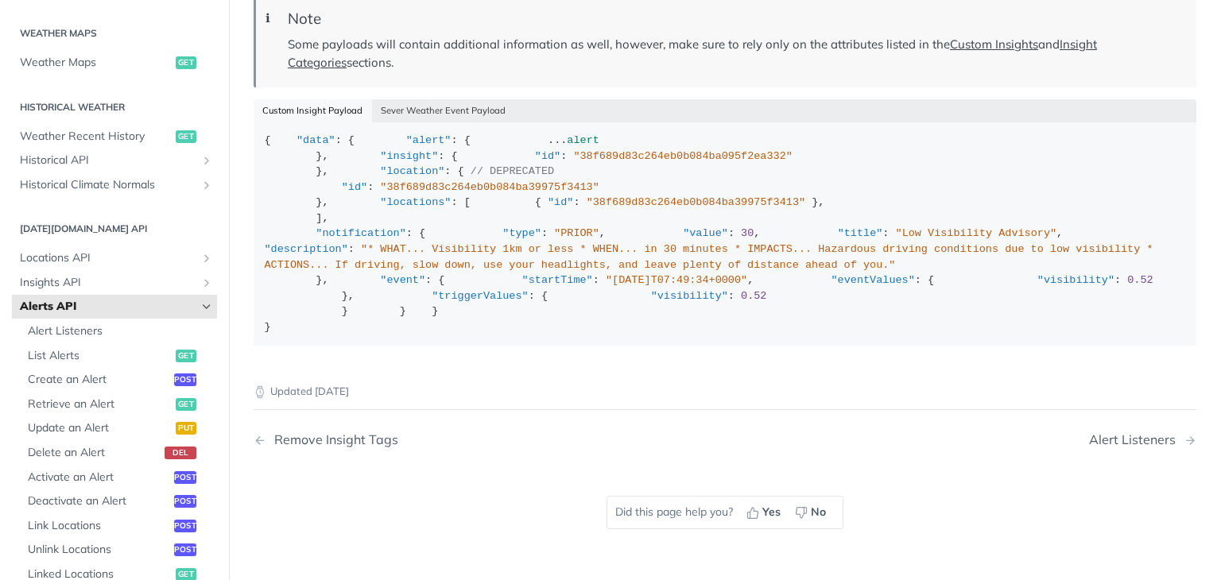
click at [200, 300] on icon "Hide subpages for Alerts API" at bounding box center [206, 306] width 13 height 13
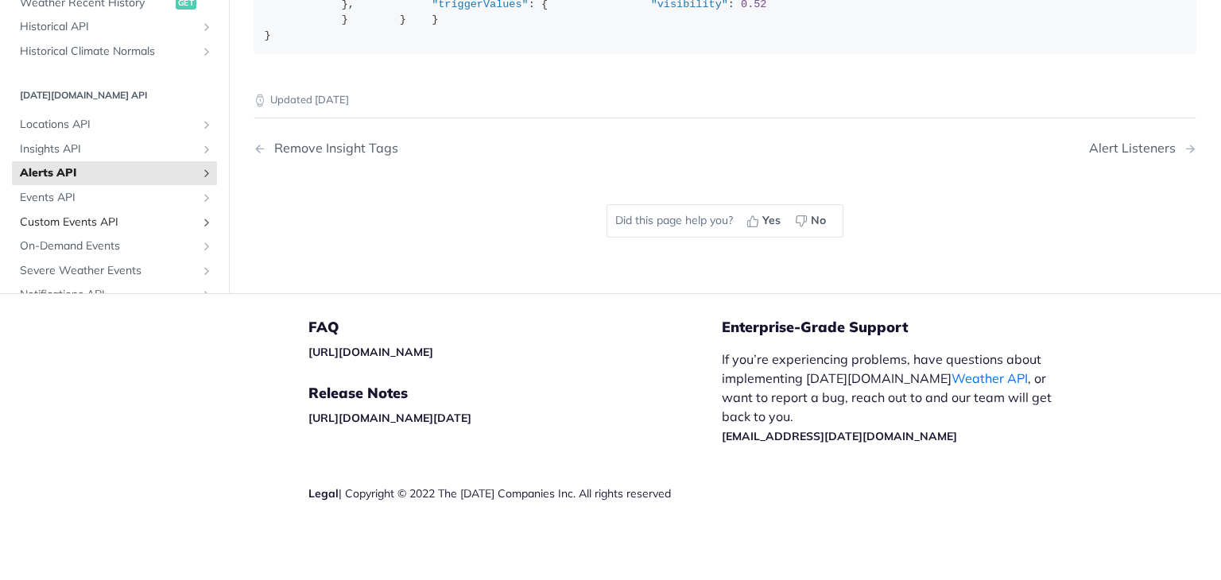
scroll to position [317, 0]
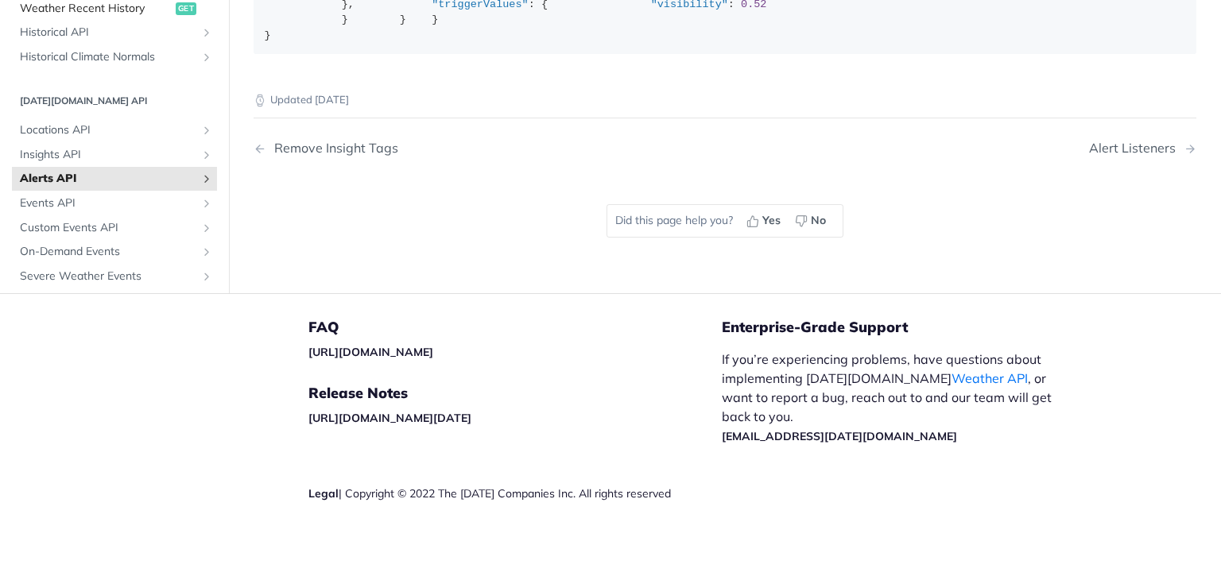
click at [111, 16] on span "Weather Recent History" at bounding box center [96, 8] width 152 height 16
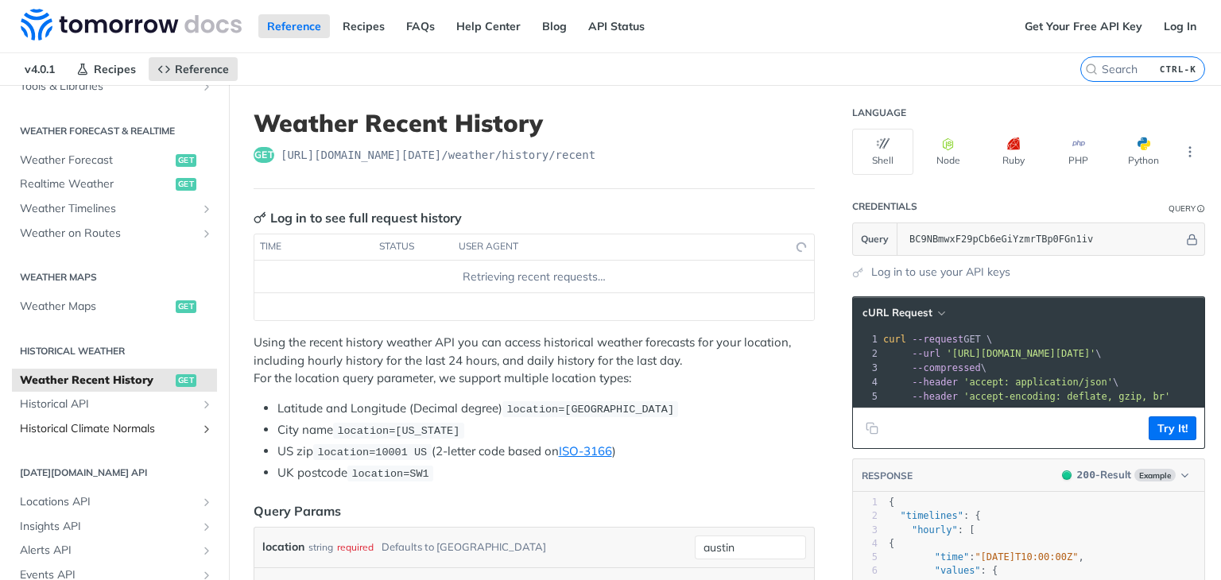
click at [118, 429] on span "Historical Climate Normals" at bounding box center [108, 429] width 176 height 16
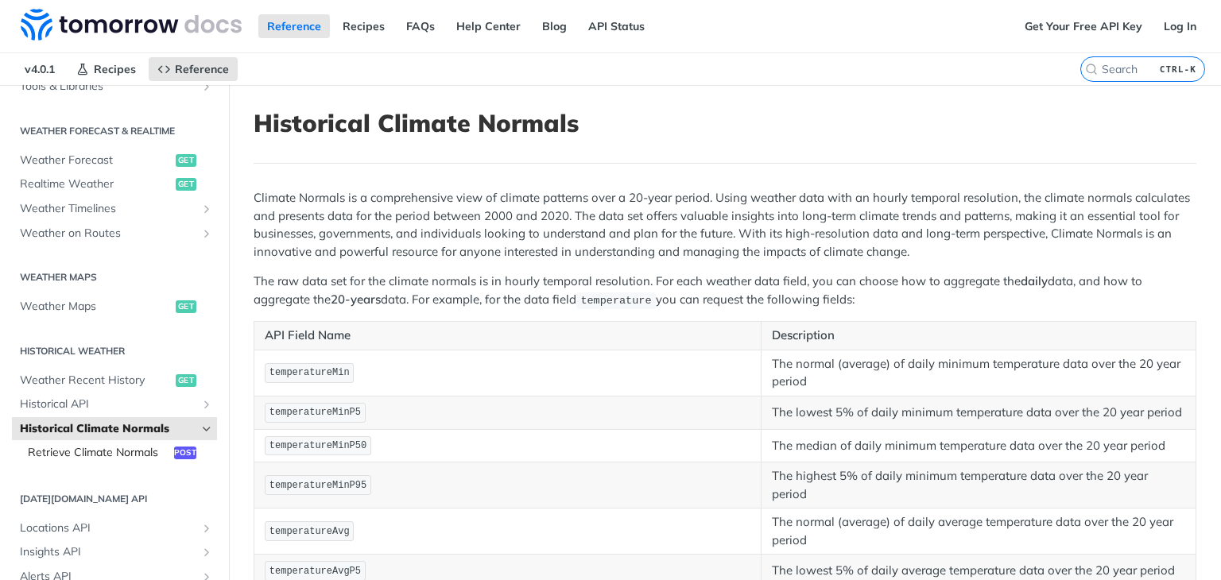
click at [111, 447] on span "Retrieve Climate Normals" at bounding box center [99, 453] width 142 height 16
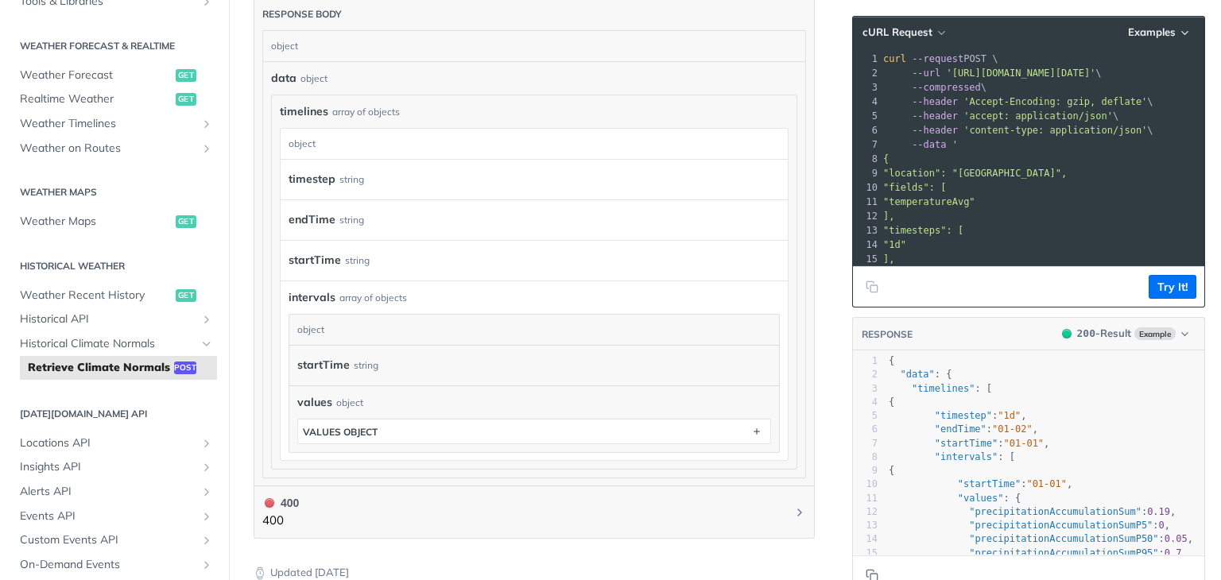
scroll to position [1113, 0]
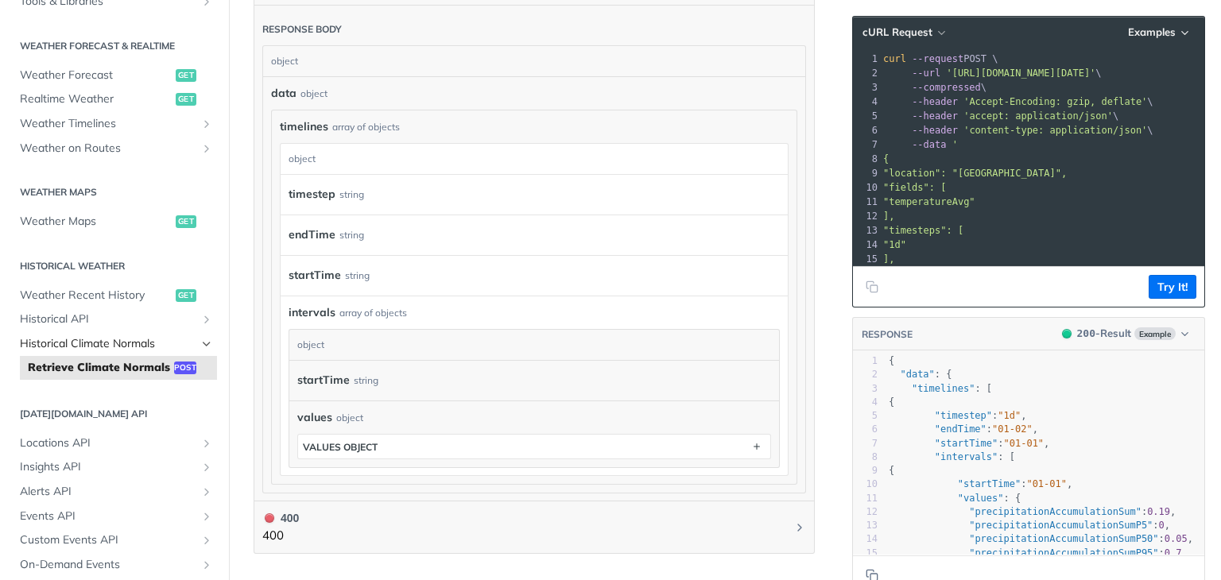
click at [200, 347] on icon "Hide subpages for Historical Climate Normals" at bounding box center [206, 344] width 13 height 13
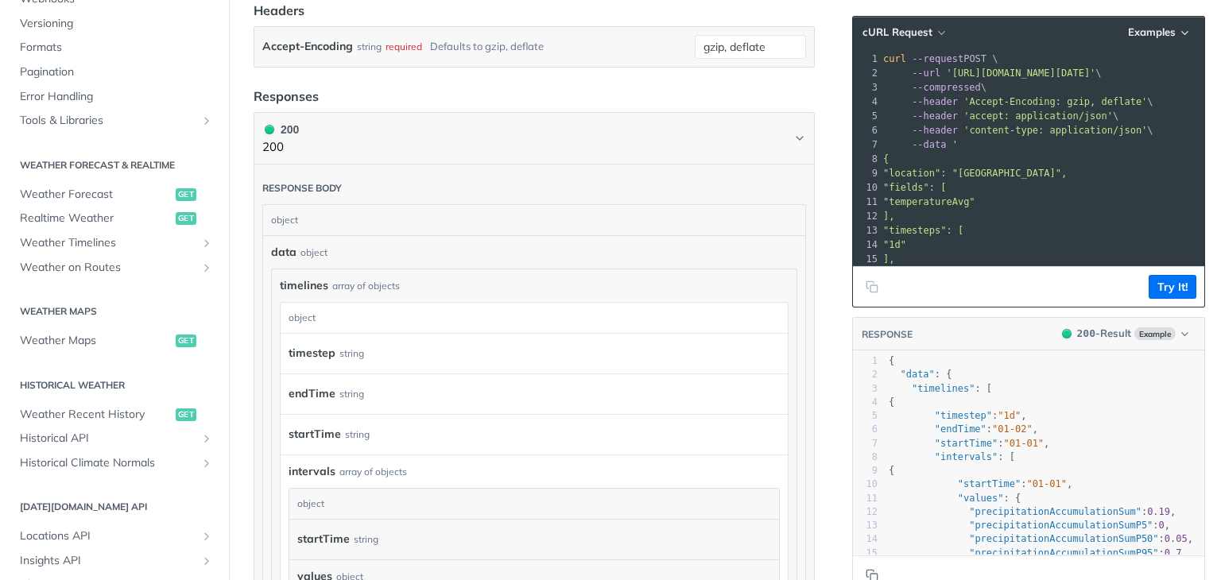
scroll to position [158, 0]
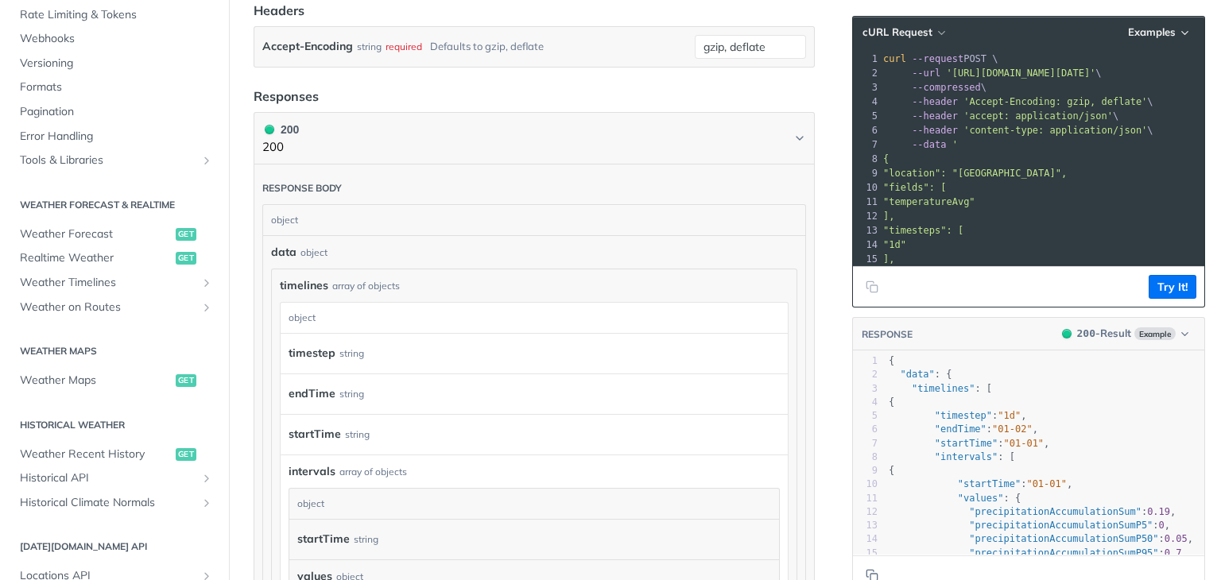
click at [120, 401] on div "Fundamentals [DATE][DOMAIN_NAME] APIs Weather Data Layers Core Probabilistic Fo…" at bounding box center [114, 390] width 229 height 1016
click at [86, 381] on span "Weather Maps" at bounding box center [96, 381] width 152 height 16
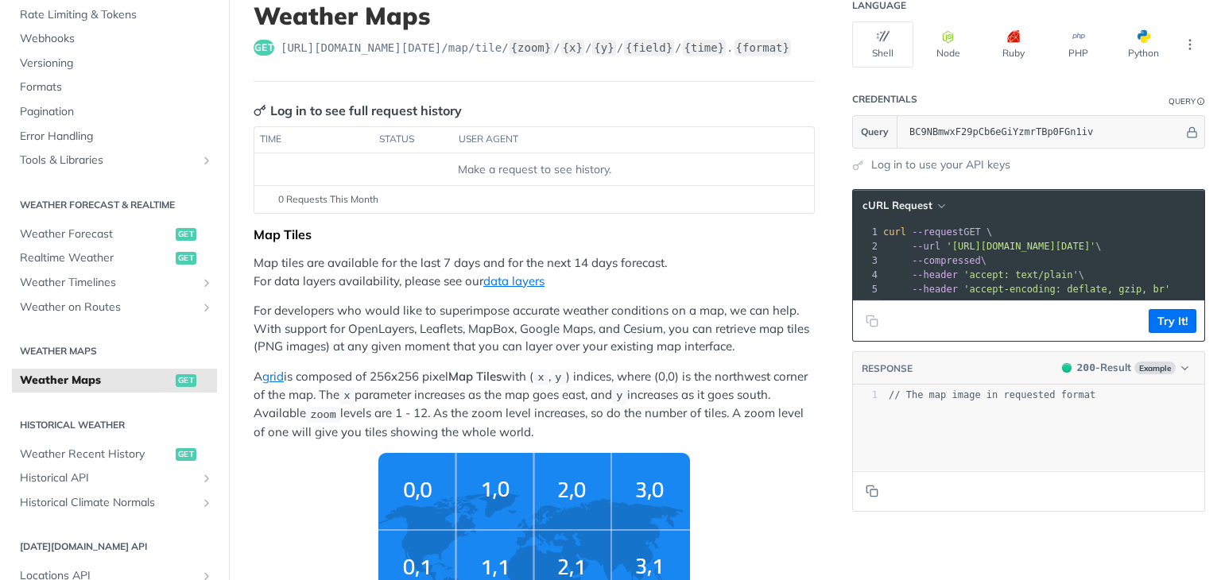
scroll to position [79, 0]
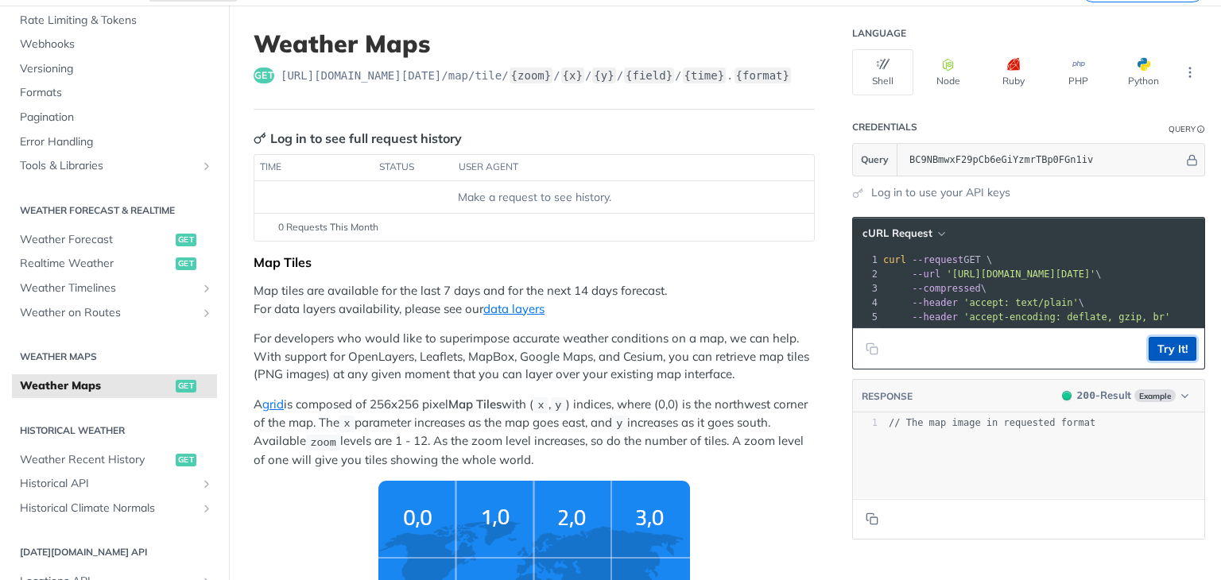
click at [1160, 352] on button "Try It!" at bounding box center [1172, 349] width 48 height 24
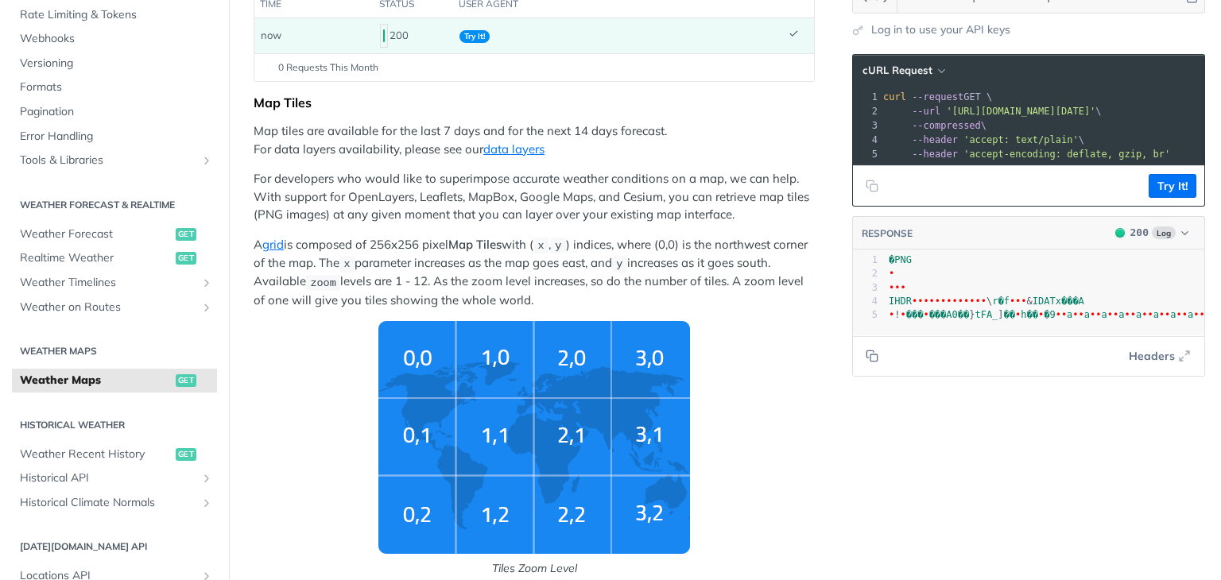
scroll to position [238, 0]
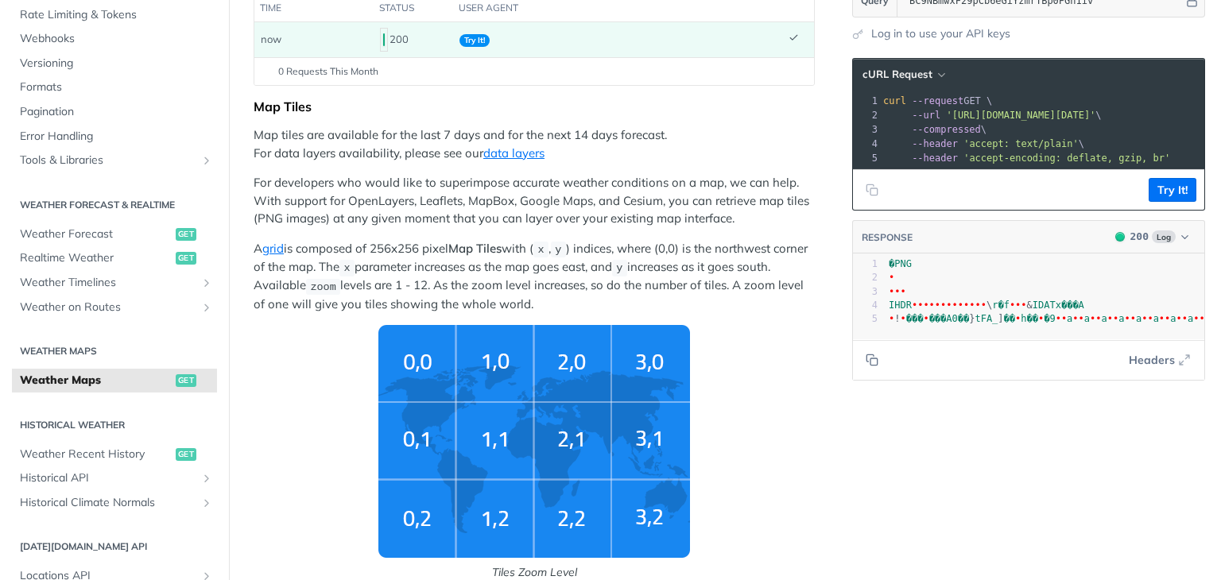
type textarea "   "
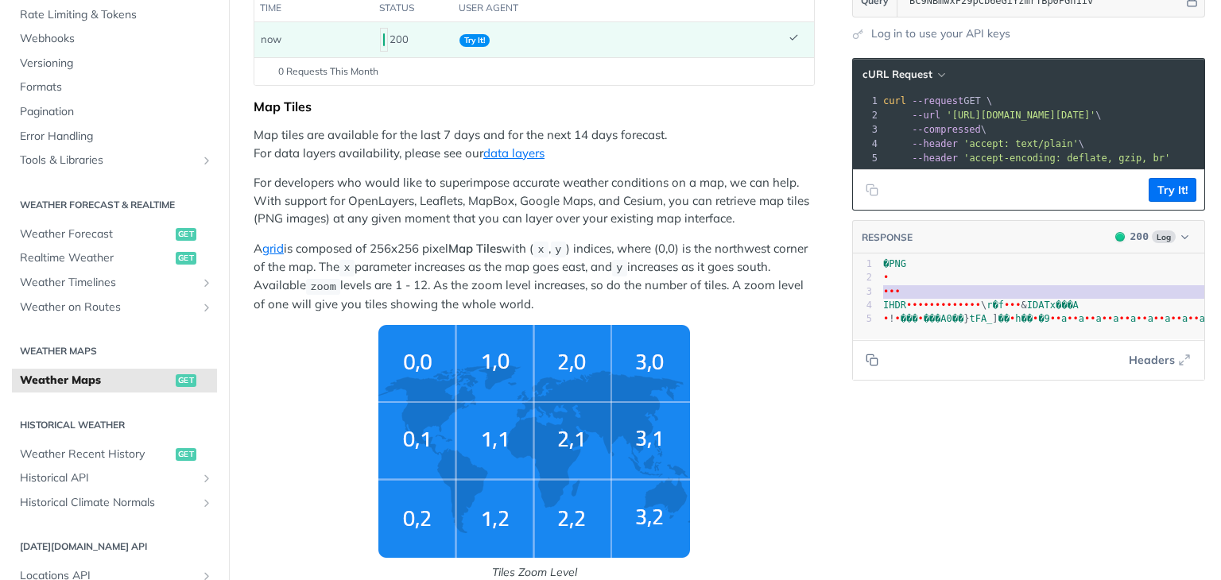
scroll to position [0, 0]
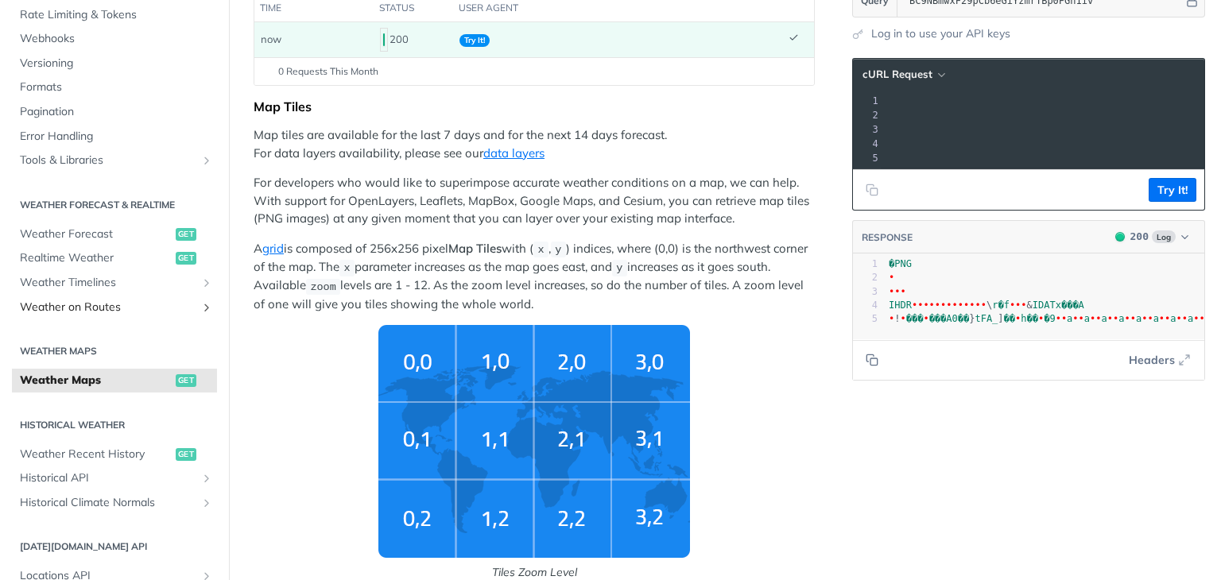
click at [80, 309] on span "Weather on Routes" at bounding box center [108, 308] width 176 height 16
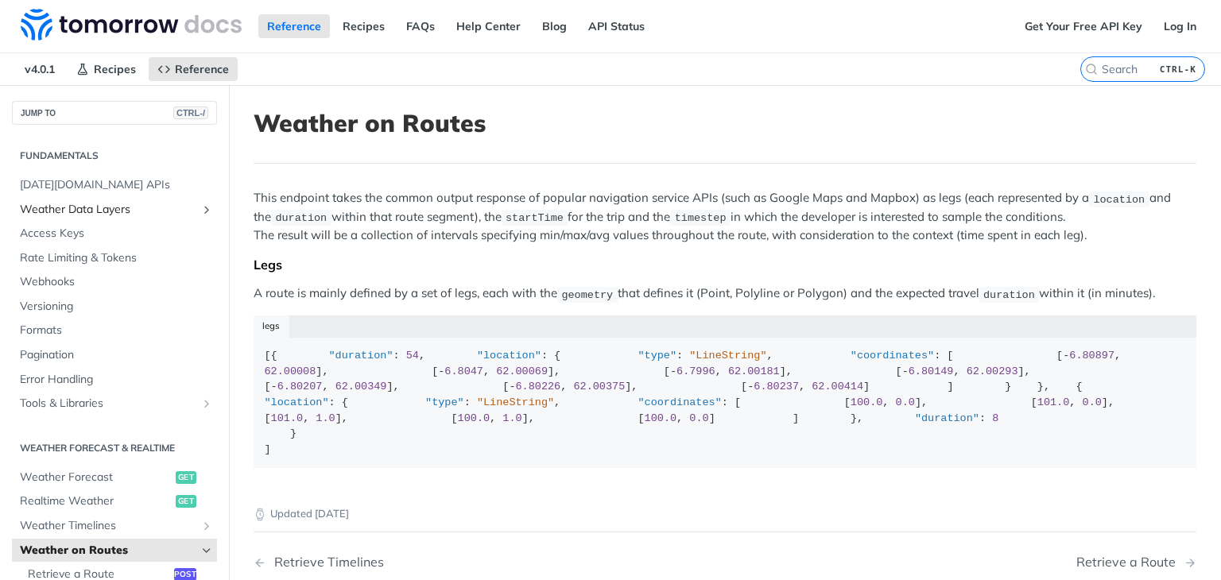
click at [141, 207] on span "Weather Data Layers" at bounding box center [108, 210] width 176 height 16
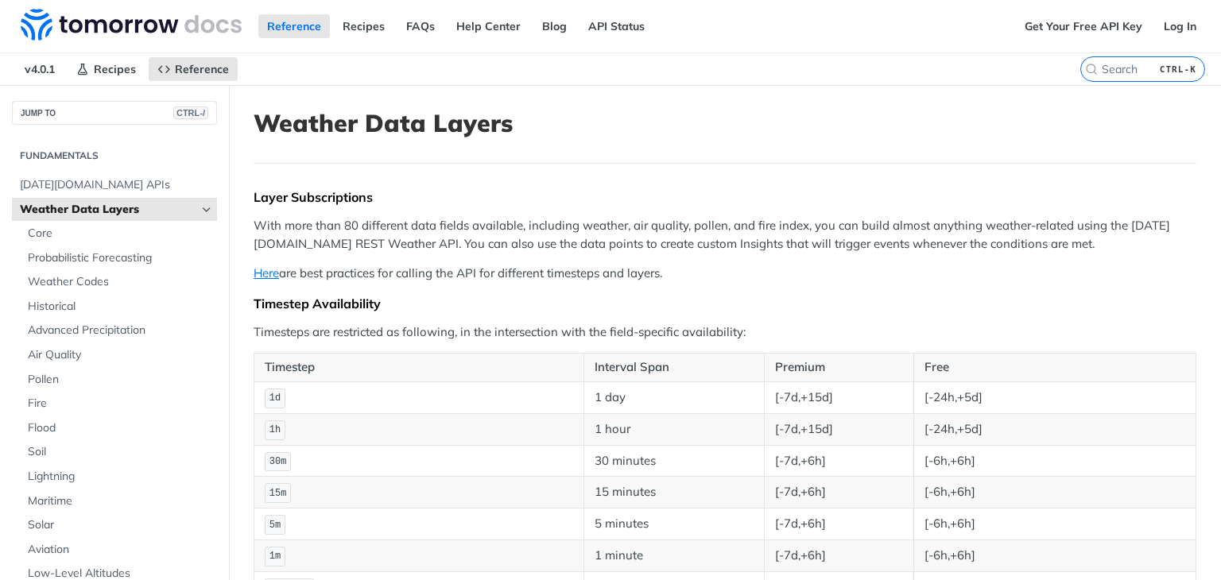
click at [200, 207] on icon "Hide subpages for Weather Data Layers" at bounding box center [206, 209] width 13 height 13
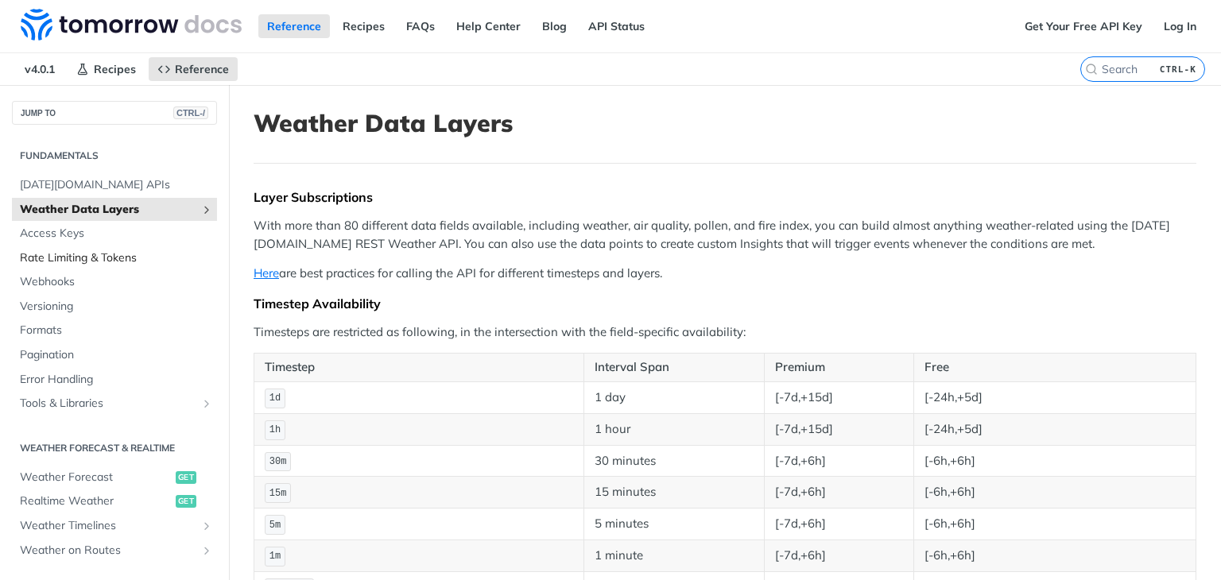
click at [133, 262] on span "Rate Limiting & Tokens" at bounding box center [116, 258] width 193 height 16
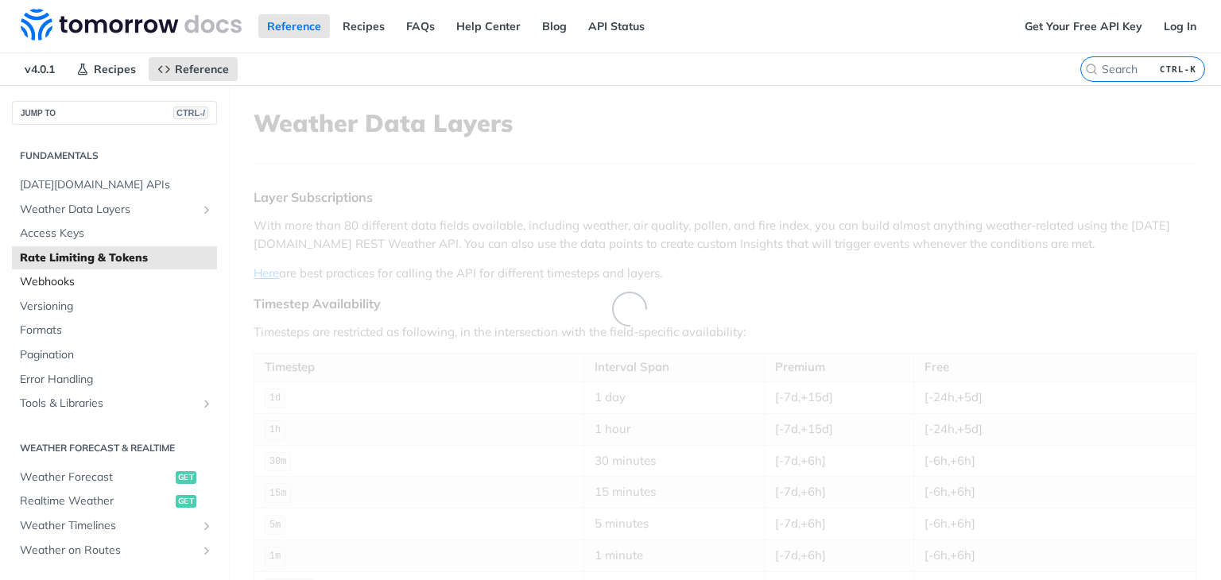
click at [122, 286] on span "Webhooks" at bounding box center [116, 282] width 193 height 16
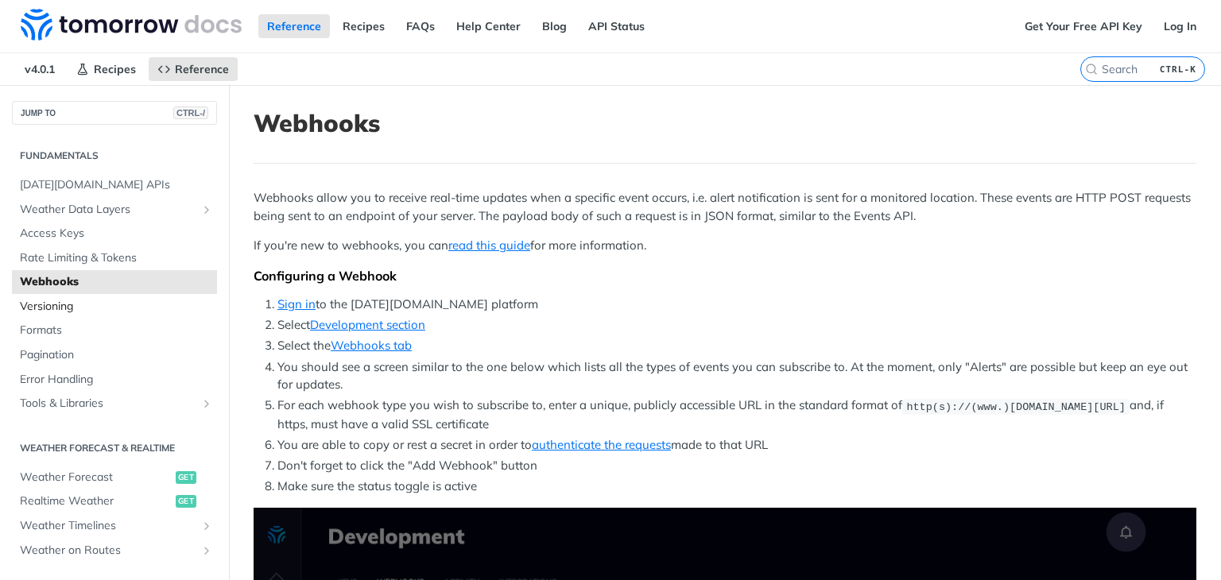
click at [109, 304] on span "Versioning" at bounding box center [116, 307] width 193 height 16
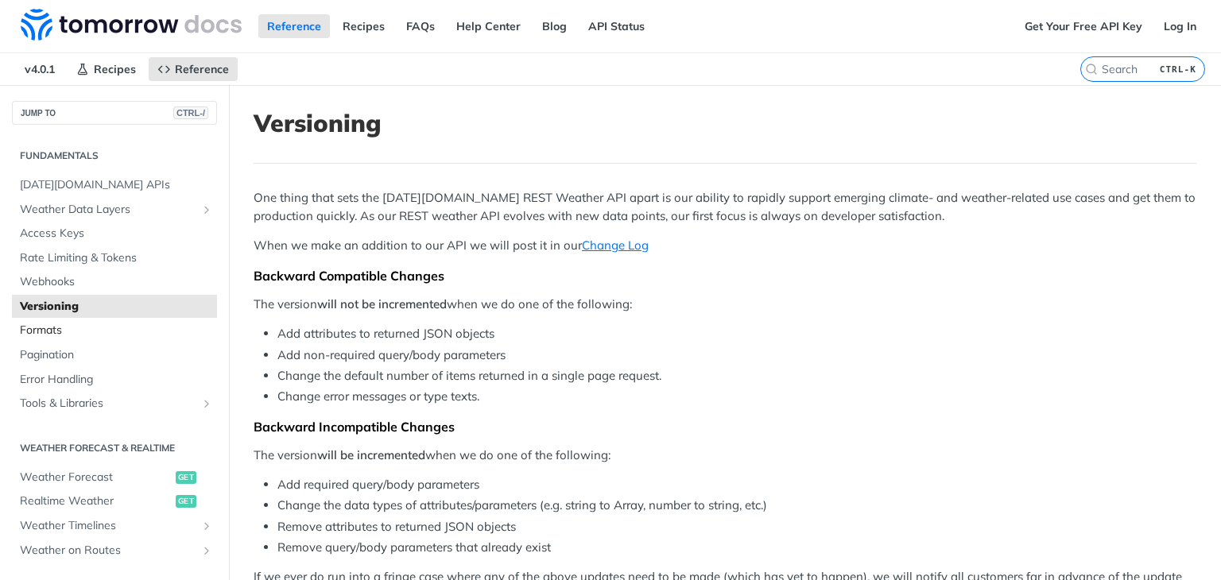
click at [94, 338] on link "Formats" at bounding box center [114, 331] width 205 height 24
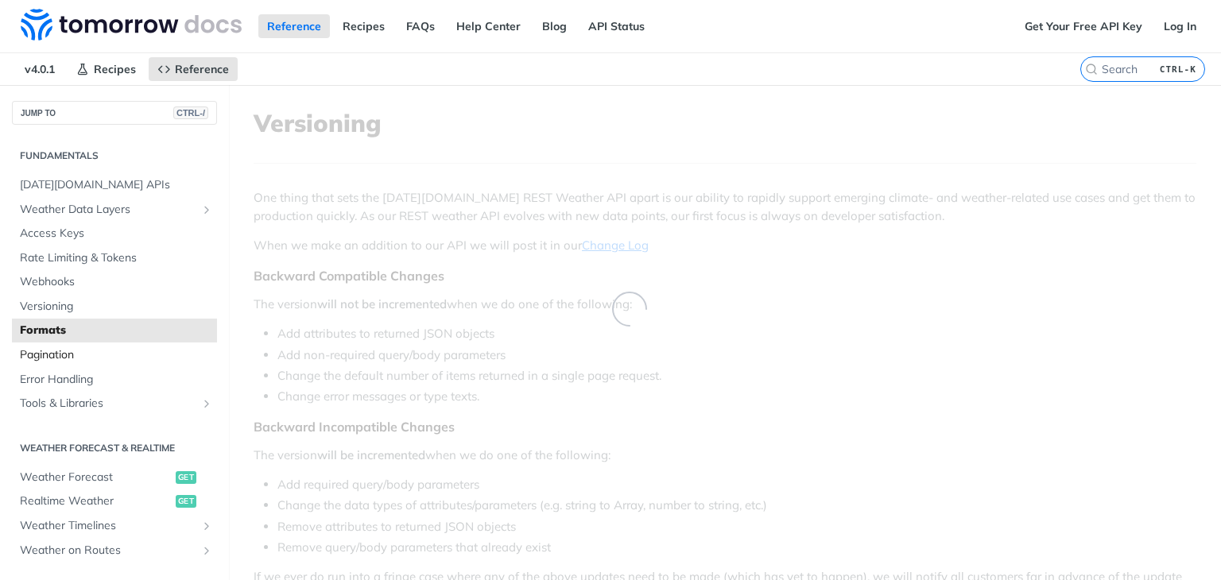
click at [97, 357] on span "Pagination" at bounding box center [116, 355] width 193 height 16
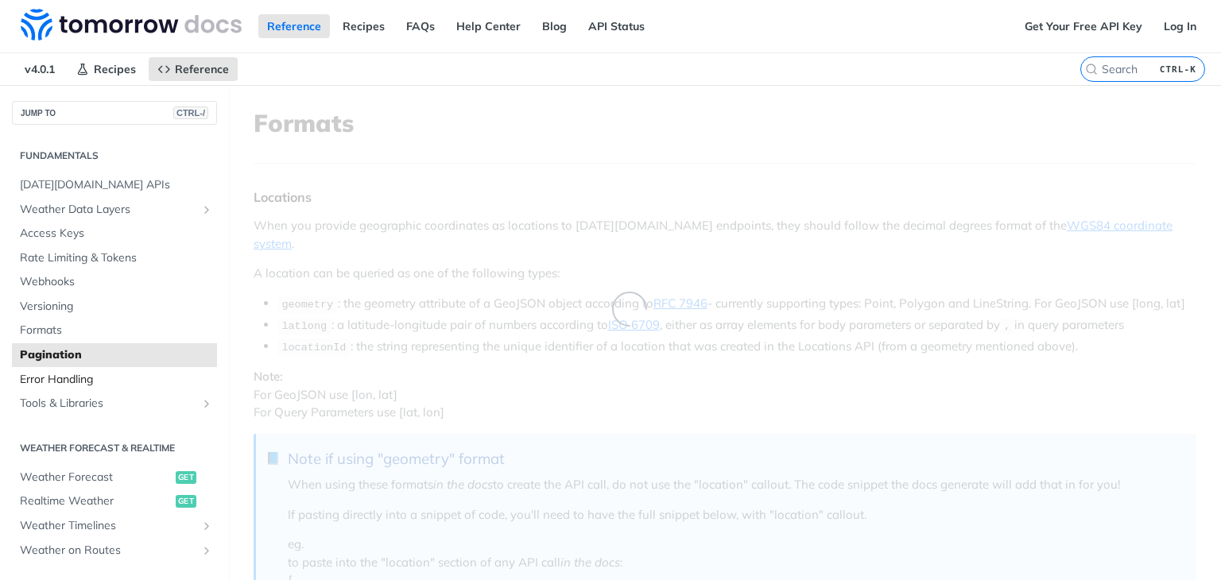
click at [88, 377] on span "Error Handling" at bounding box center [116, 380] width 193 height 16
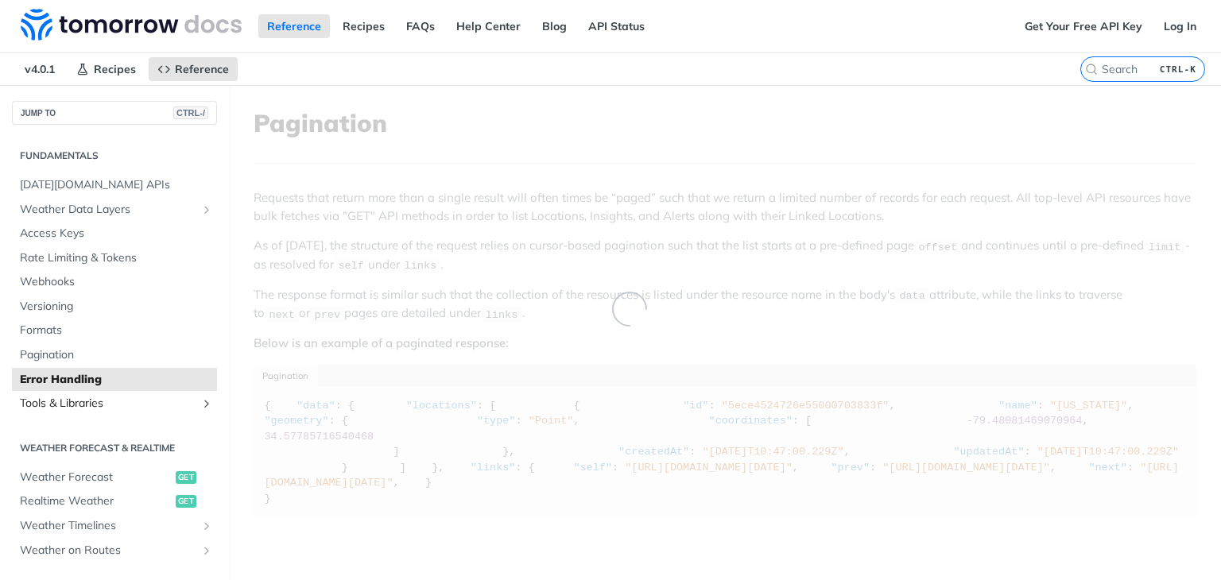
click at [83, 400] on span "Tools & Libraries" at bounding box center [108, 404] width 176 height 16
